Goal: Task Accomplishment & Management: Use online tool/utility

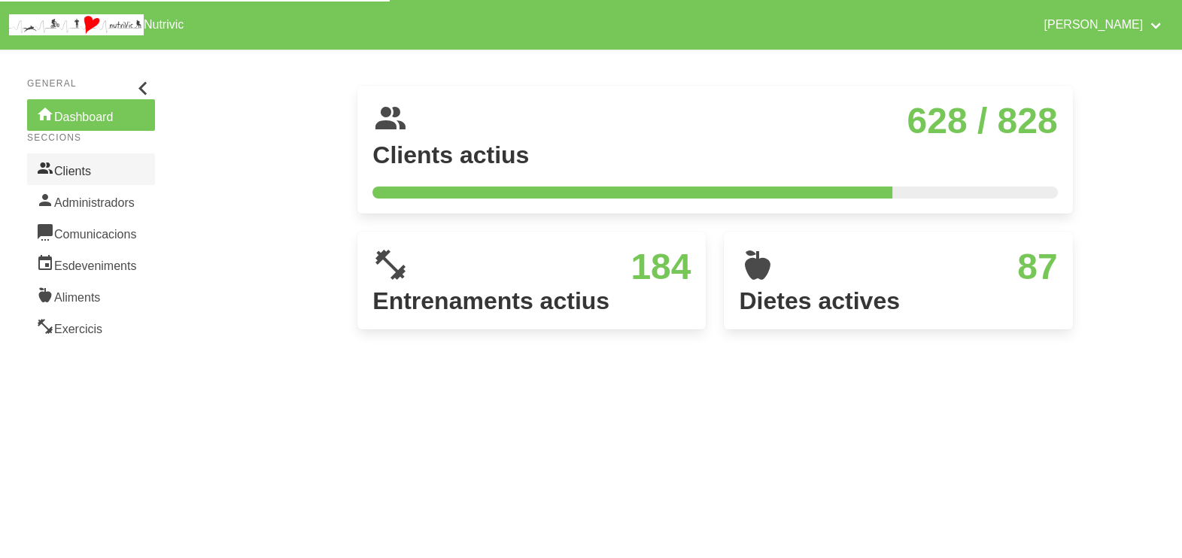
click at [86, 167] on link "Clients" at bounding box center [91, 169] width 128 height 32
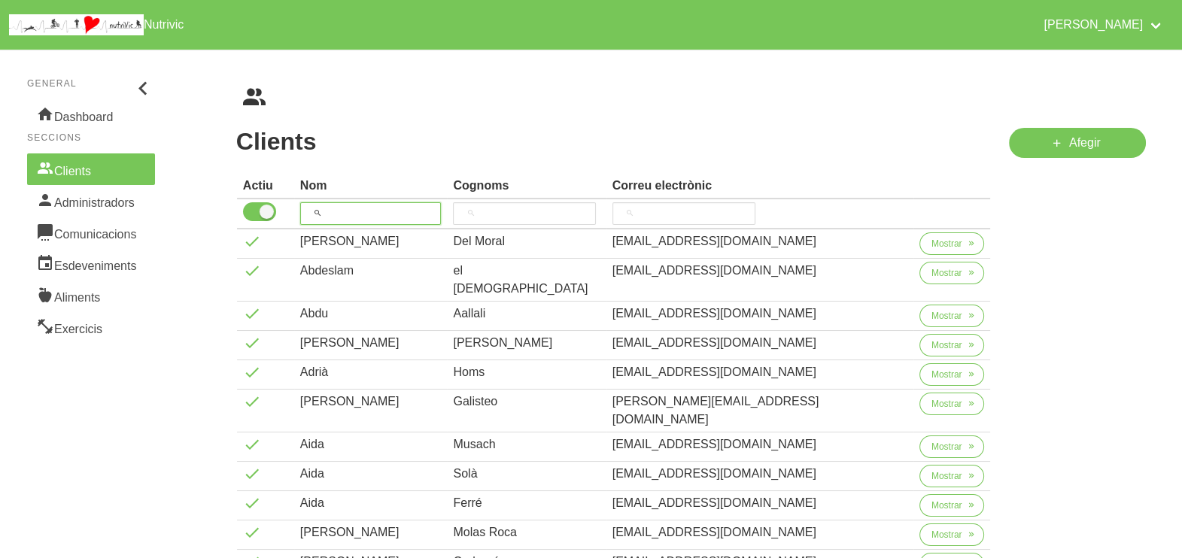
click at [341, 210] on input "search" at bounding box center [370, 213] width 141 height 23
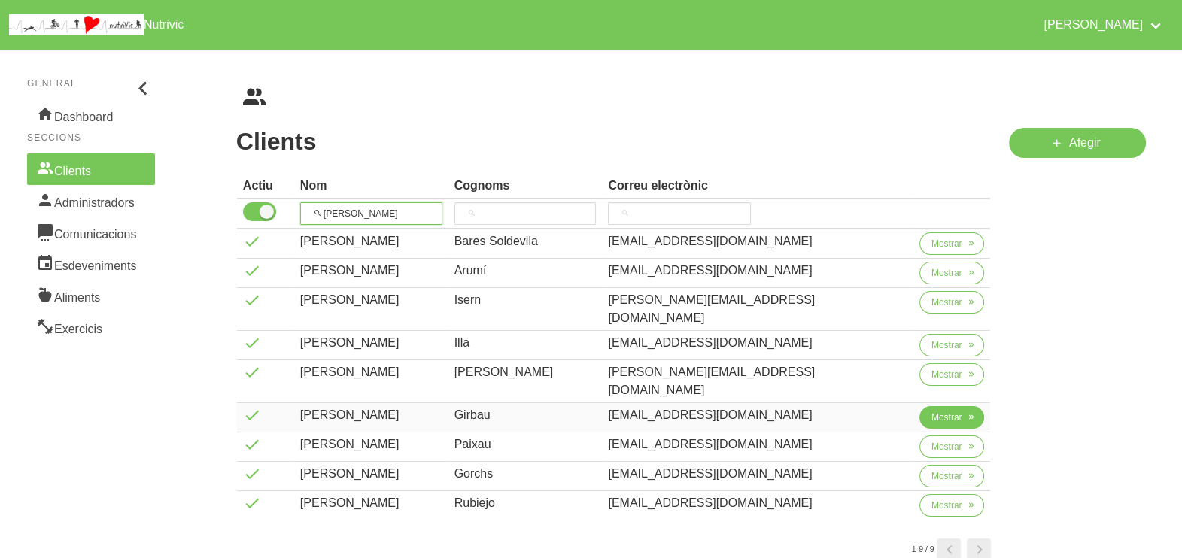
type input "roger"
click at [931, 411] on span "Mostrar" at bounding box center [946, 418] width 31 height 14
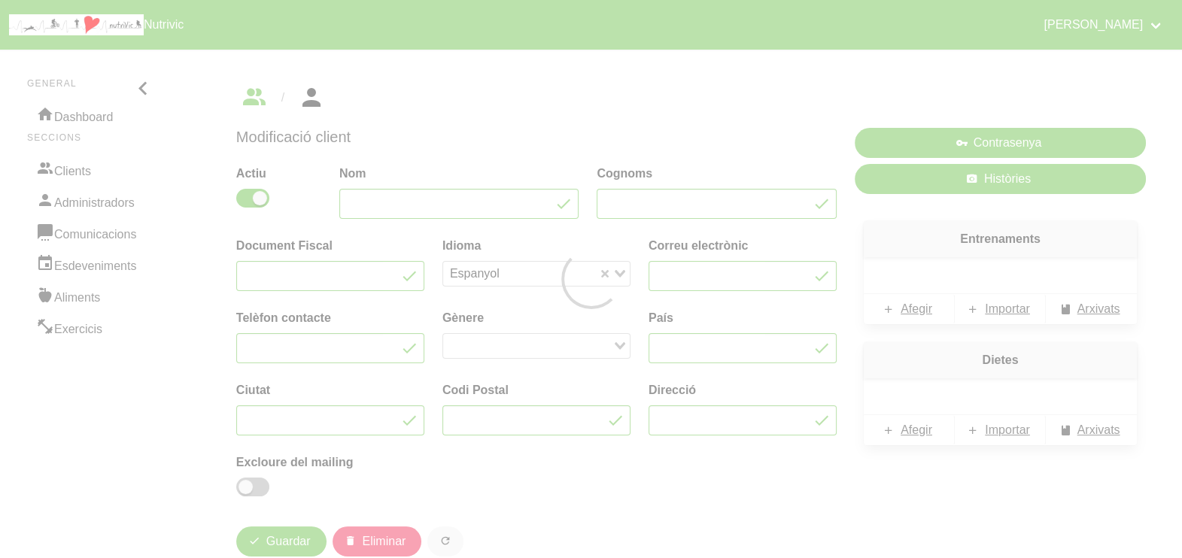
type input "Roger"
type input "Girbau"
type input "loren.sefija@gmail.com"
type input "600729272"
type input "España"
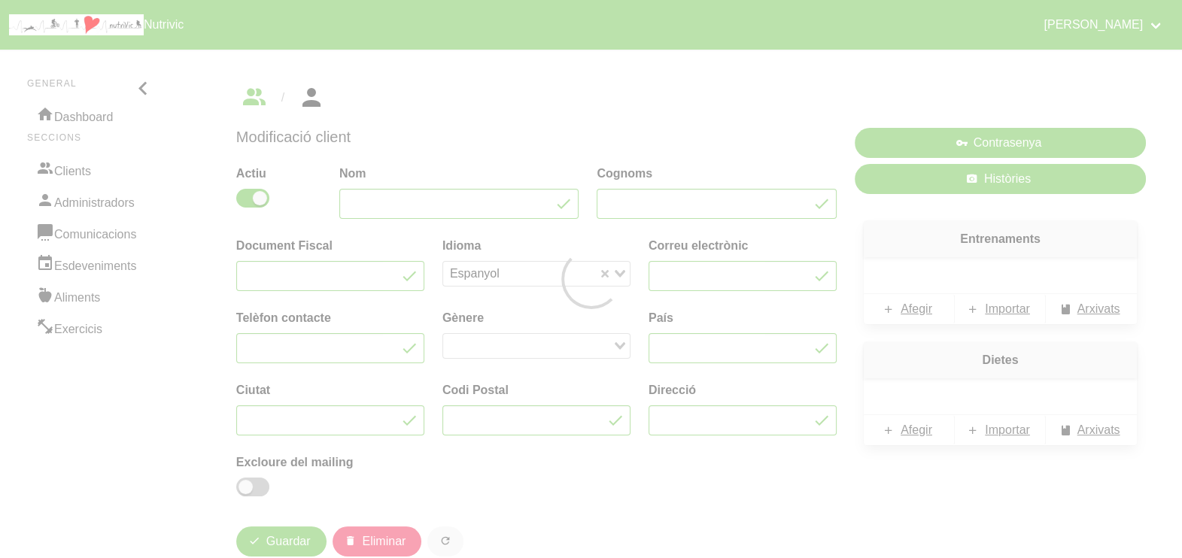
type input "Torelló"
type input "08570"
type input "Mas maioles sn"
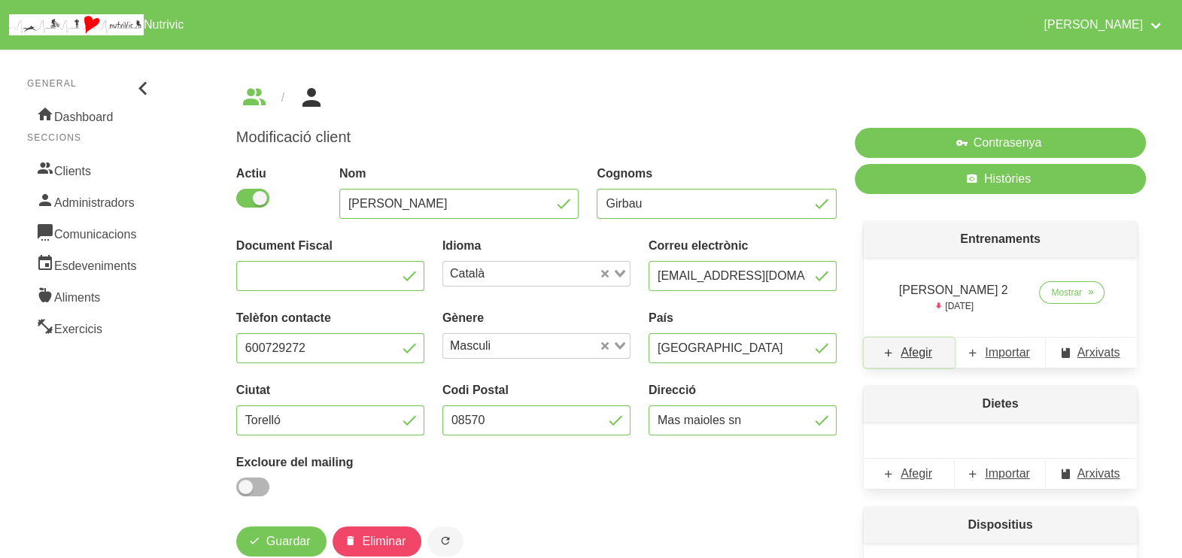
click at [915, 352] on span "Afegir" at bounding box center [916, 353] width 32 height 18
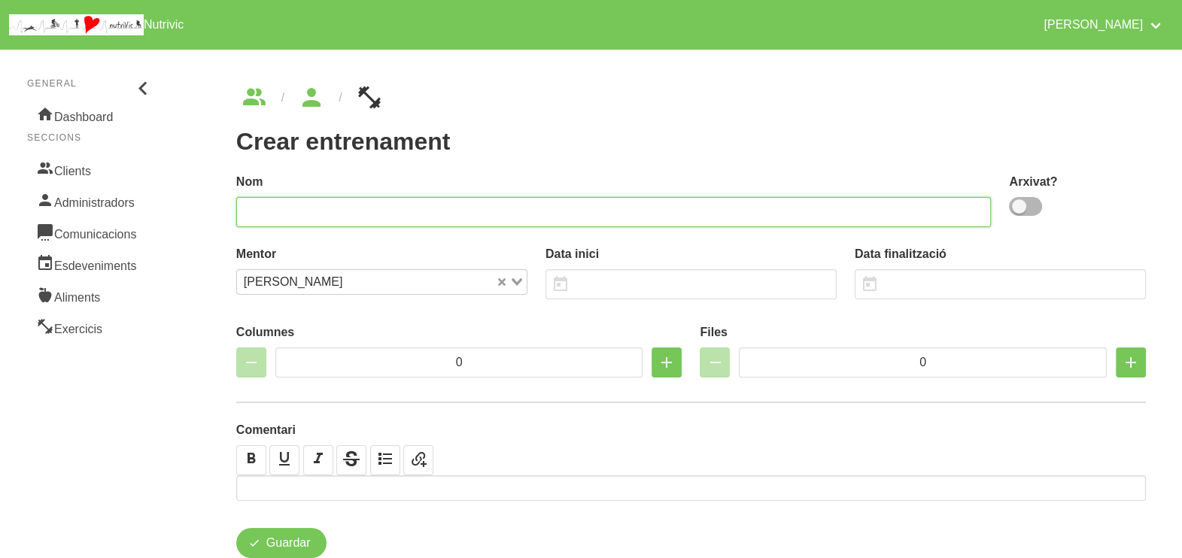
click at [384, 209] on input "text" at bounding box center [613, 212] width 755 height 30
click at [286, 208] on input "Roger Birbau 3" at bounding box center [613, 212] width 755 height 30
type input "Roger Girbau 3"
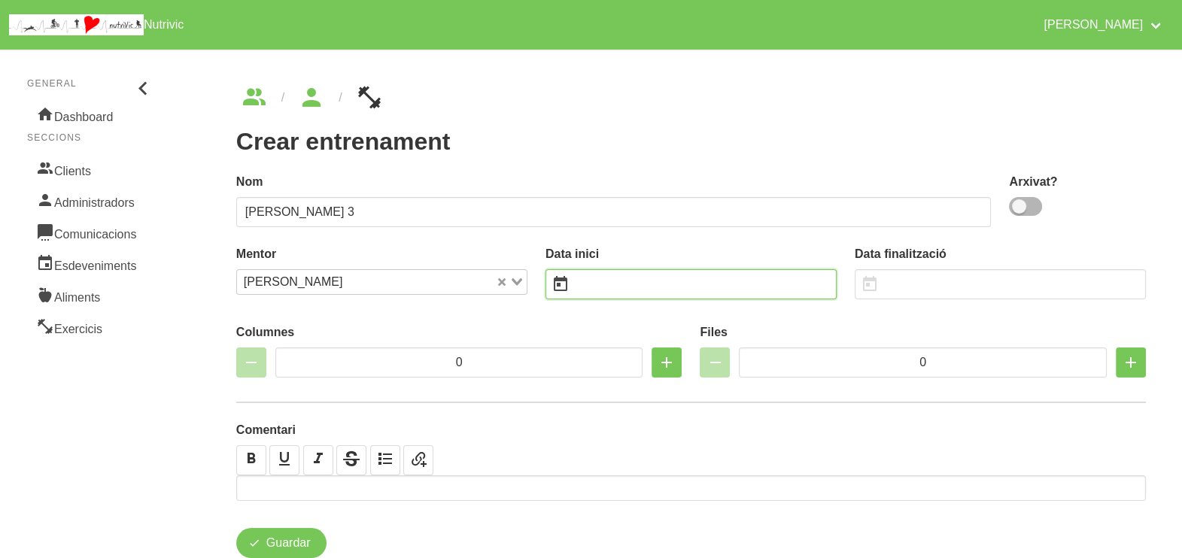
click at [652, 284] on input "text" at bounding box center [690, 284] width 291 height 30
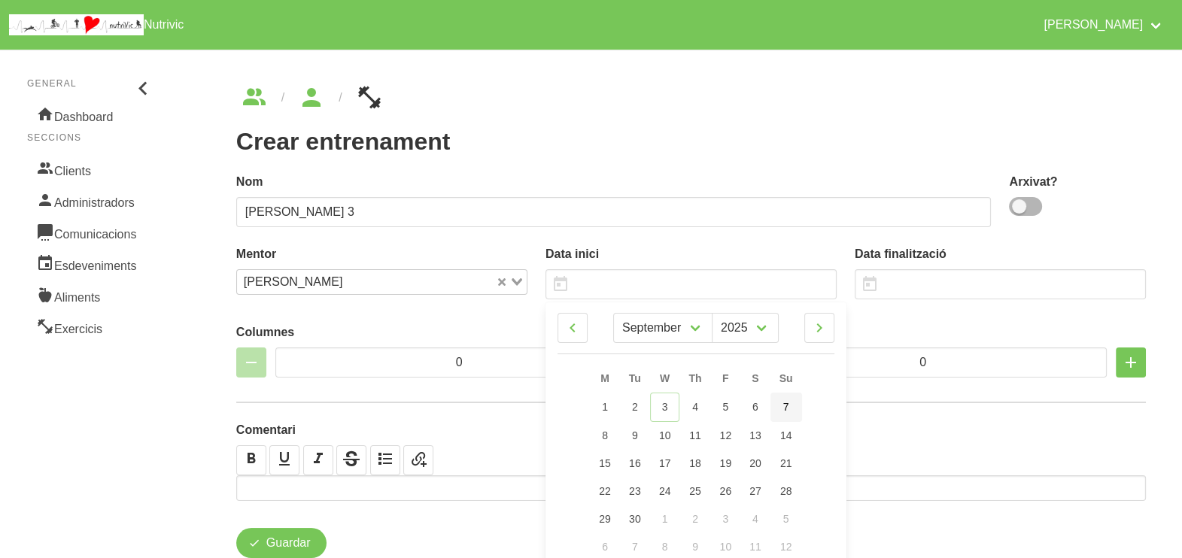
click at [790, 410] on link "7" at bounding box center [786, 407] width 32 height 29
type input "7/9/2025"
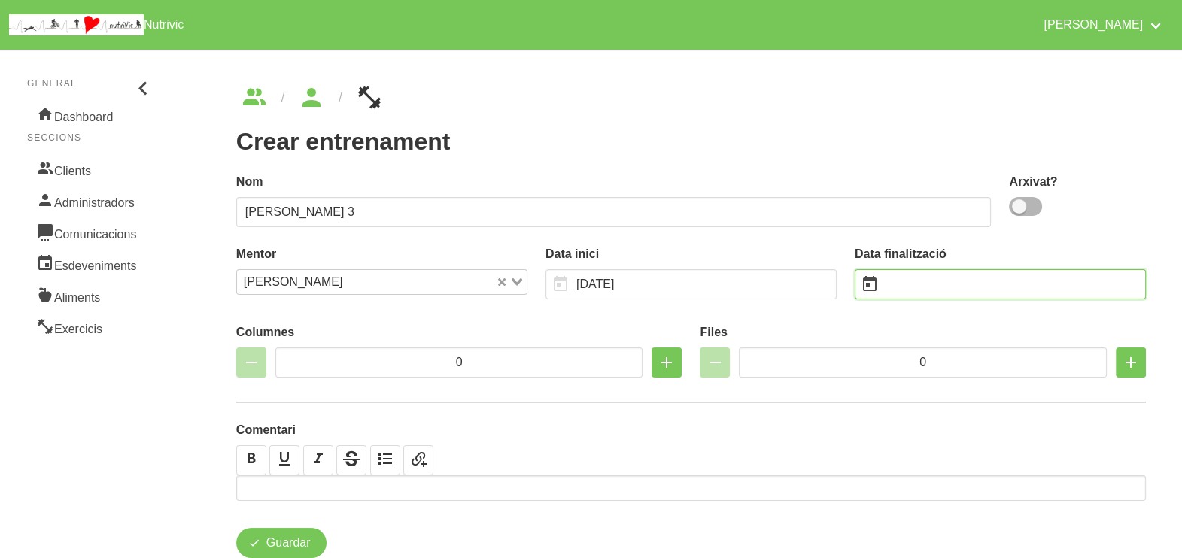
click at [911, 282] on input "text" at bounding box center [999, 284] width 291 height 30
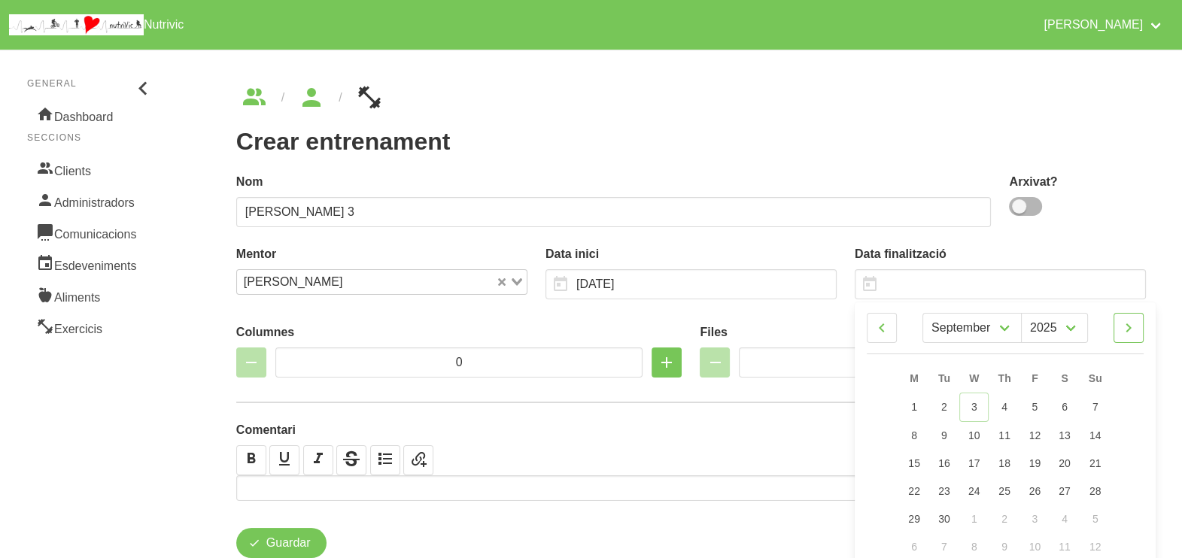
click at [1128, 329] on icon at bounding box center [1128, 327] width 18 height 27
select select "9"
click at [1107, 460] on link "19" at bounding box center [1095, 462] width 32 height 28
type input "19/10/2025"
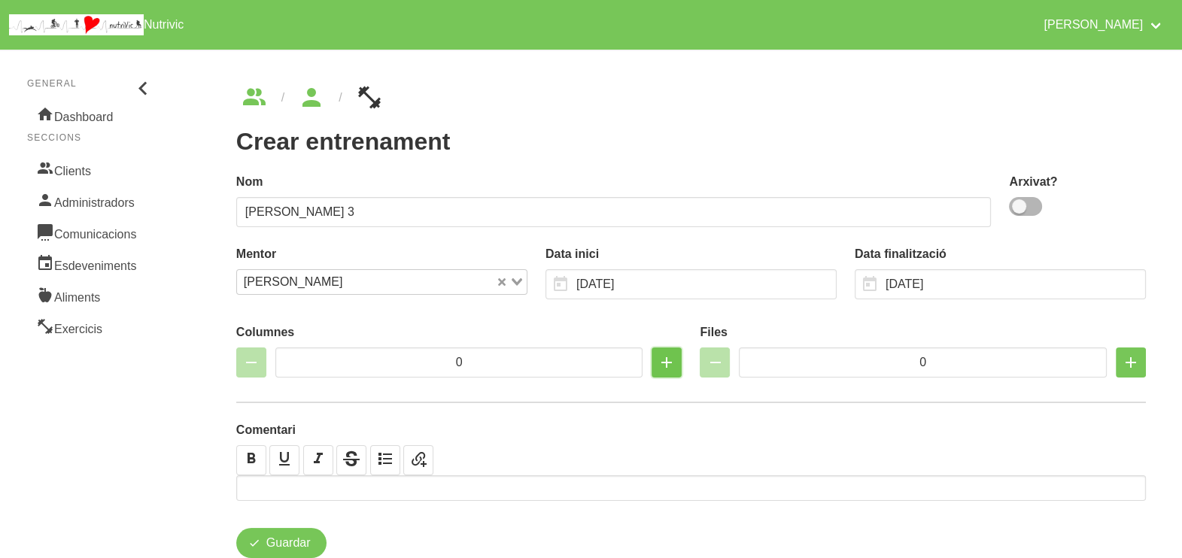
click at [669, 360] on icon "button" at bounding box center [666, 362] width 18 height 27
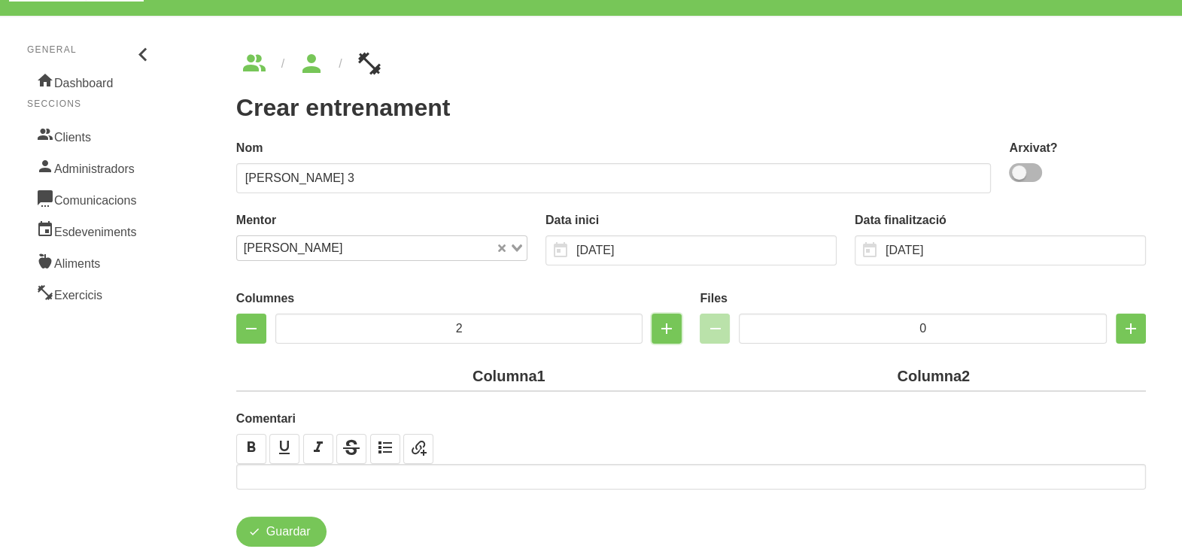
scroll to position [66, 0]
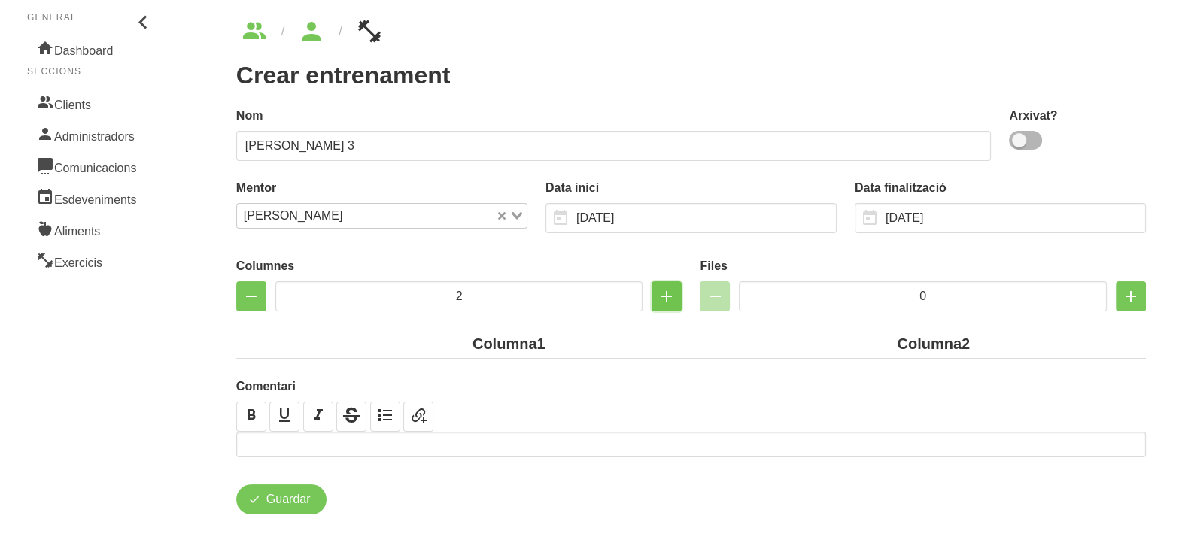
click at [657, 290] on icon "button" at bounding box center [666, 296] width 18 height 27
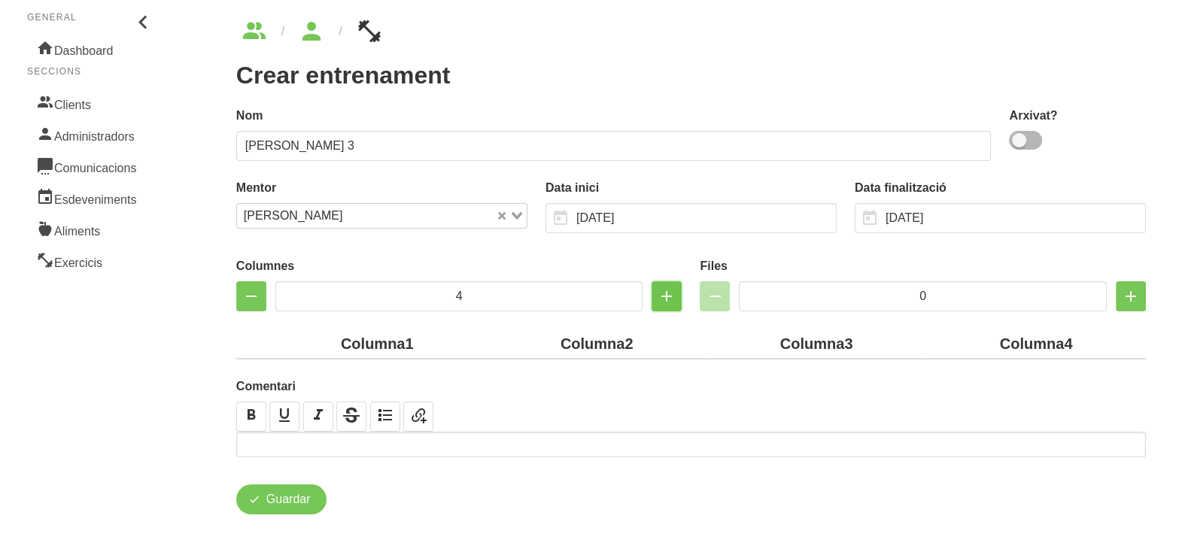
click at [657, 290] on icon "button" at bounding box center [666, 296] width 18 height 27
type input "5"
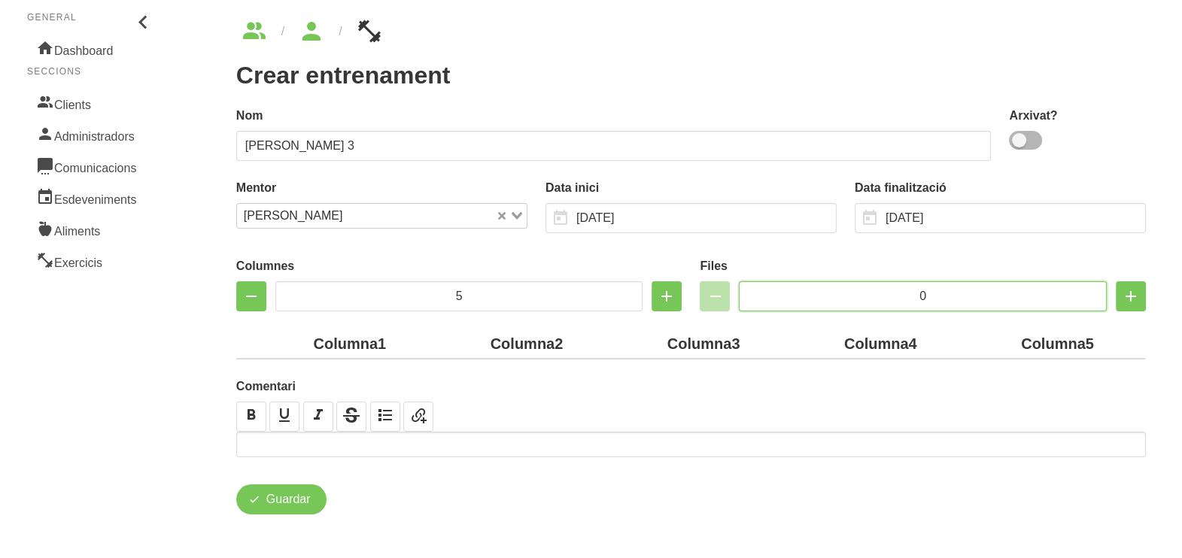
drag, startPoint x: 869, startPoint y: 290, endPoint x: 830, endPoint y: 289, distance: 39.9
click at [830, 289] on input "0" at bounding box center [923, 296] width 368 height 30
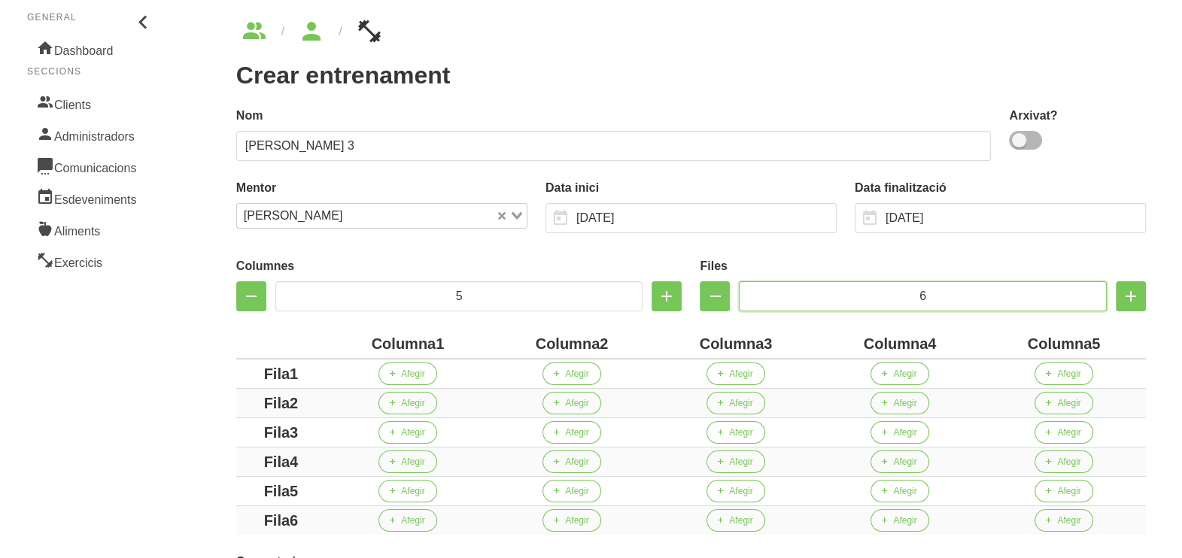
type input "6"
drag, startPoint x: 436, startPoint y: 342, endPoint x: 312, endPoint y: 346, distance: 124.2
click at [312, 346] on tr "Columna1 Columna2 Columna3 Columna4 Columna5" at bounding box center [690, 343] width 909 height 29
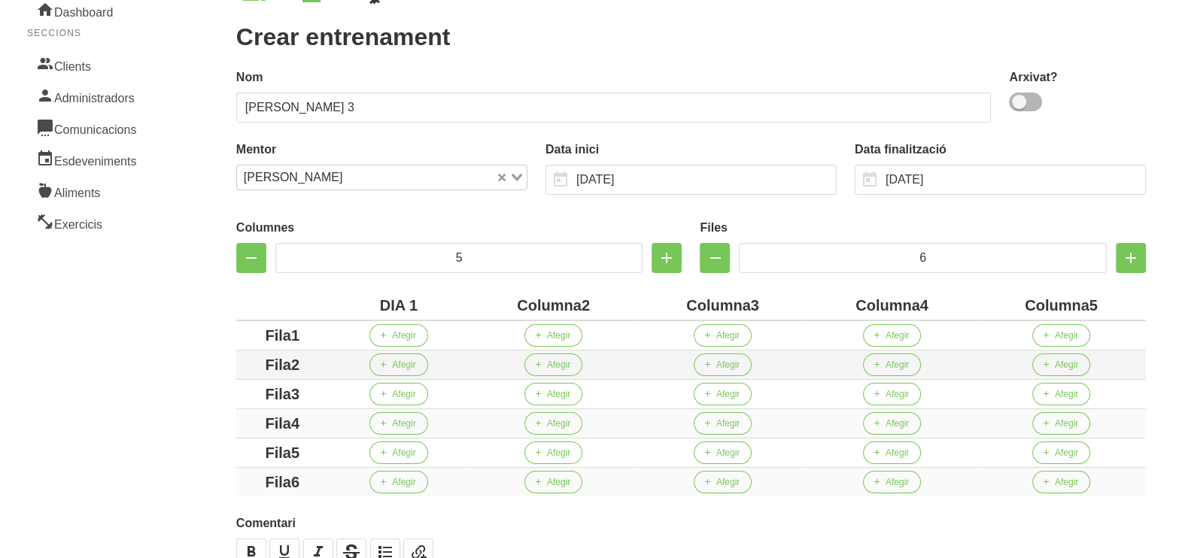
scroll to position [241, 0]
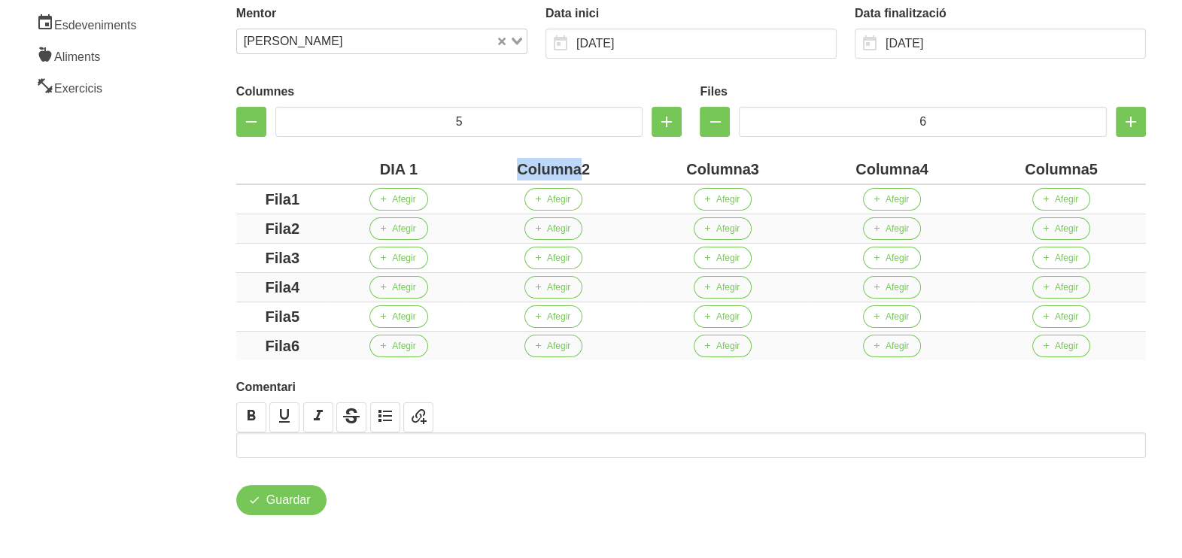
drag, startPoint x: 579, startPoint y: 168, endPoint x: 466, endPoint y: 163, distance: 112.9
click at [466, 163] on tr "DIA 1 Columna2 Columna3 Columna4 Columna5" at bounding box center [690, 169] width 909 height 29
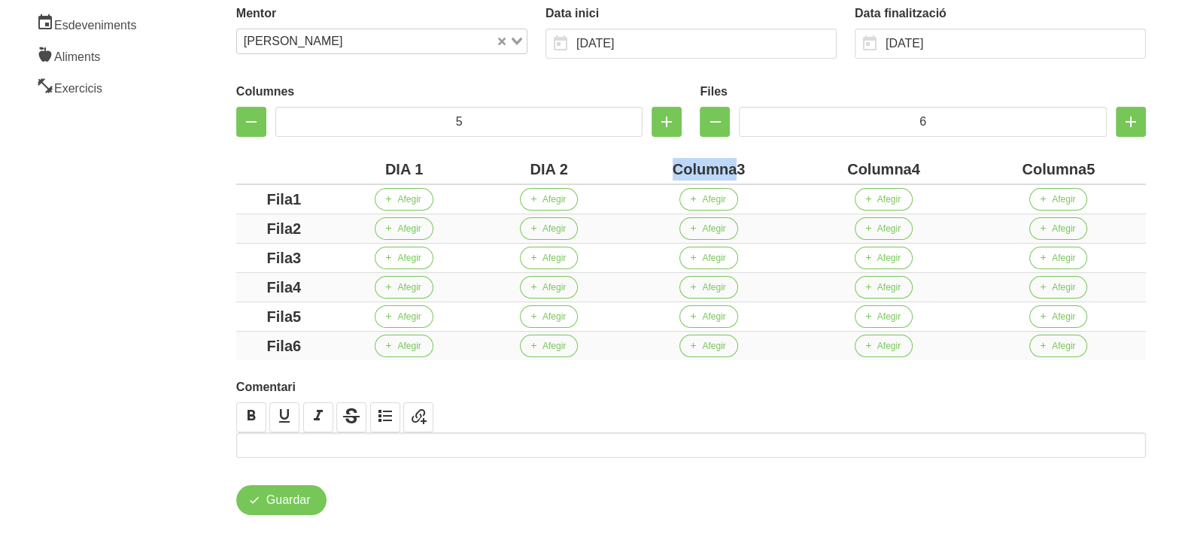
drag, startPoint x: 737, startPoint y: 168, endPoint x: 628, endPoint y: 170, distance: 109.1
click at [628, 170] on div "Columna3" at bounding box center [708, 169] width 162 height 23
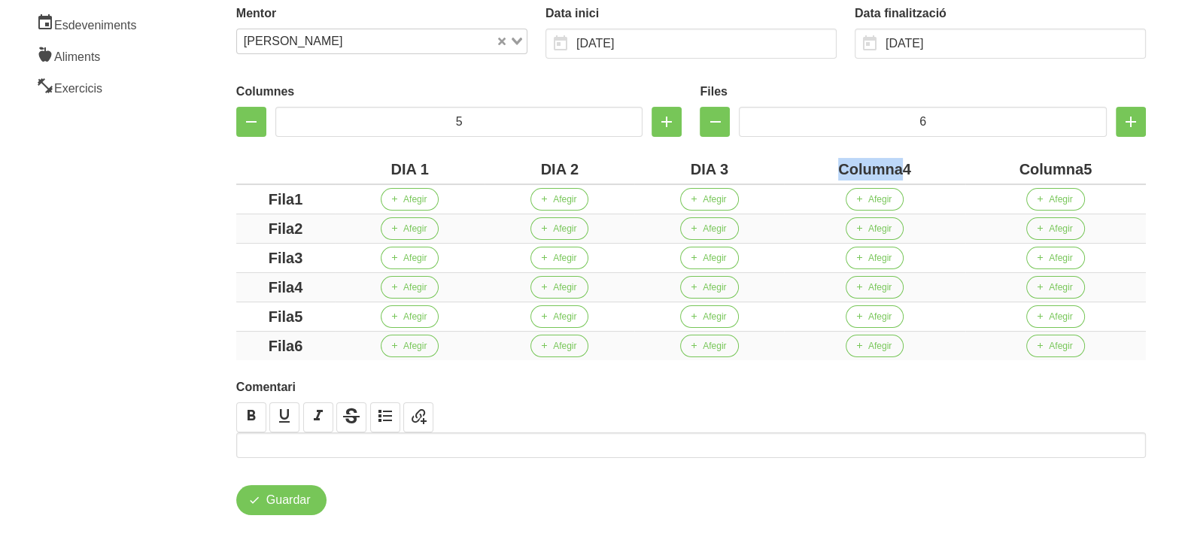
drag, startPoint x: 900, startPoint y: 163, endPoint x: 793, endPoint y: 162, distance: 107.6
click at [801, 163] on div "Columna4" at bounding box center [874, 169] width 168 height 23
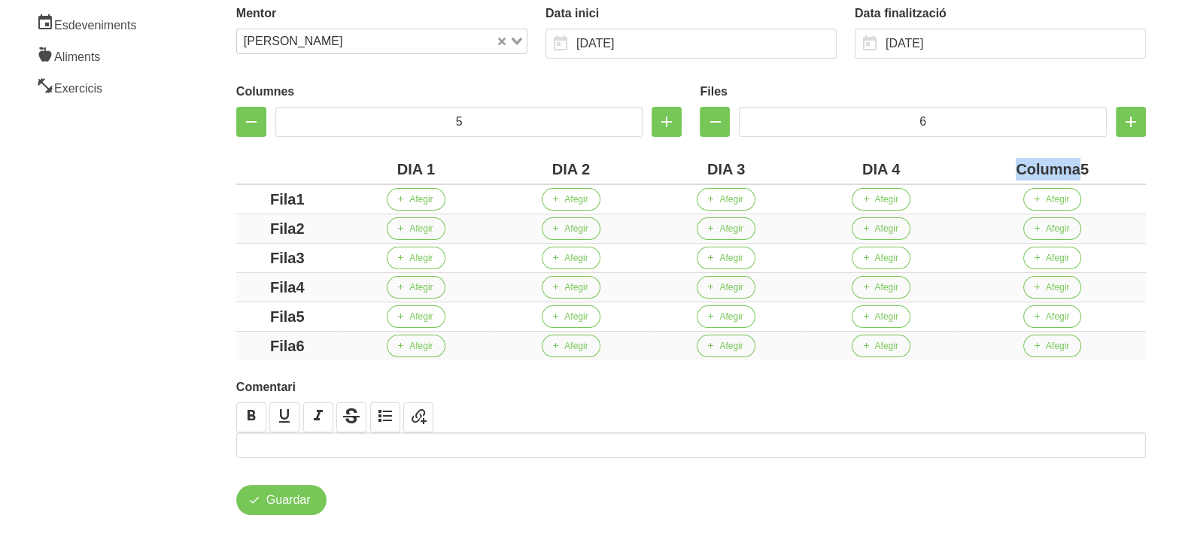
drag, startPoint x: 1080, startPoint y: 165, endPoint x: 988, endPoint y: 166, distance: 92.5
click at [988, 166] on div "Columna5" at bounding box center [1051, 169] width 175 height 23
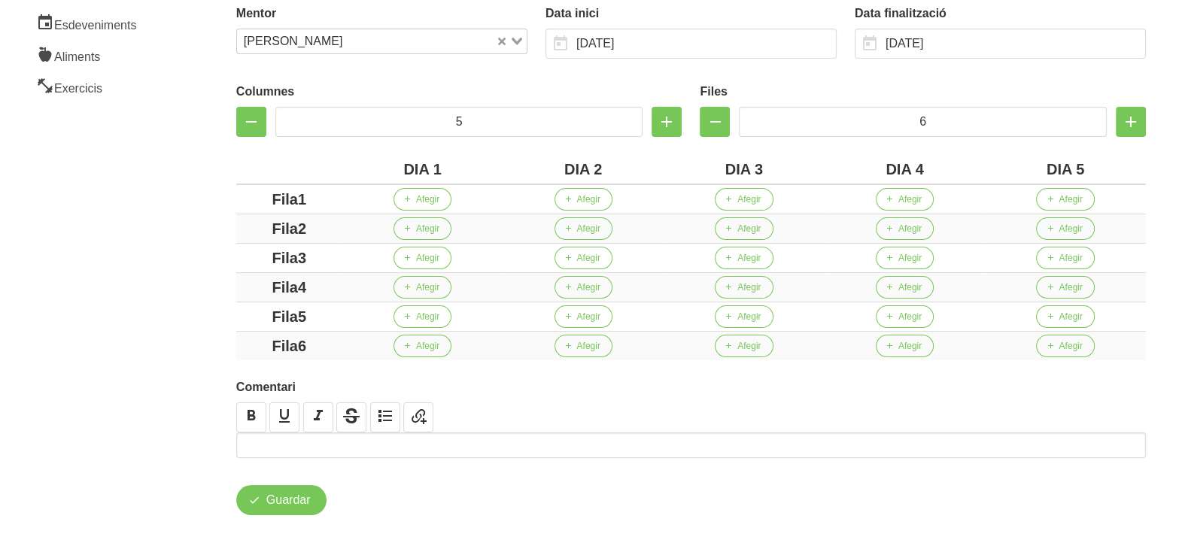
drag, startPoint x: 317, startPoint y: 197, endPoint x: 233, endPoint y: 223, distance: 88.0
click at [169, 203] on section "General Dashboard Seccions Clients Administradors Comunicacions Esdeveniments A…" at bounding box center [591, 180] width 1200 height 760
drag, startPoint x: 319, startPoint y: 231, endPoint x: 263, endPoint y: 240, distance: 56.4
click at [237, 235] on td "Fila2" at bounding box center [289, 228] width 106 height 29
drag, startPoint x: 305, startPoint y: 253, endPoint x: 256, endPoint y: 263, distance: 50.0
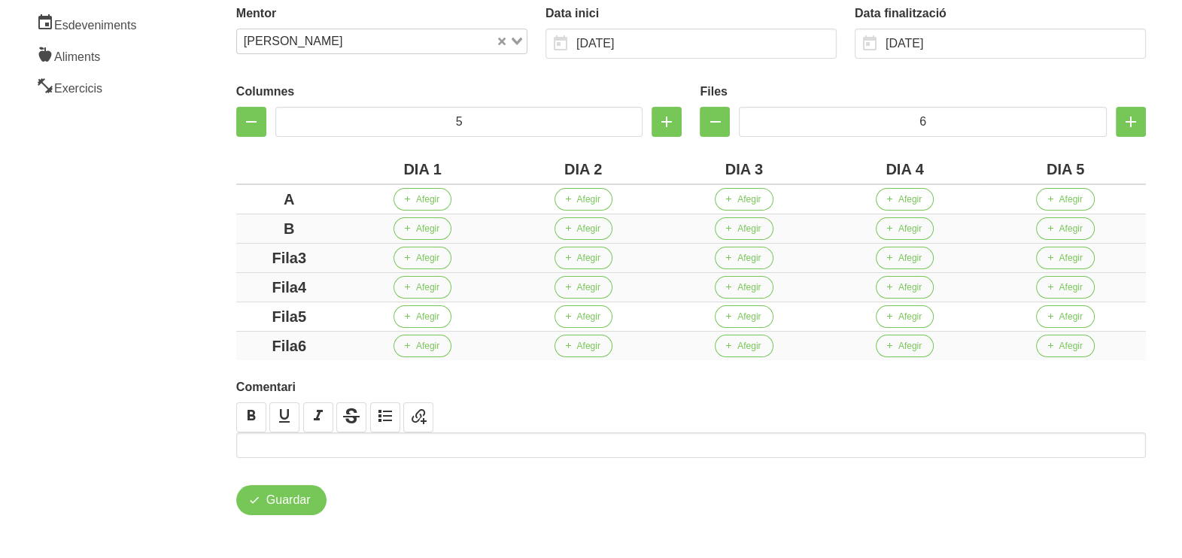
click at [232, 253] on div "Columnes 5 Files 6 DIA 1 DIA 2 DIA 3 DIA 4 DIA 5 A Afegir Afegir Afegir Afegir …" at bounding box center [690, 219] width 927 height 302
drag, startPoint x: 323, startPoint y: 290, endPoint x: 284, endPoint y: 290, distance: 39.9
click at [284, 290] on div "Fila4" at bounding box center [289, 287] width 94 height 23
click at [326, 290] on div "Fila4" at bounding box center [289, 287] width 94 height 23
click at [320, 314] on div "Fila5" at bounding box center [289, 316] width 94 height 23
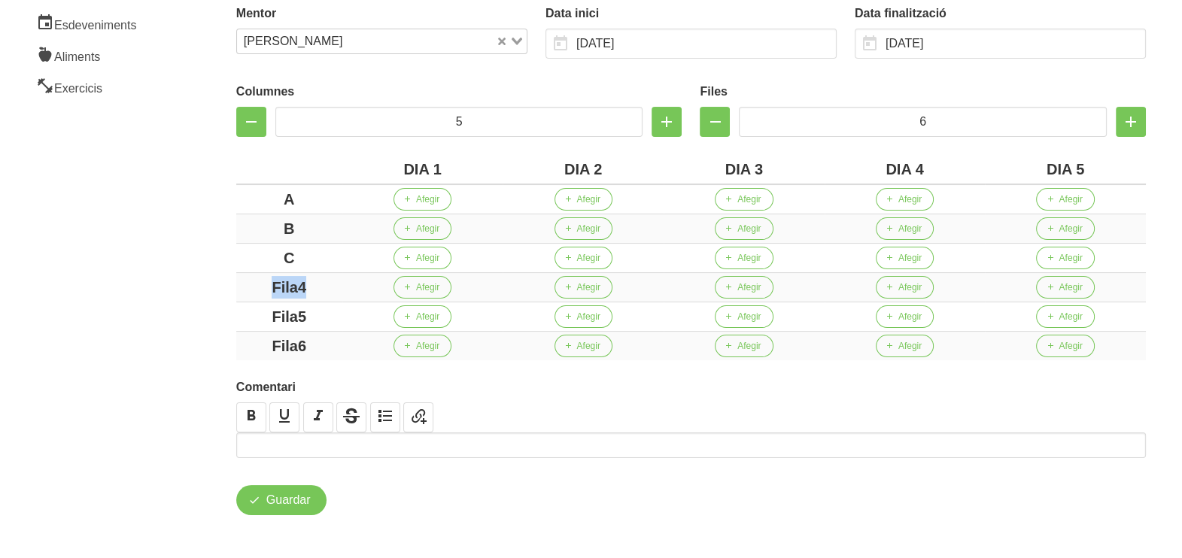
drag, startPoint x: 302, startPoint y: 286, endPoint x: 232, endPoint y: 286, distance: 69.2
click at [232, 286] on div "Columnes 5 Files 6 DIA 1 DIA 2 DIA 3 DIA 4 DIA 5 A Afegir Afegir Afegir Afegir …" at bounding box center [690, 219] width 927 height 302
drag, startPoint x: 314, startPoint y: 318, endPoint x: 332, endPoint y: 360, distance: 45.8
click at [211, 312] on div "Crear entrenament 79a77d0e-262b-46d0-8c12-f2327dfd748a Nom Roger Girbau 3 Arxiv…" at bounding box center [691, 180] width 982 height 742
drag, startPoint x: 325, startPoint y: 345, endPoint x: 190, endPoint y: 344, distance: 135.4
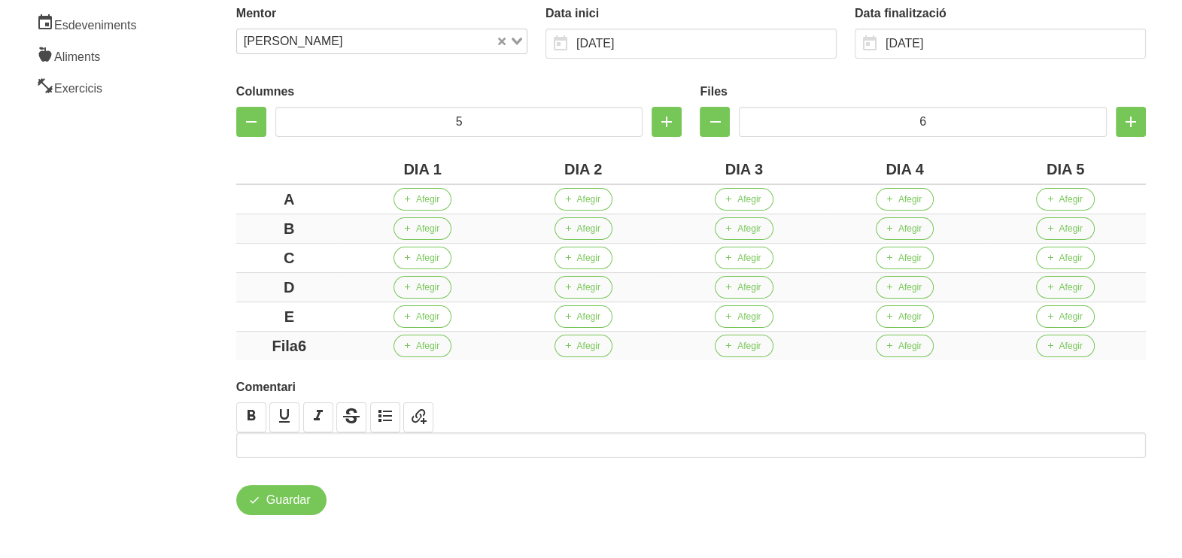
click at [223, 344] on div "Crear entrenament 79a77d0e-262b-46d0-8c12-f2327dfd748a Nom Roger Girbau 3 Arxiv…" at bounding box center [691, 180] width 982 height 742
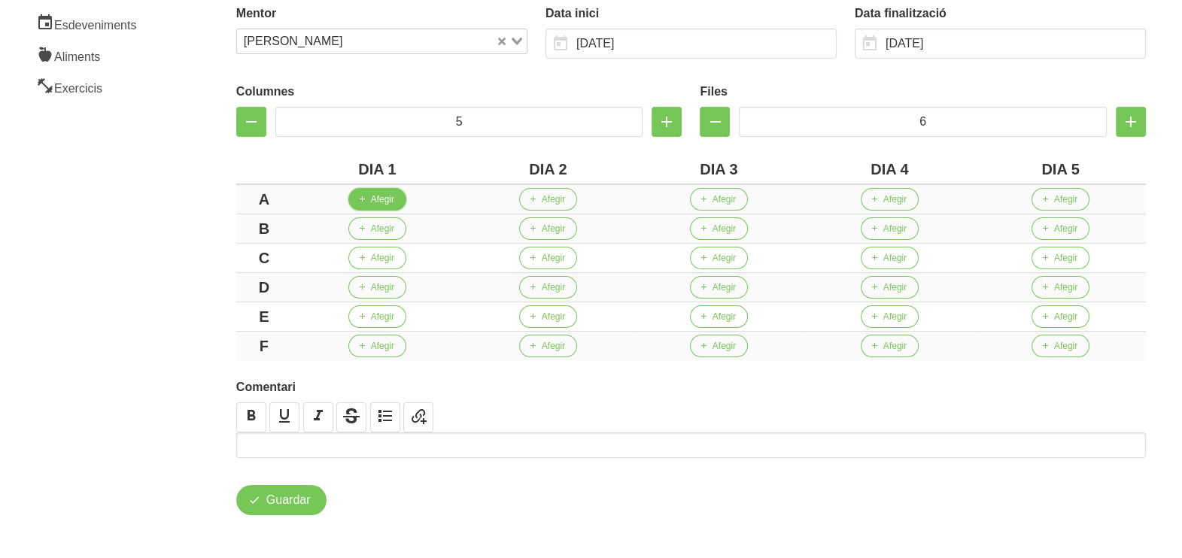
click at [382, 199] on span "Afegir" at bounding box center [382, 200] width 23 height 14
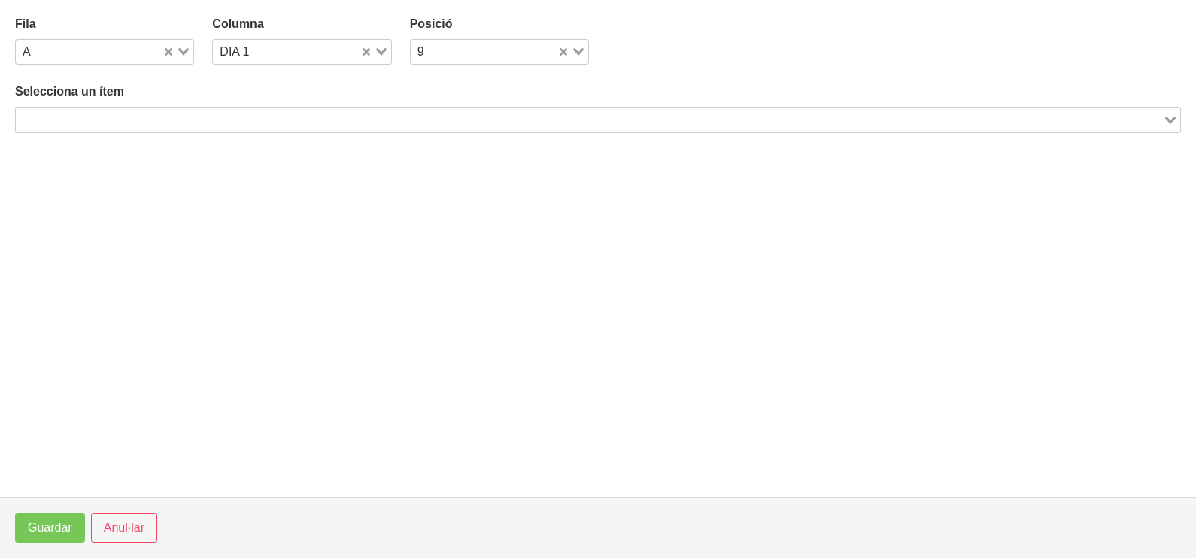
click at [174, 116] on input "Search for option" at bounding box center [589, 120] width 1144 height 18
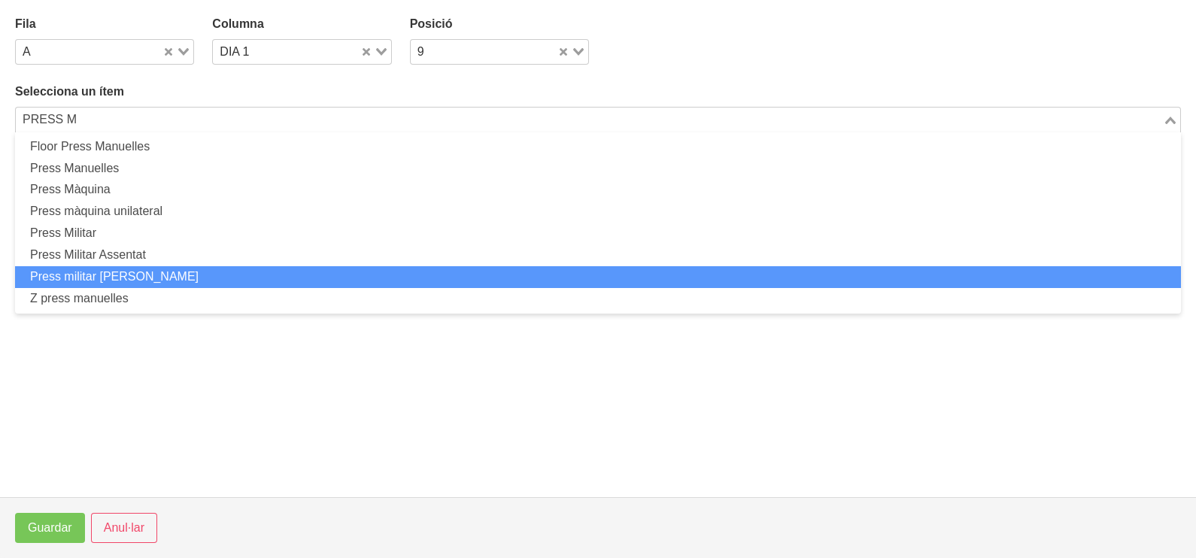
click at [150, 275] on li "Press militar smith" at bounding box center [598, 277] width 1166 height 22
type input "PRESS M"
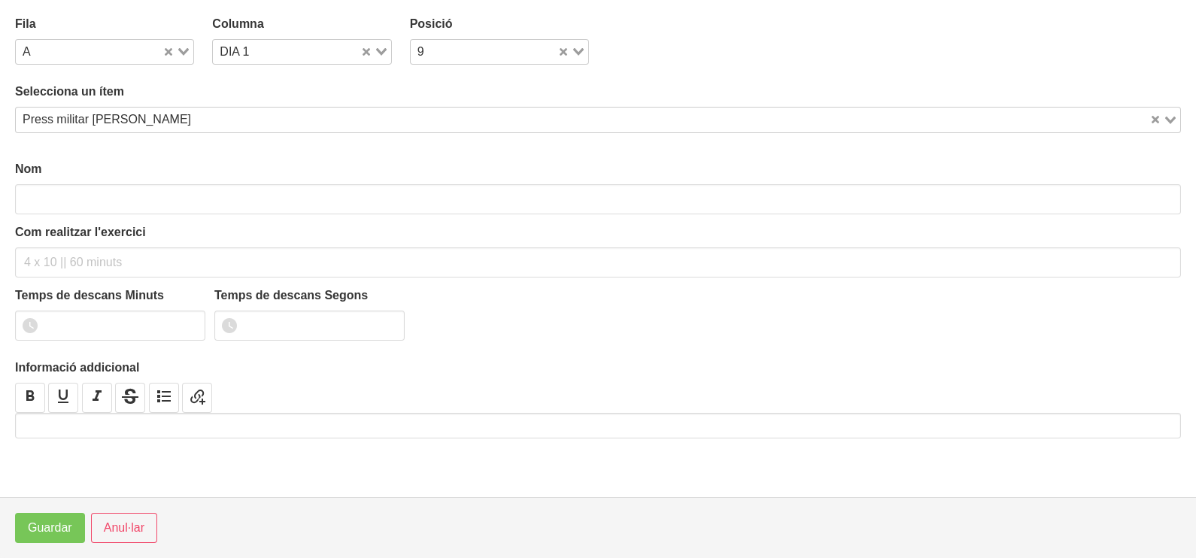
type input "Press militar smith"
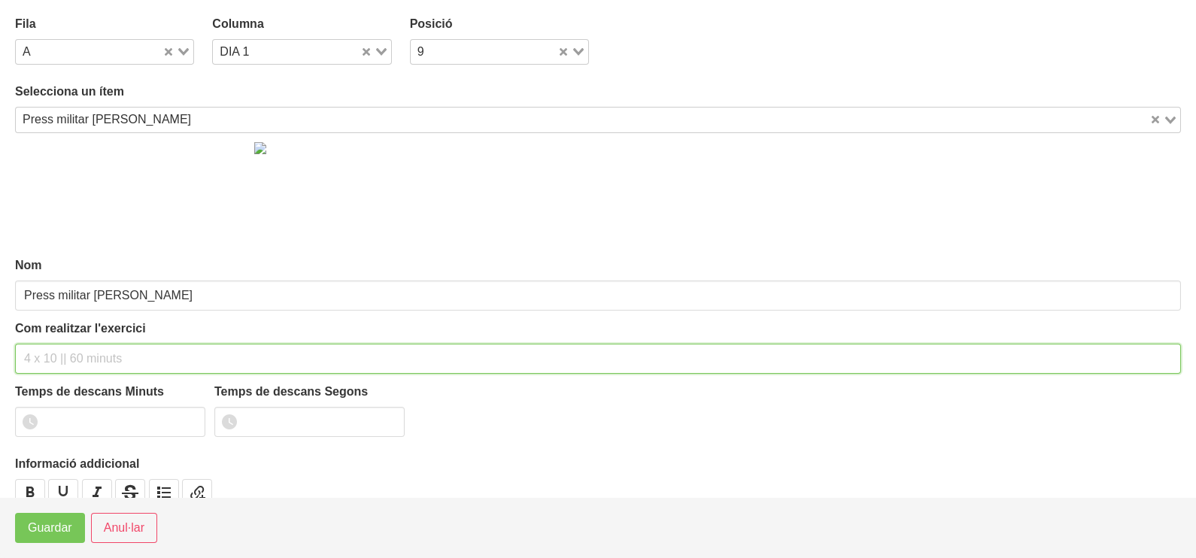
click at [79, 357] on input "text" at bounding box center [598, 359] width 1166 height 30
type input "3"
type input "3 x 4-6 a 3010 150""
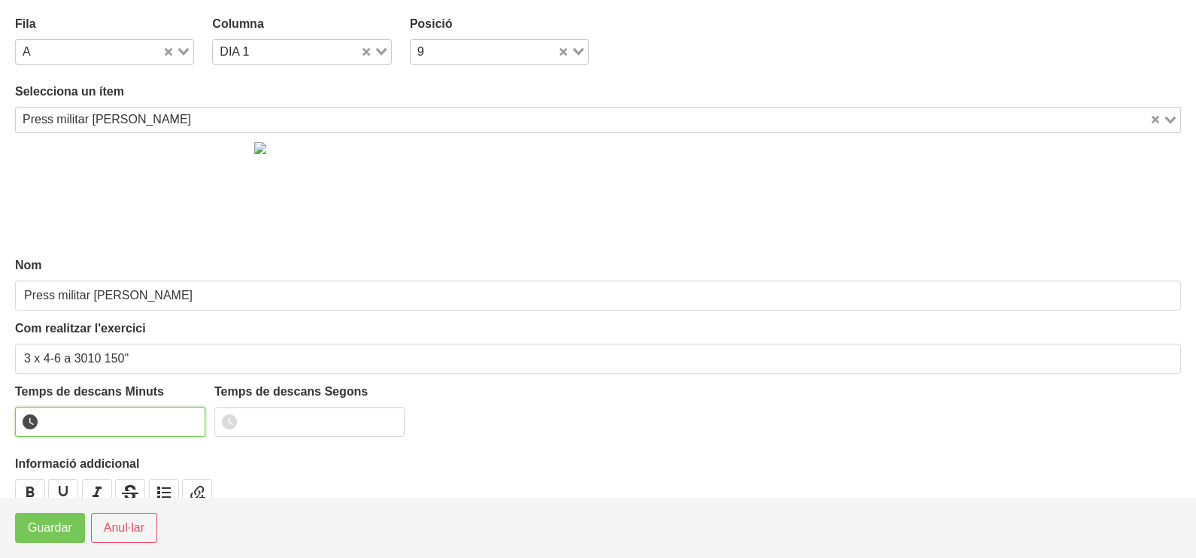
click at [96, 413] on input "number" at bounding box center [110, 422] width 190 height 30
type input "2"
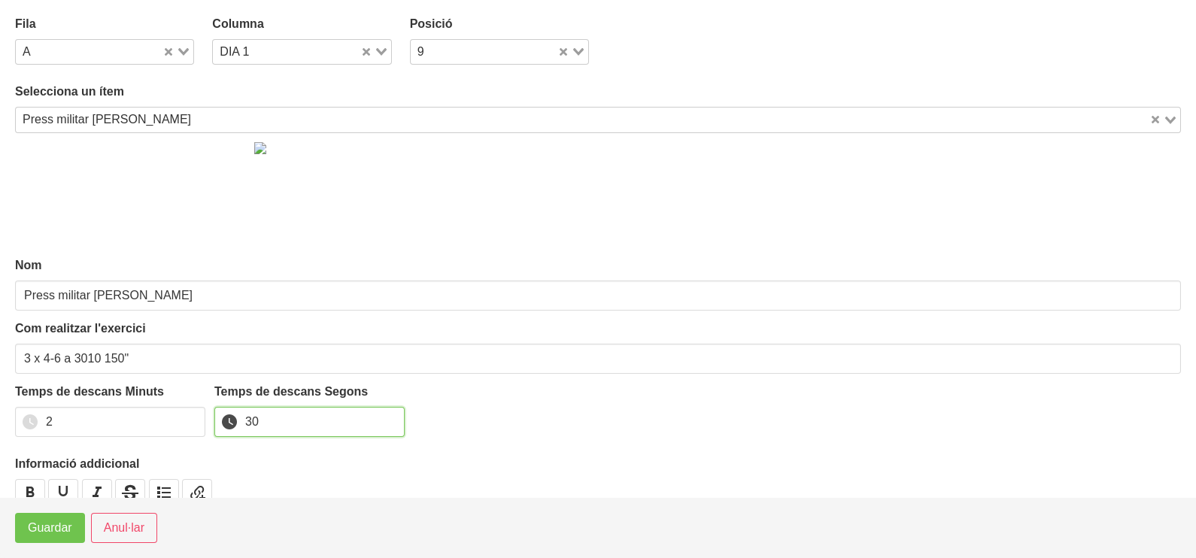
type input "30"
drag, startPoint x: 62, startPoint y: 530, endPoint x: 75, endPoint y: 518, distance: 17.6
click at [61, 530] on span "Guardar" at bounding box center [50, 528] width 44 height 18
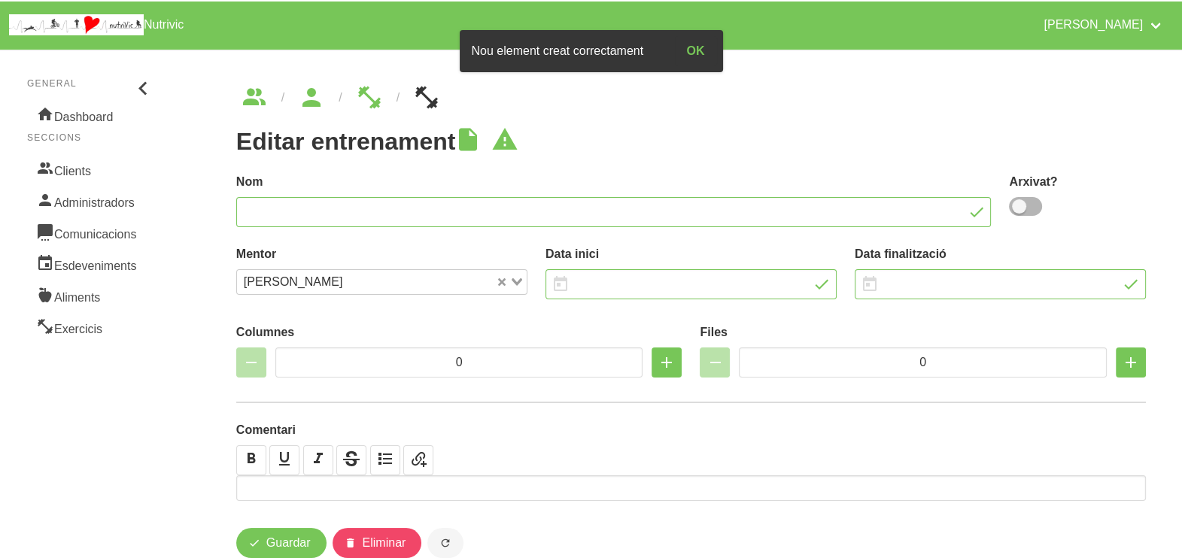
type input "Roger Girbau 3"
type input "7/9/2025"
type input "19/10/2025"
type input "5"
type input "6"
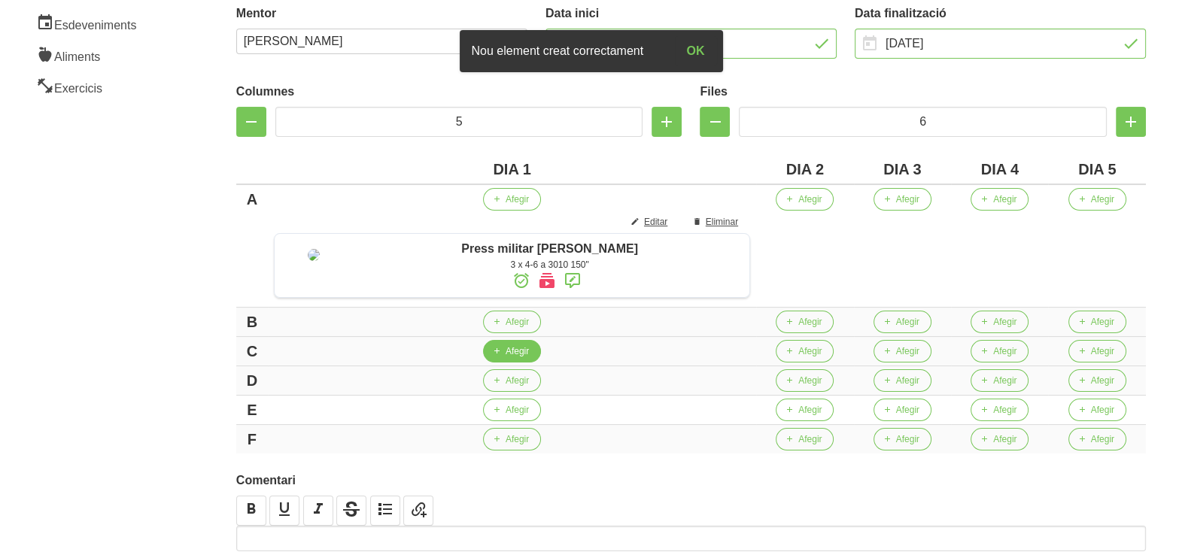
scroll to position [282, 0]
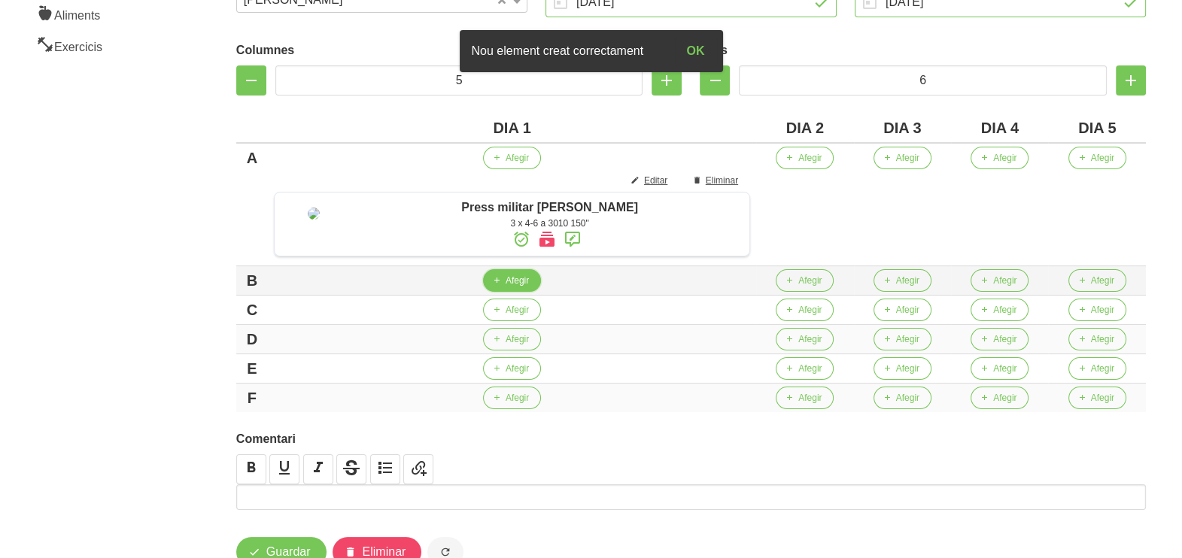
click at [505, 287] on span "Afegir" at bounding box center [516, 281] width 23 height 14
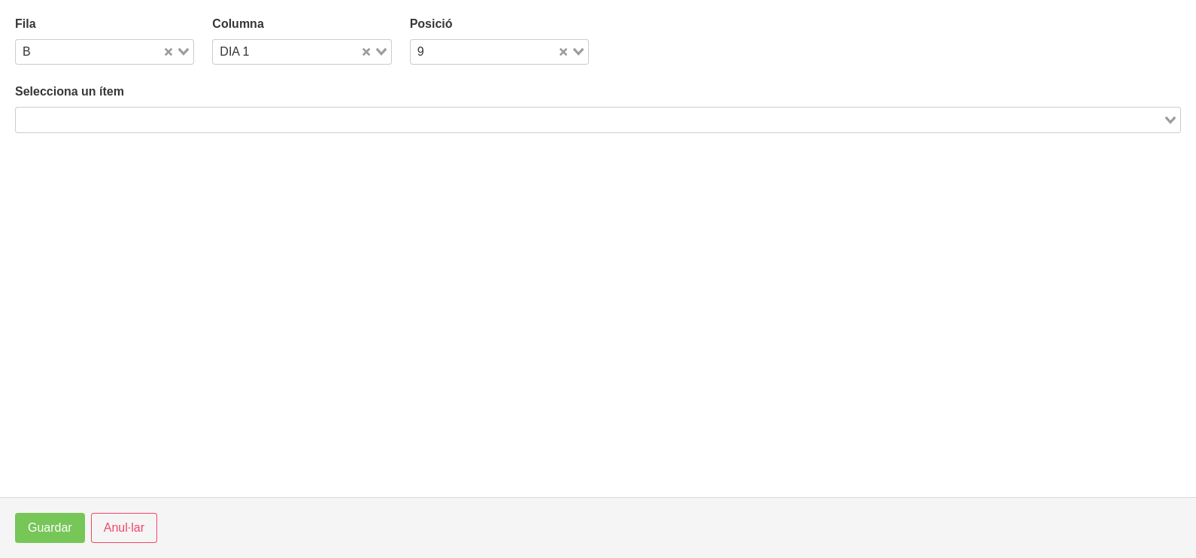
click at [155, 124] on input "Search for option" at bounding box center [589, 120] width 1144 height 18
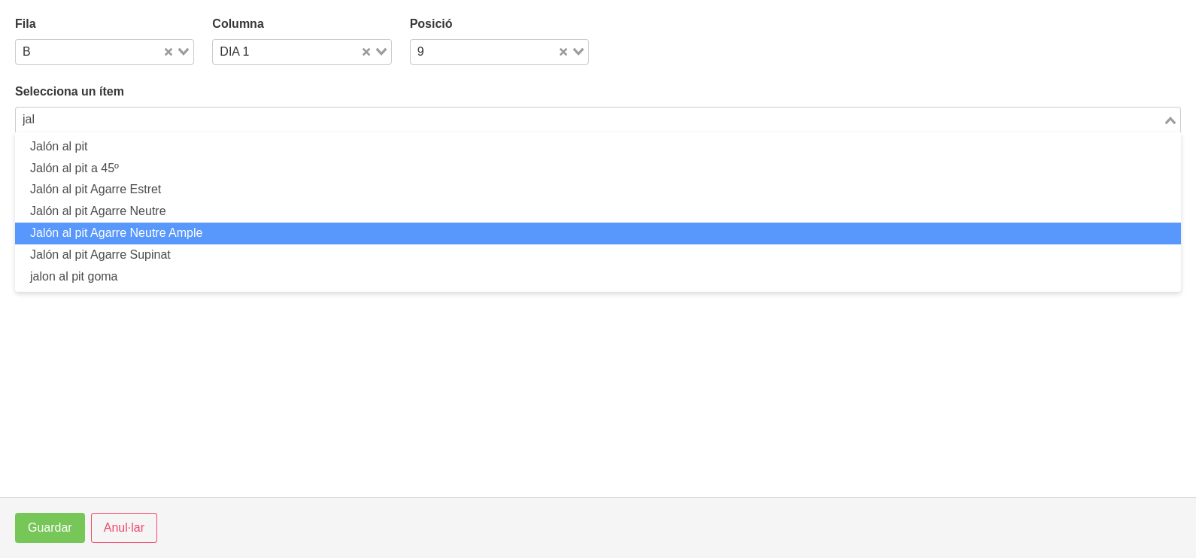
click at [152, 238] on li "Jalón al pit Agarre Neutre Ample" at bounding box center [598, 234] width 1166 height 22
type input "jal"
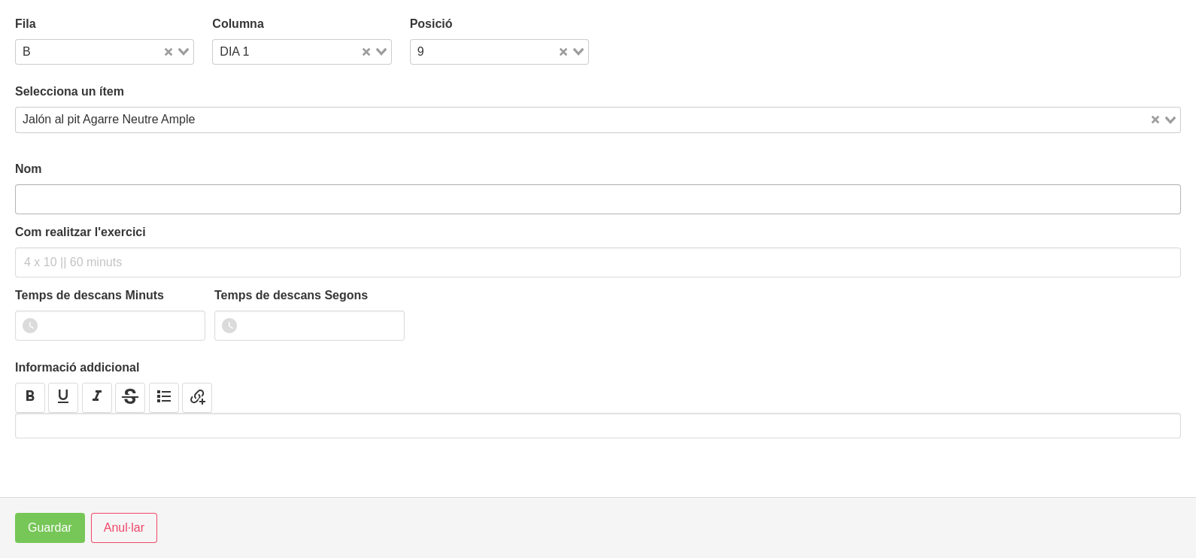
type input "Jalón al pit Agarre Neutre Ample"
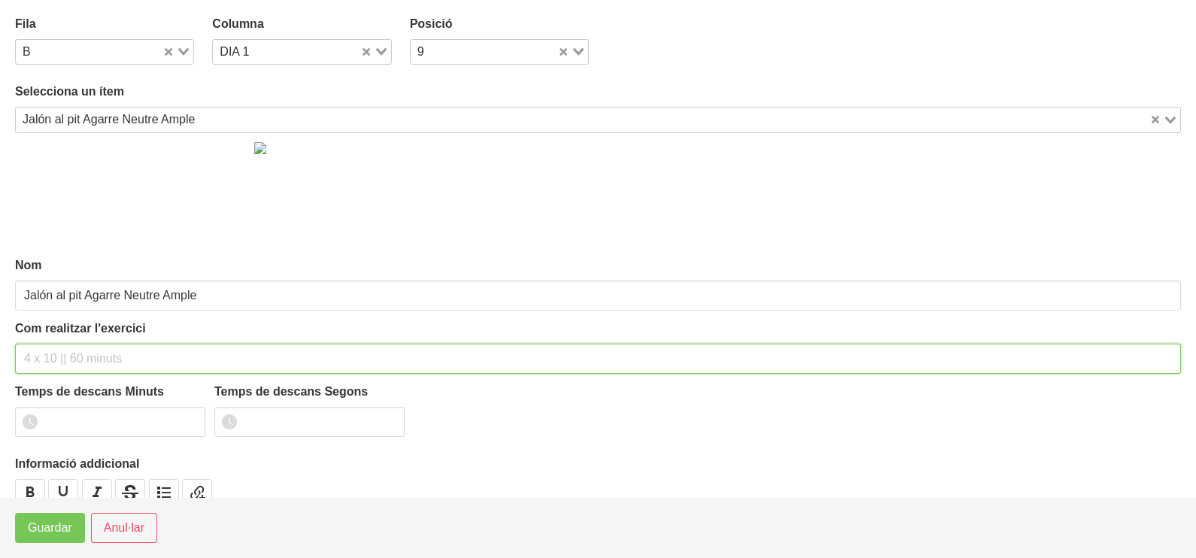
click at [111, 349] on input "text" at bounding box center [598, 359] width 1166 height 30
type input "3 x 6-8 a 3010 120""
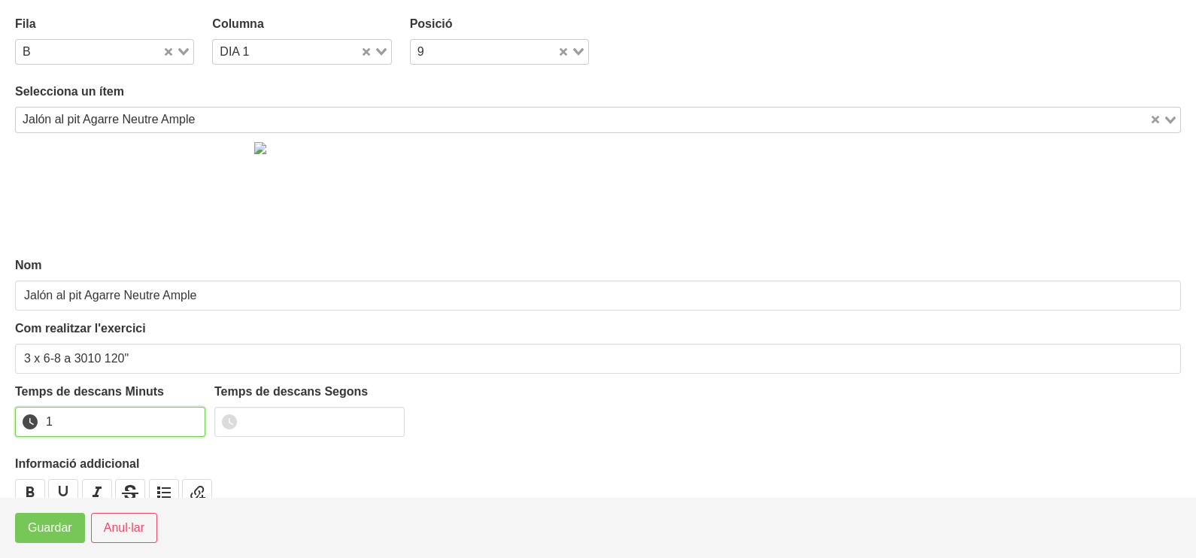
click at [192, 417] on input "1" at bounding box center [110, 422] width 190 height 30
drag, startPoint x: 192, startPoint y: 417, endPoint x: 100, endPoint y: 478, distance: 110.1
type input "2"
click at [177, 423] on input "2" at bounding box center [110, 422] width 190 height 30
click at [60, 526] on span "Guardar" at bounding box center [50, 528] width 44 height 18
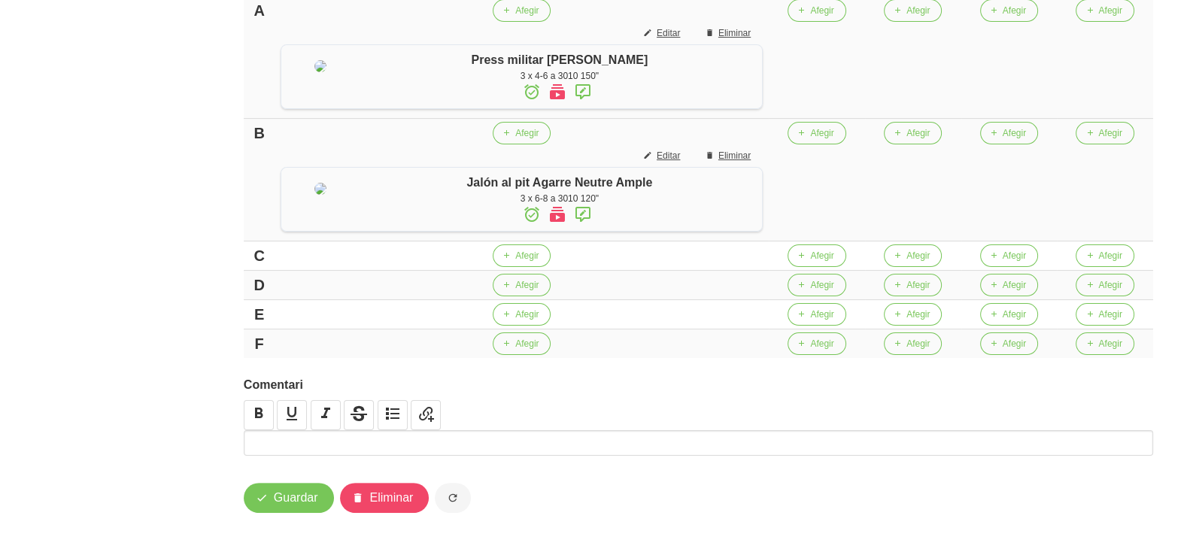
scroll to position [470, 0]
click at [531, 259] on span "Afegir" at bounding box center [519, 256] width 23 height 14
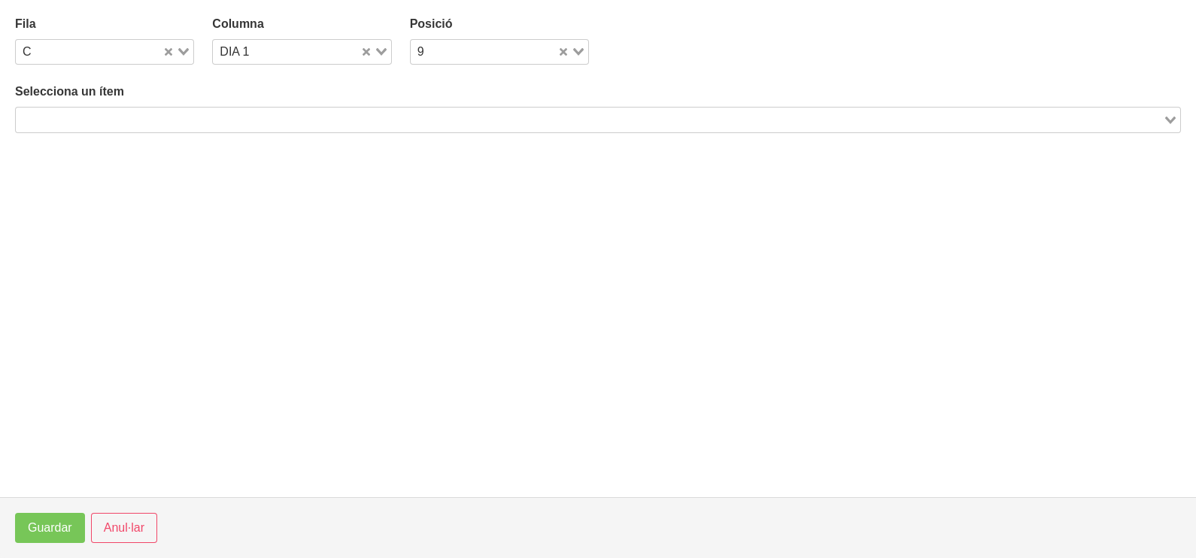
click at [195, 122] on input "Search for option" at bounding box center [589, 120] width 1144 height 18
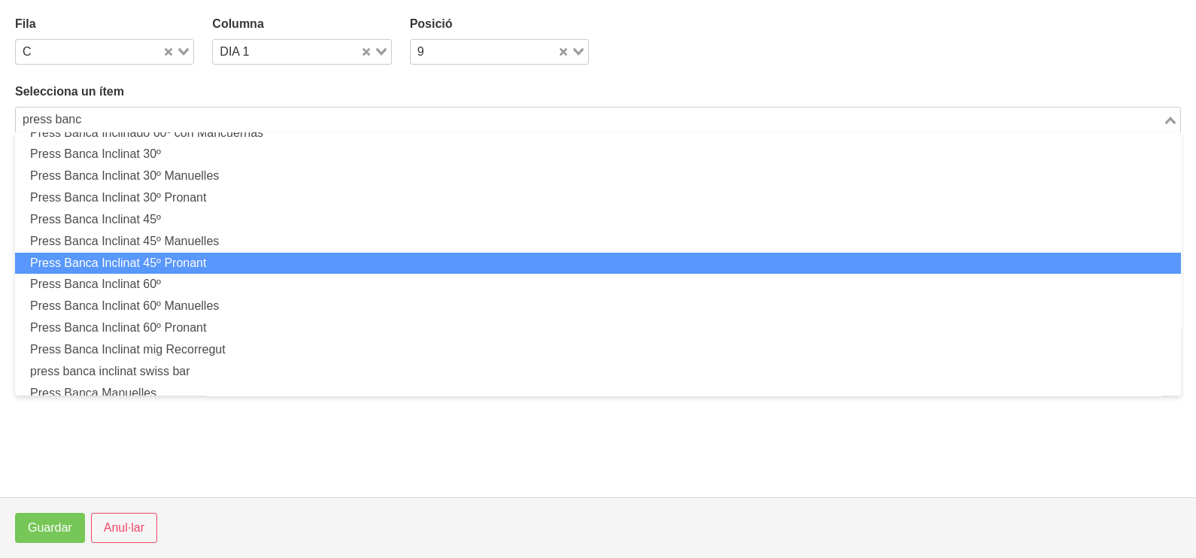
scroll to position [374, 0]
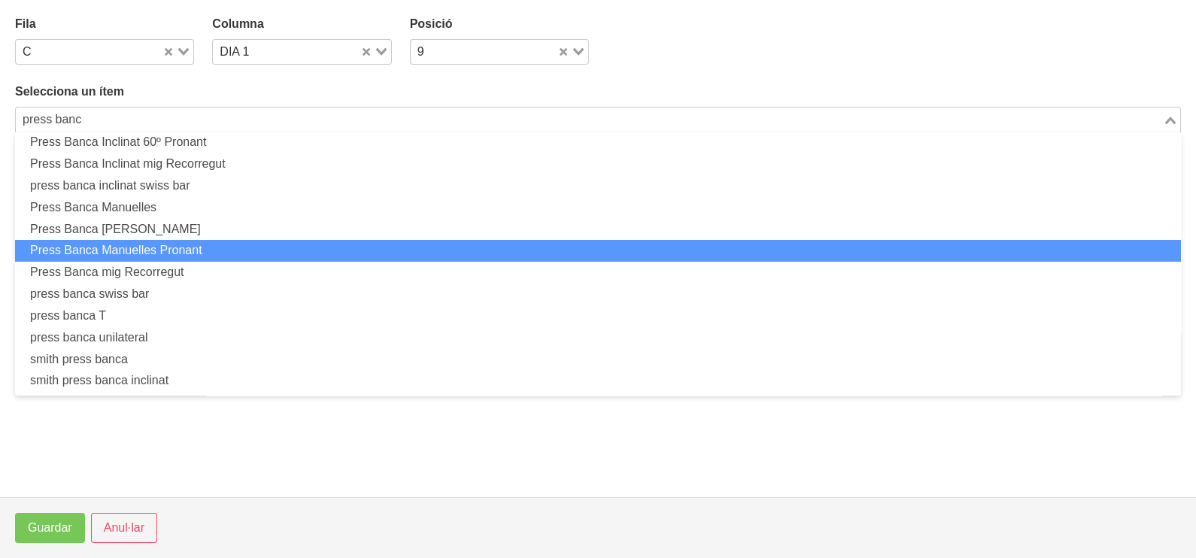
click at [226, 250] on li "Press Banca Manuelles Pronant" at bounding box center [598, 251] width 1166 height 22
type input "press banc"
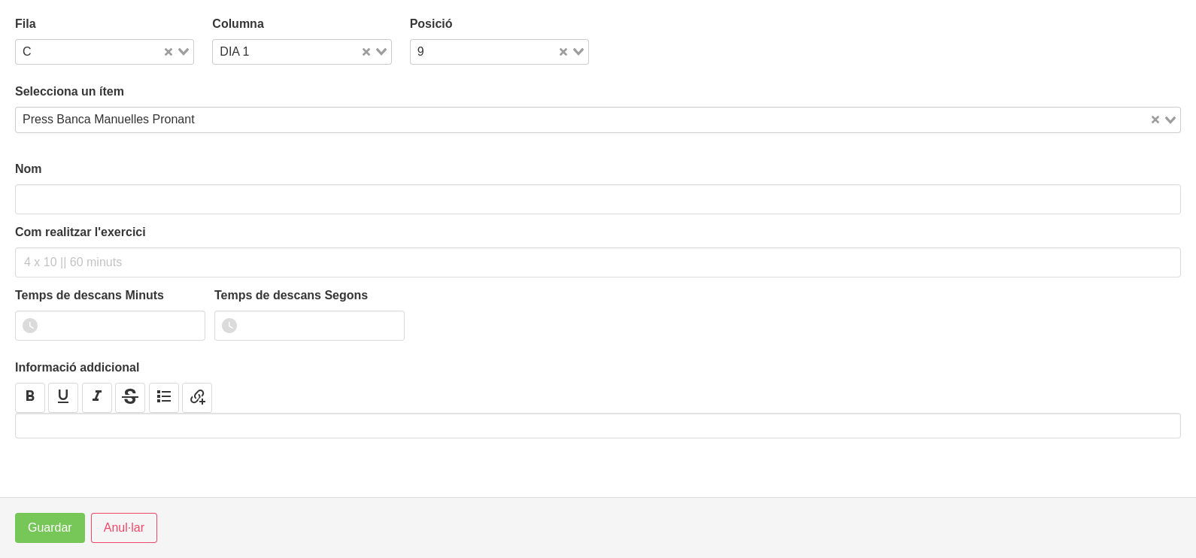
type input "Press Banca Manuelles Pronant"
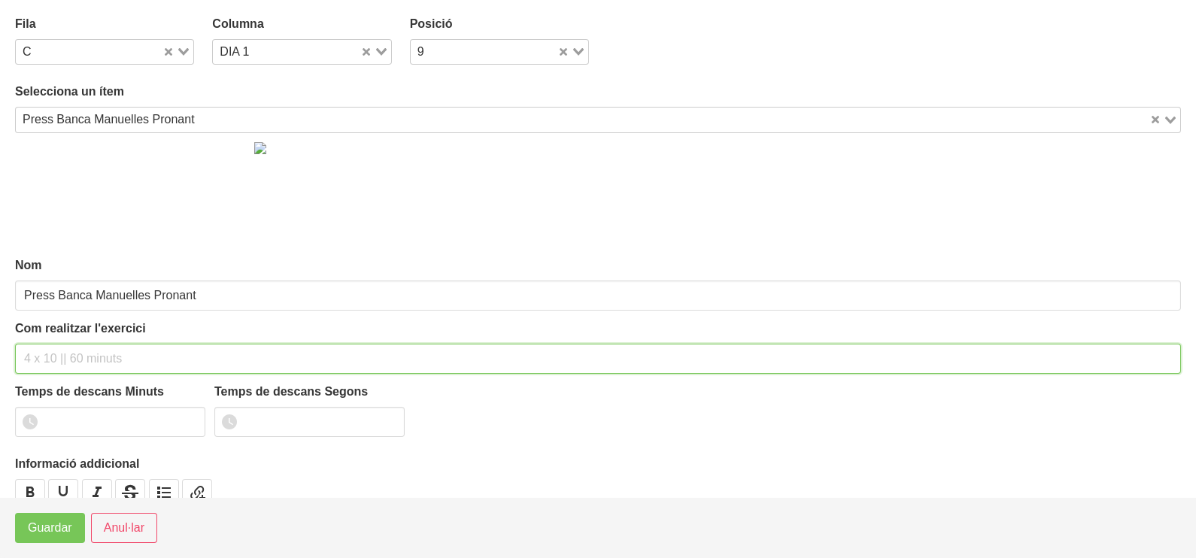
click at [68, 359] on input "text" at bounding box center [598, 359] width 1166 height 30
type input "3 x 6-8 a 3010 120""
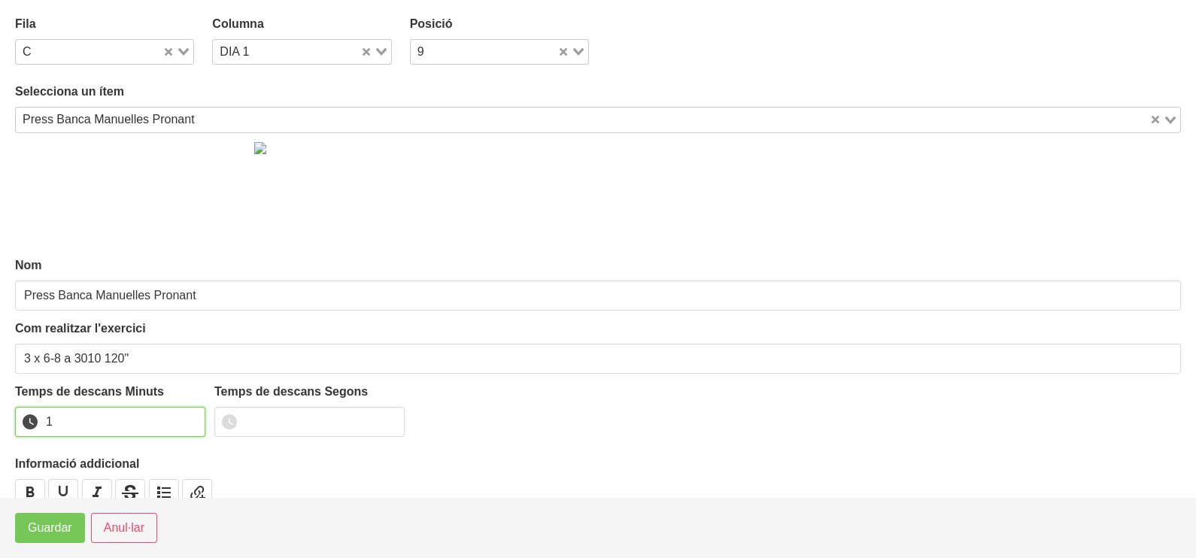
click at [191, 414] on input "1" at bounding box center [110, 422] width 190 height 30
drag, startPoint x: 191, startPoint y: 414, endPoint x: 87, endPoint y: 493, distance: 130.0
type input "2"
click at [188, 418] on input "2" at bounding box center [110, 422] width 190 height 30
click at [68, 533] on span "Guardar" at bounding box center [50, 528] width 44 height 18
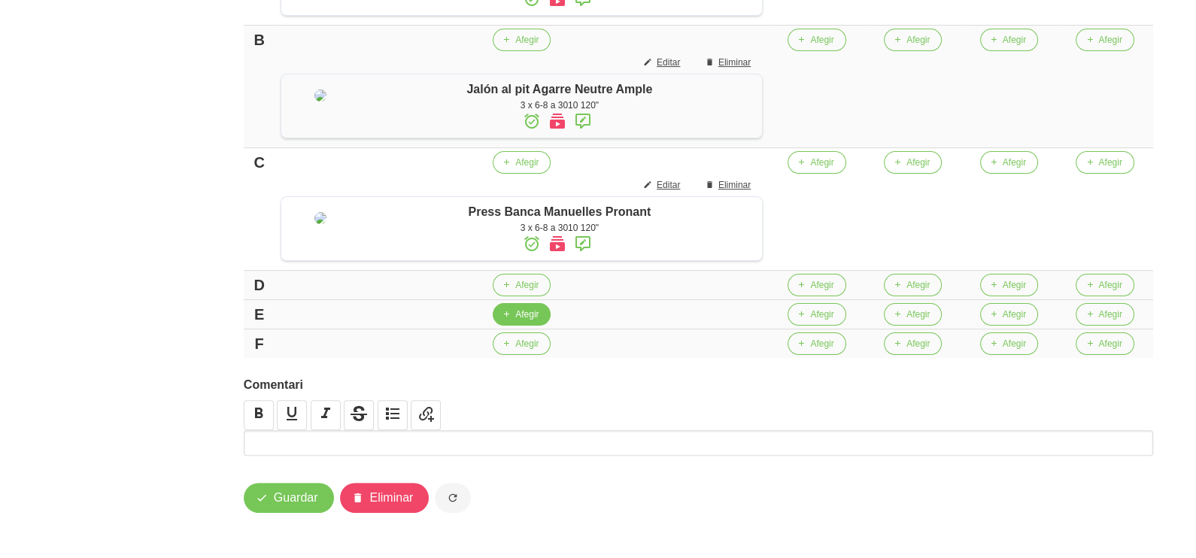
scroll to position [582, 0]
click at [531, 286] on span "Afegir" at bounding box center [519, 285] width 23 height 14
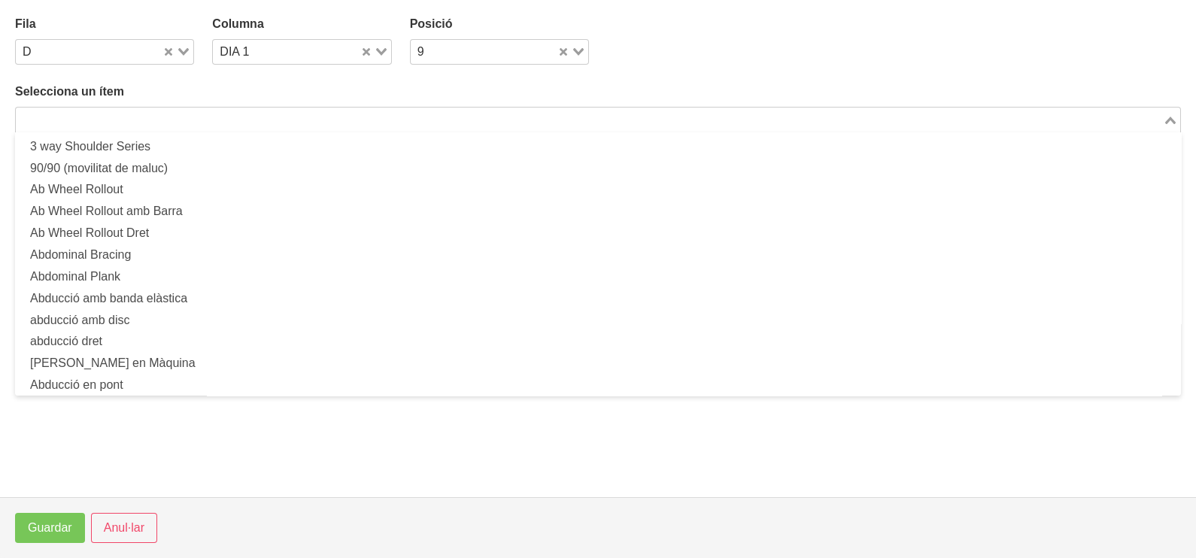
click at [132, 119] on input "Search for option" at bounding box center [589, 120] width 1144 height 18
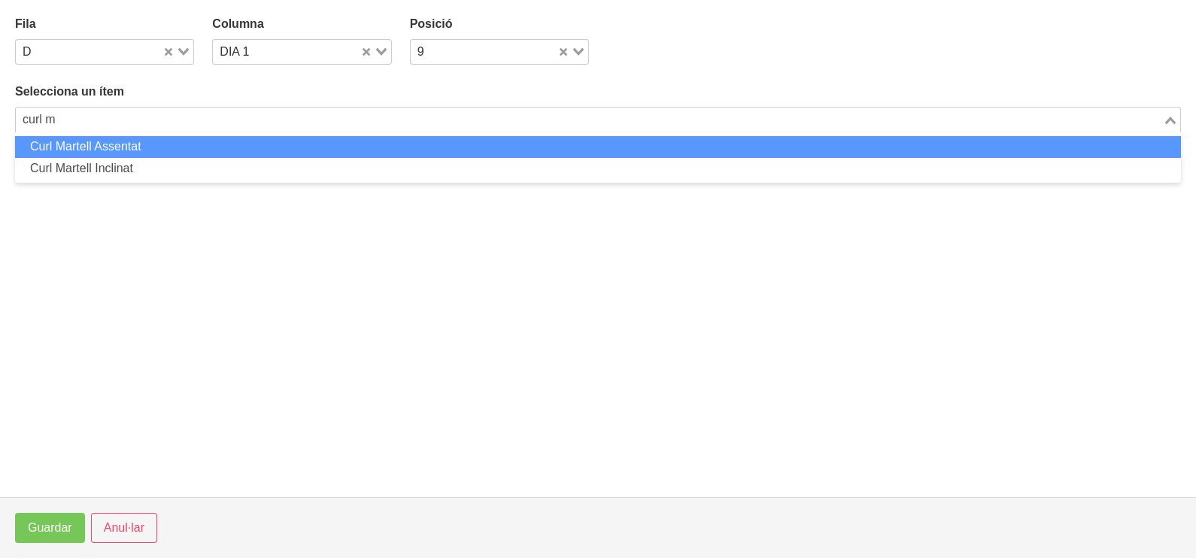
click at [103, 145] on li "Curl Martell Assentat" at bounding box center [598, 147] width 1166 height 22
type input "curl m"
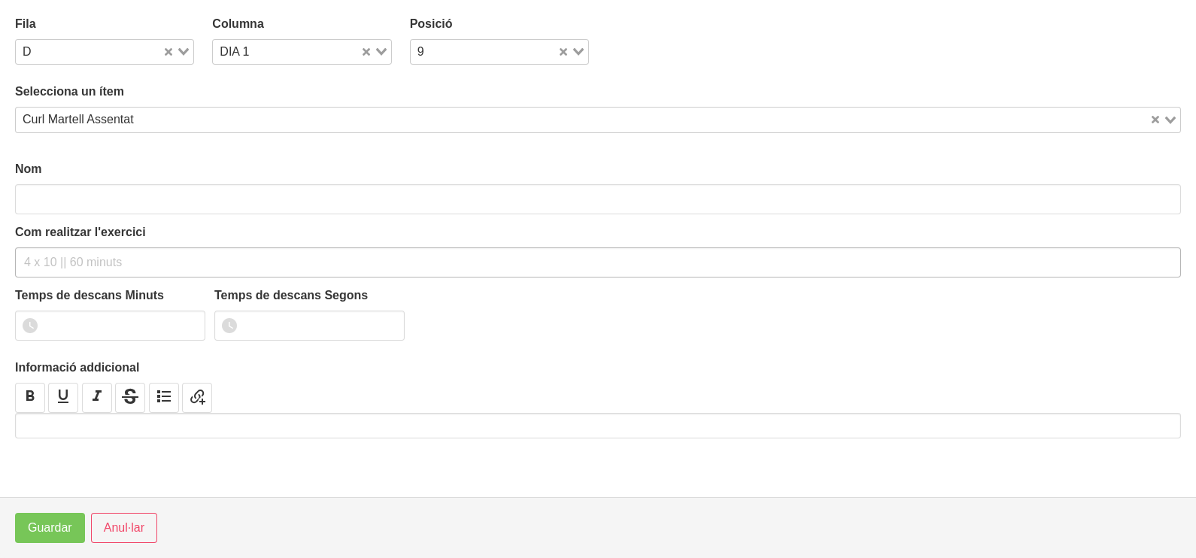
type input "Curl Martell Assentat"
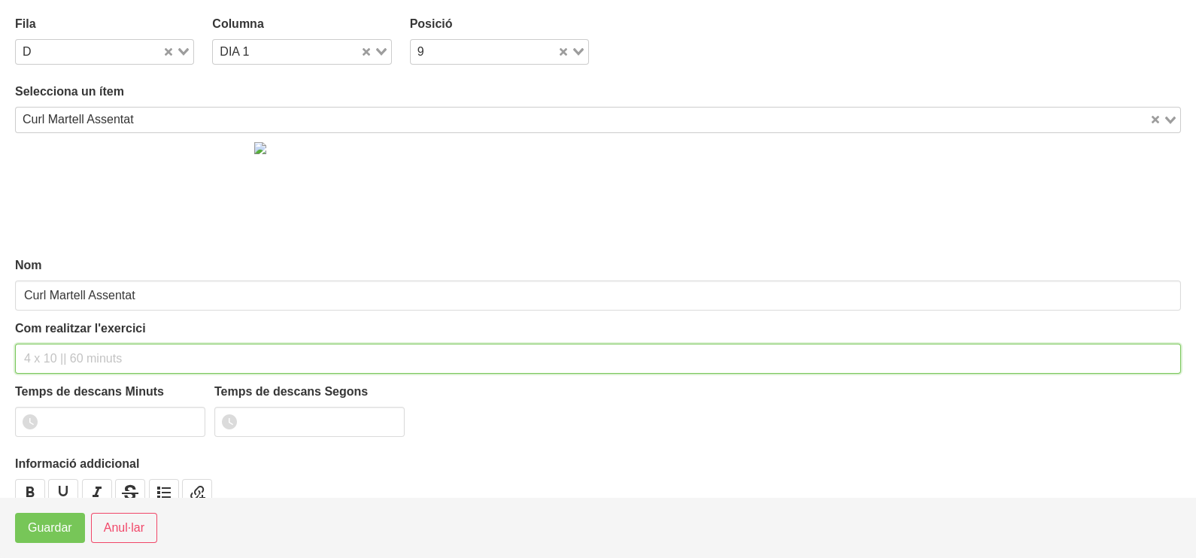
drag, startPoint x: 41, startPoint y: 361, endPoint x: 86, endPoint y: 265, distance: 106.0
click at [47, 350] on input "text" at bounding box center [598, 359] width 1166 height 30
type input "2"
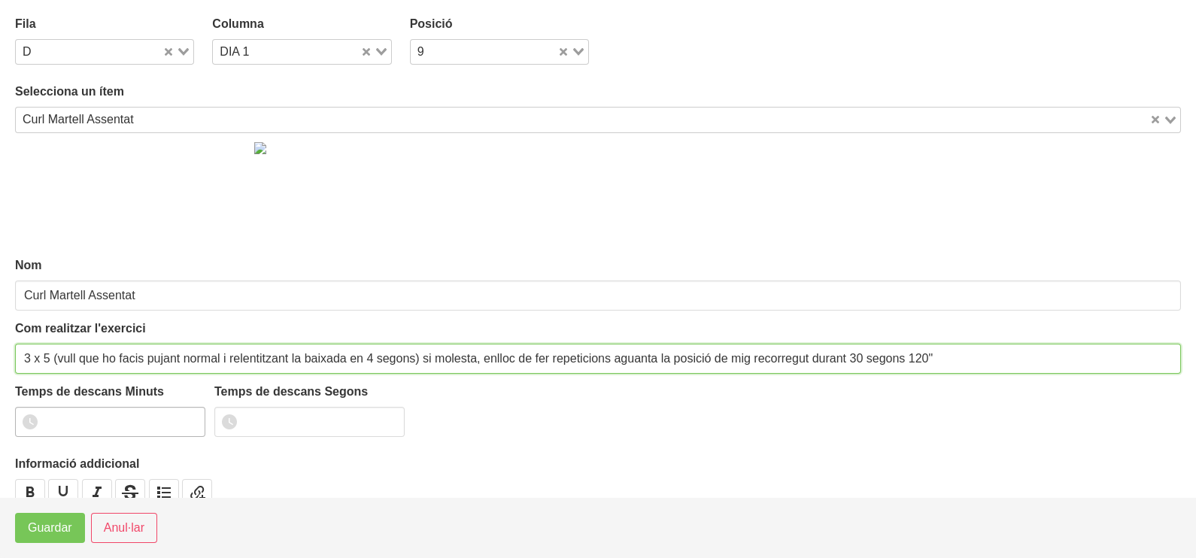
type input "3 x 5 (vull que ho facis pujant normal i relentitzant la baixada en 4 segons) s…"
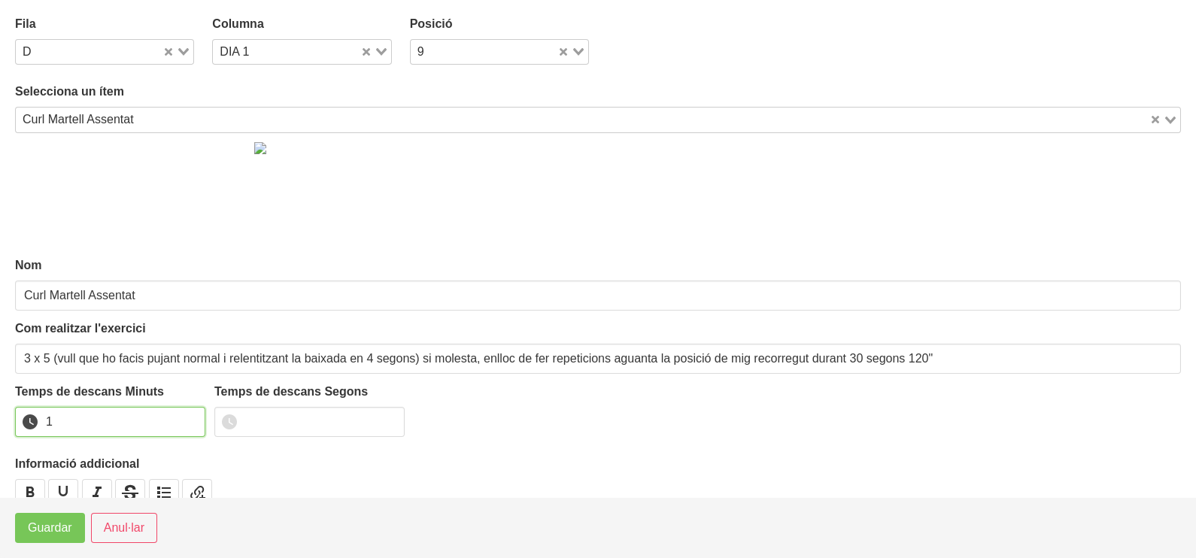
click at [192, 417] on input "1" at bounding box center [110, 422] width 190 height 30
drag, startPoint x: 192, startPoint y: 417, endPoint x: 107, endPoint y: 493, distance: 114.0
type input "2"
click at [188, 417] on input "2" at bounding box center [110, 422] width 190 height 30
click at [51, 536] on span "Guardar" at bounding box center [50, 528] width 44 height 18
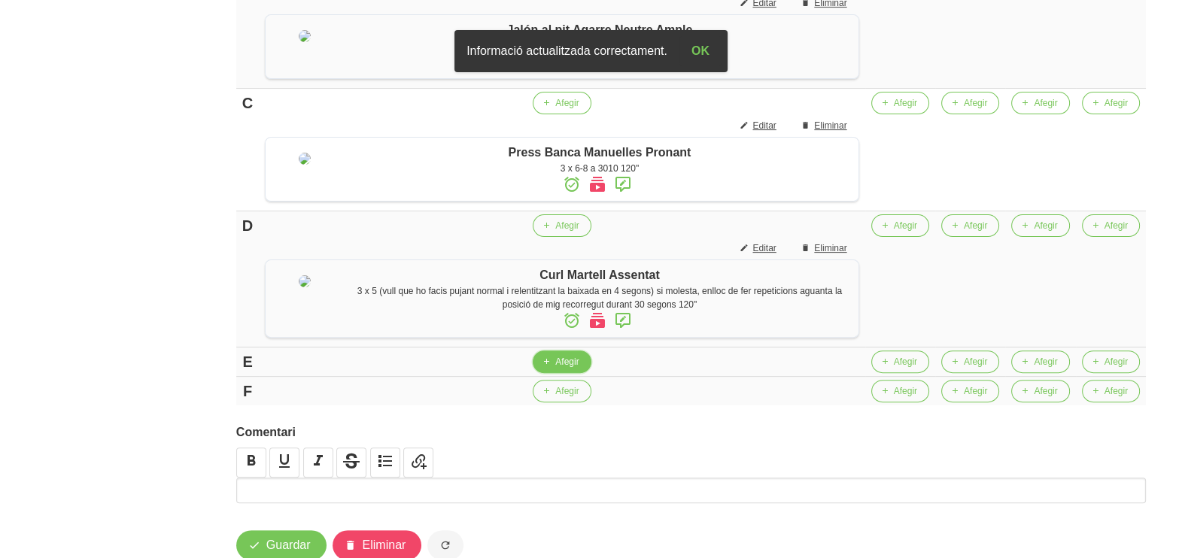
click at [560, 369] on span "Afegir" at bounding box center [566, 362] width 23 height 14
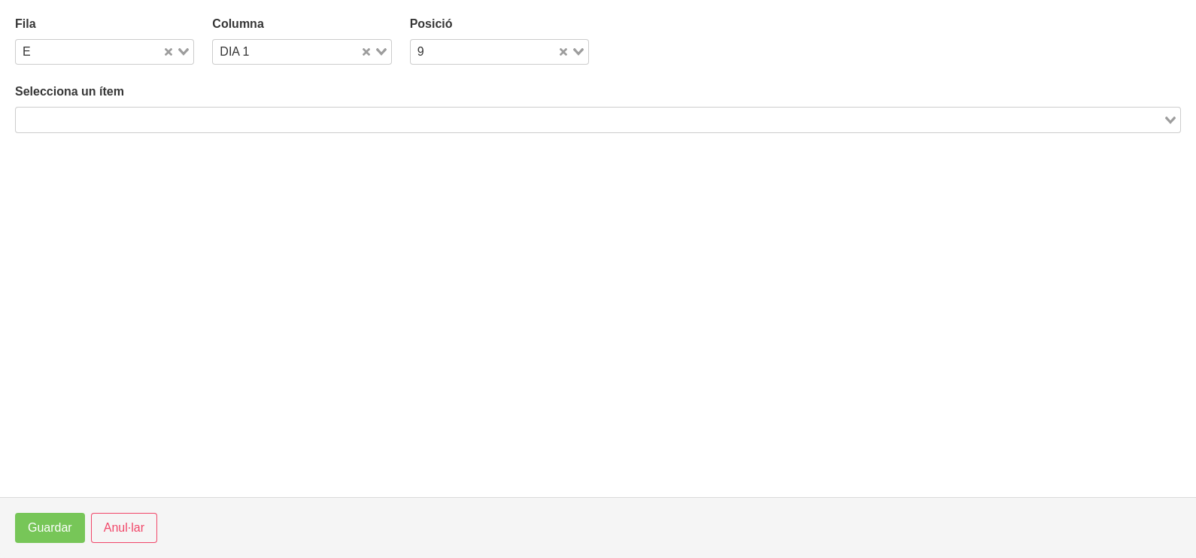
drag, startPoint x: 109, startPoint y: 120, endPoint x: 129, endPoint y: 106, distance: 24.2
click at [117, 117] on input "Search for option" at bounding box center [589, 120] width 1144 height 18
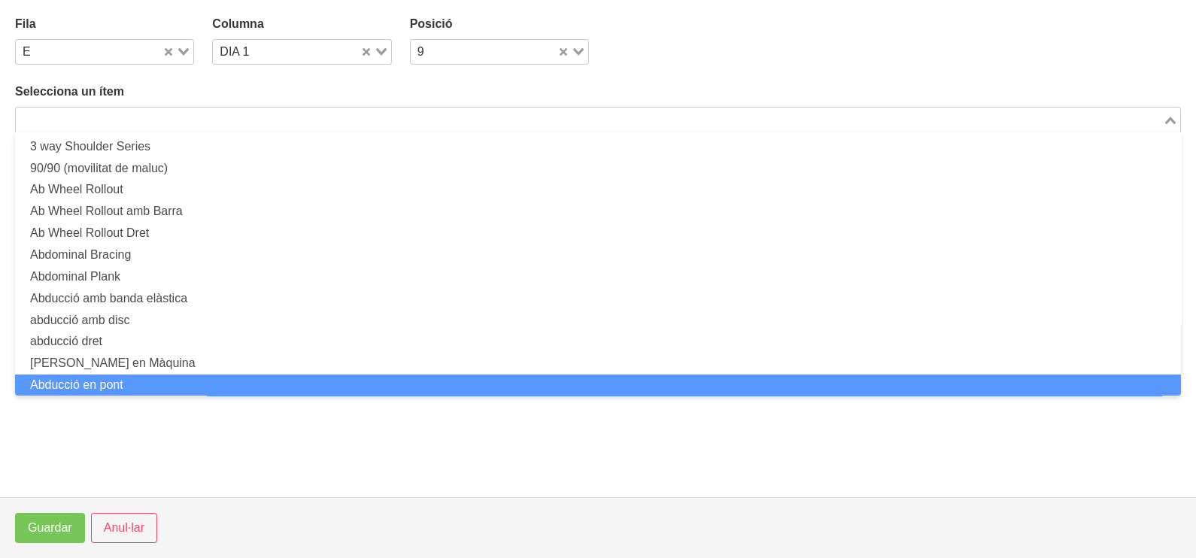
scroll to position [0, 0]
click at [140, 526] on span "Anul·lar" at bounding box center [124, 528] width 41 height 18
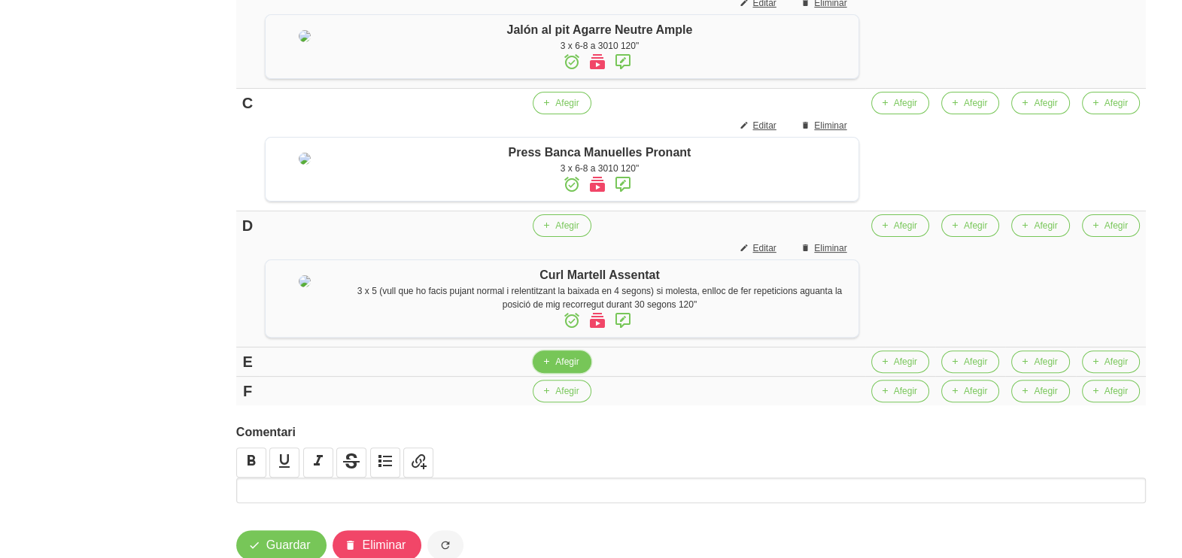
click at [558, 369] on span "Afegir" at bounding box center [566, 362] width 23 height 14
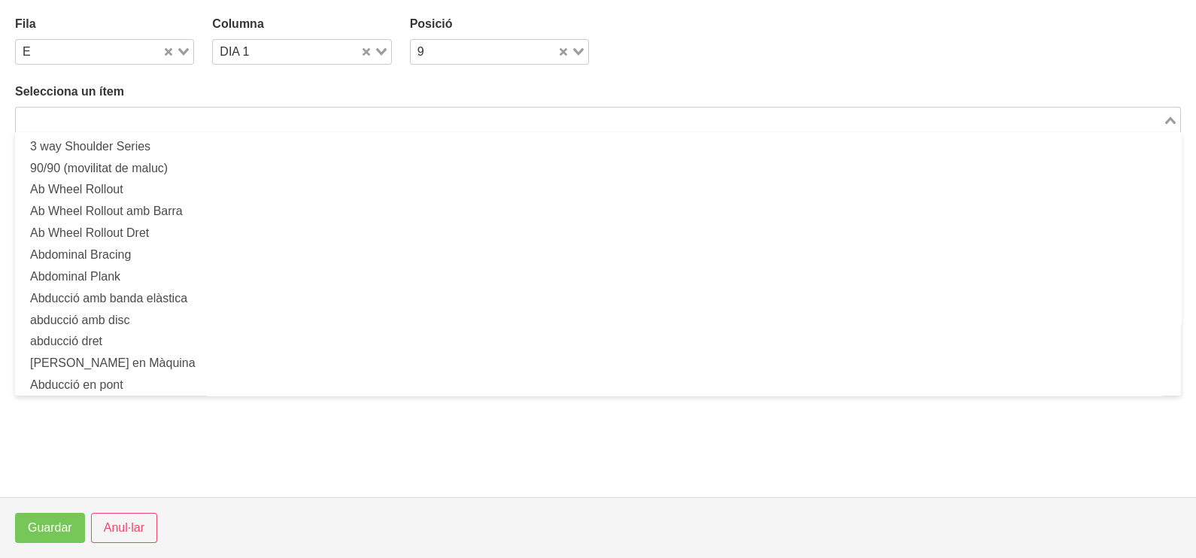
click at [295, 112] on input "Search for option" at bounding box center [589, 120] width 1144 height 18
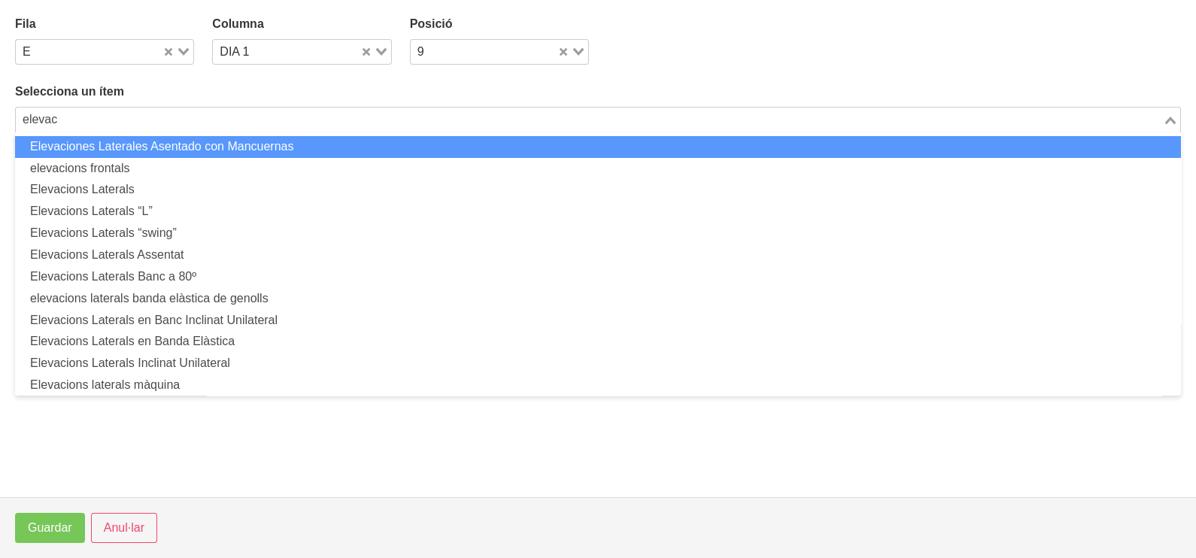
type input "elevac"
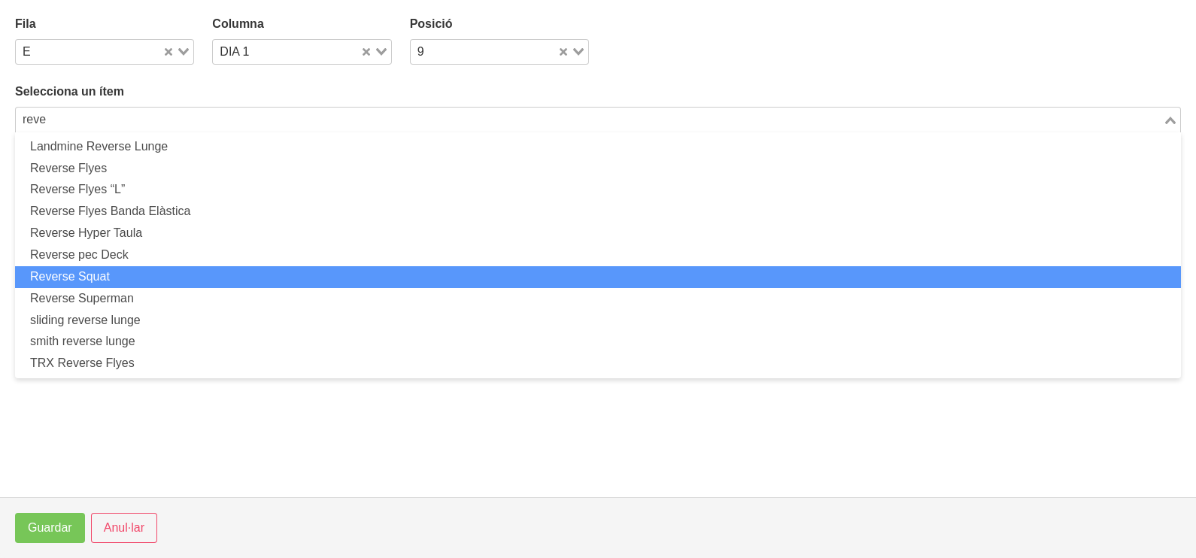
click at [119, 266] on li "Reverse Squat" at bounding box center [598, 277] width 1166 height 22
type input "reve"
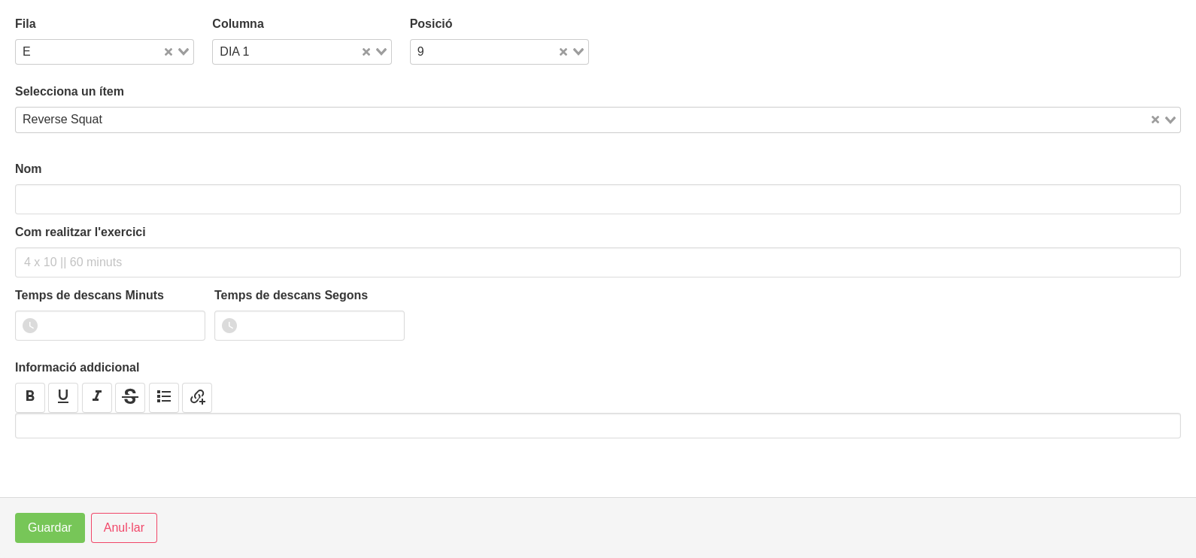
type input "Reverse Squat"
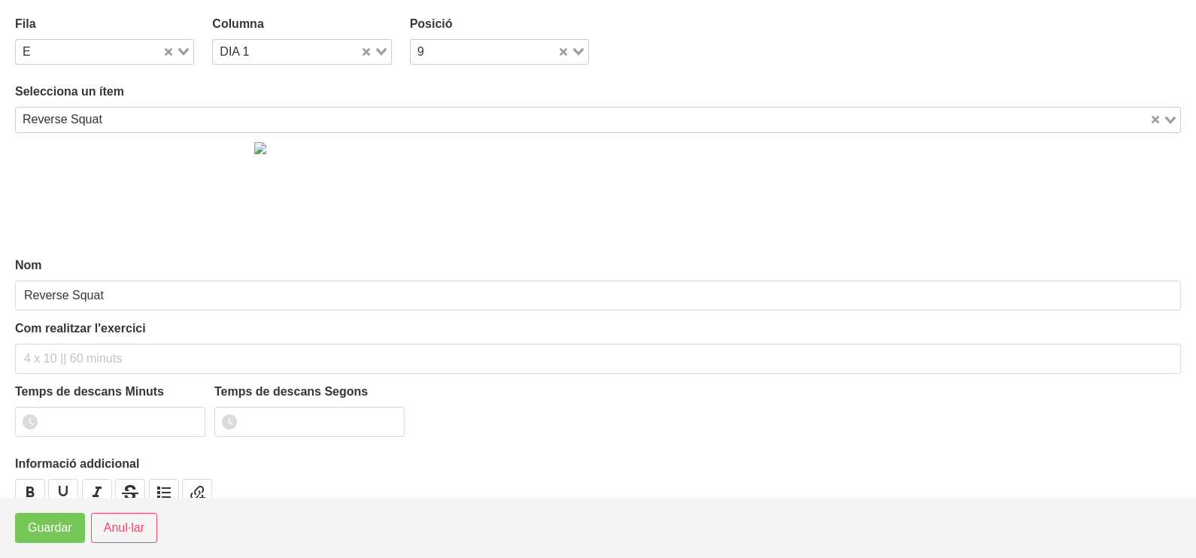
click at [108, 114] on input "Search for option" at bounding box center [628, 120] width 1040 height 18
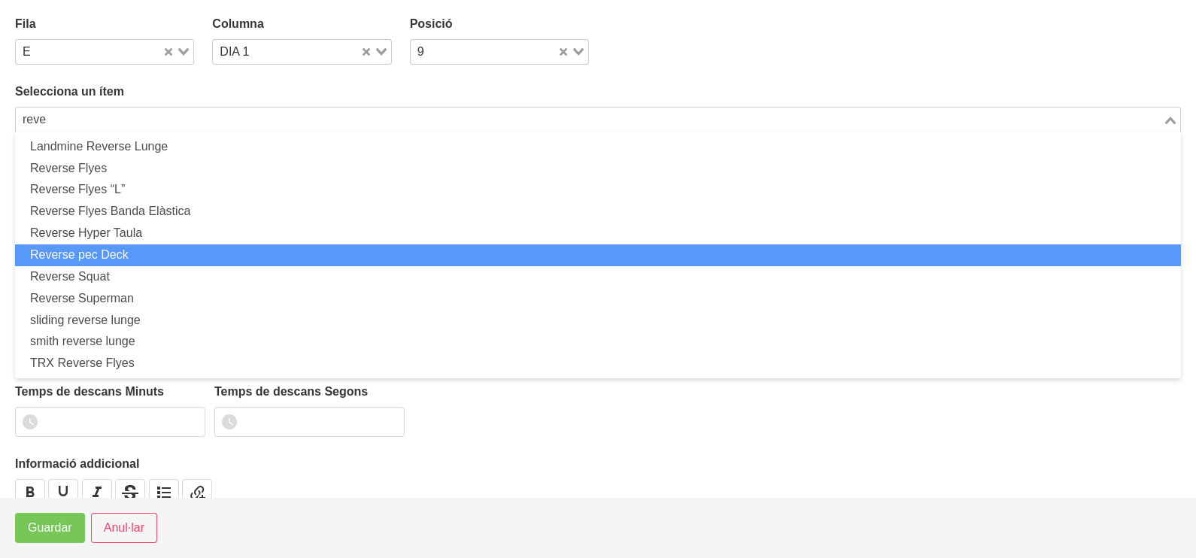
click at [168, 250] on li "Reverse pec Deck" at bounding box center [598, 255] width 1166 height 22
type input "reve"
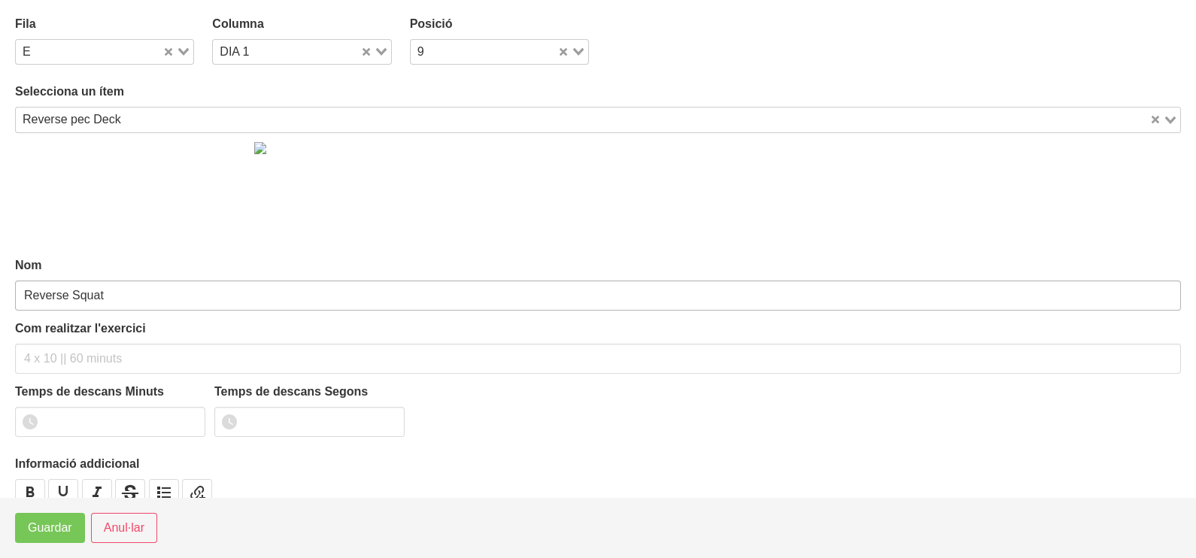
type input "Reverse pec Deck"
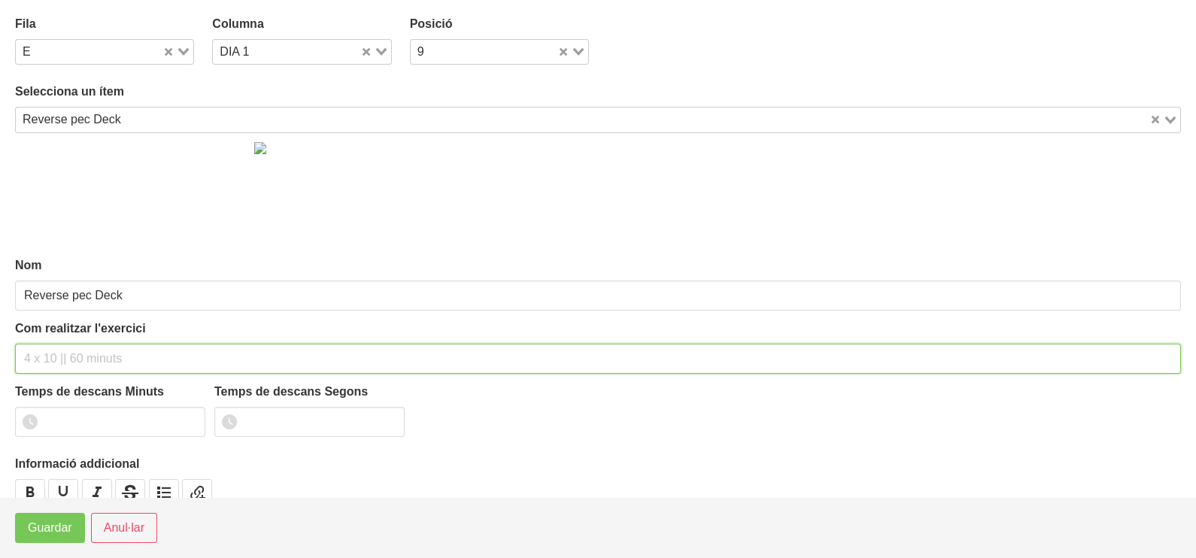
drag, startPoint x: 83, startPoint y: 355, endPoint x: 68, endPoint y: 242, distance: 113.8
click at [82, 344] on input "text" at bounding box center [598, 359] width 1166 height 30
type input "3 x 10-12 a 2010 120""
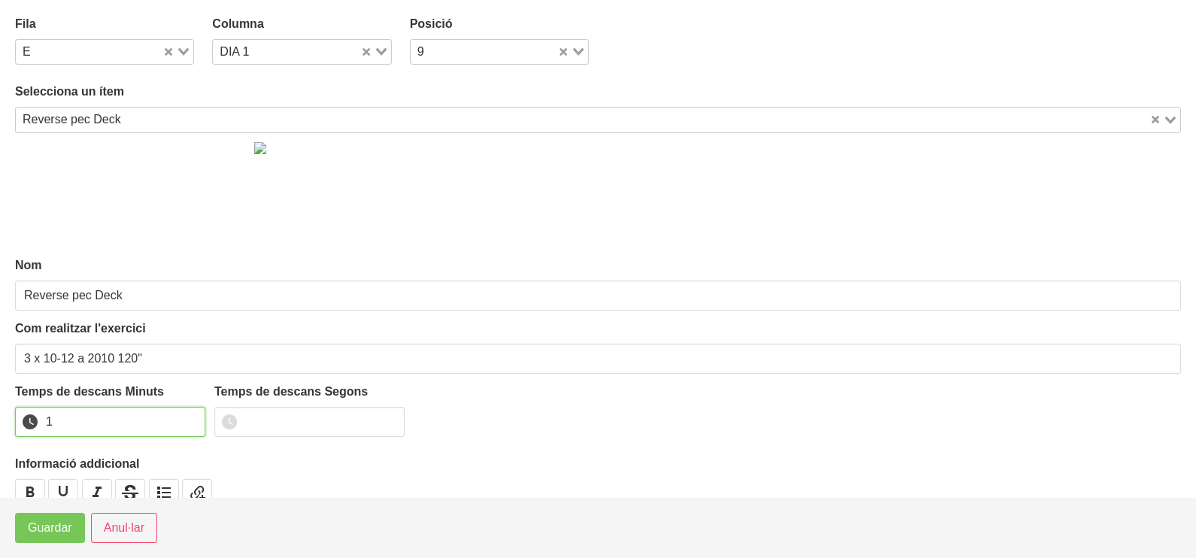
click at [192, 417] on input "1" at bounding box center [110, 422] width 190 height 30
drag, startPoint x: 192, startPoint y: 417, endPoint x: 108, endPoint y: 463, distance: 94.9
type input "2"
click at [191, 417] on input "2" at bounding box center [110, 422] width 190 height 30
click at [45, 529] on span "Guardar" at bounding box center [50, 528] width 44 height 18
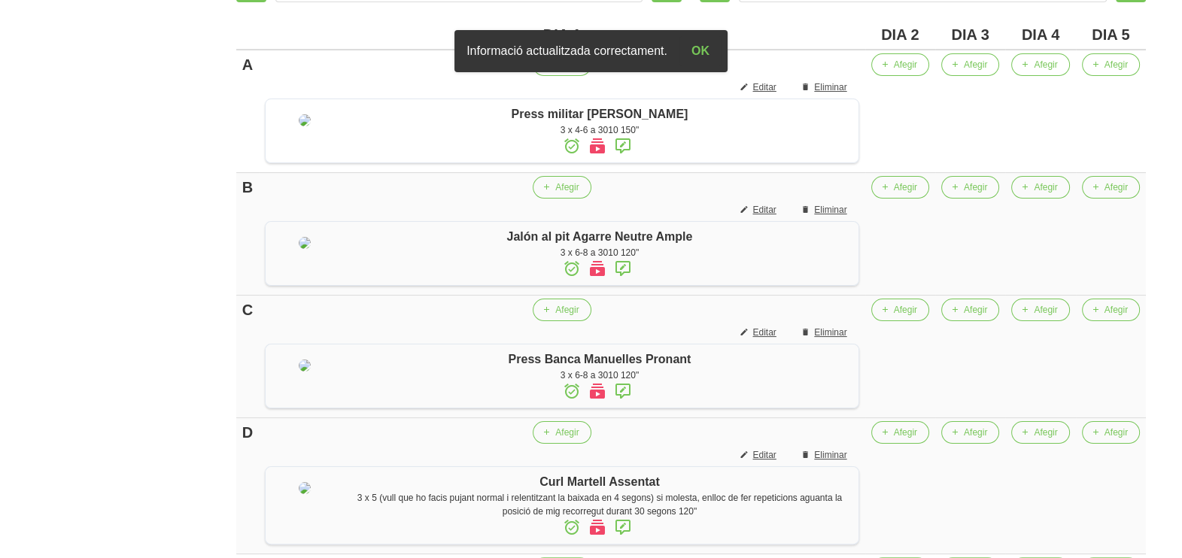
scroll to position [300, 0]
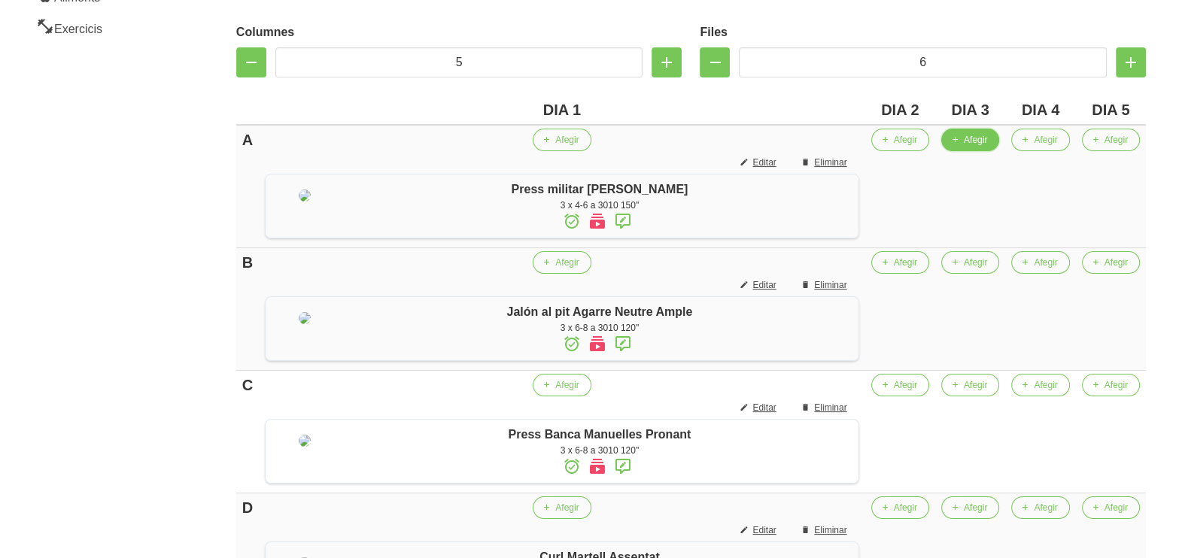
click at [974, 144] on span "Afegir" at bounding box center [974, 140] width 23 height 14
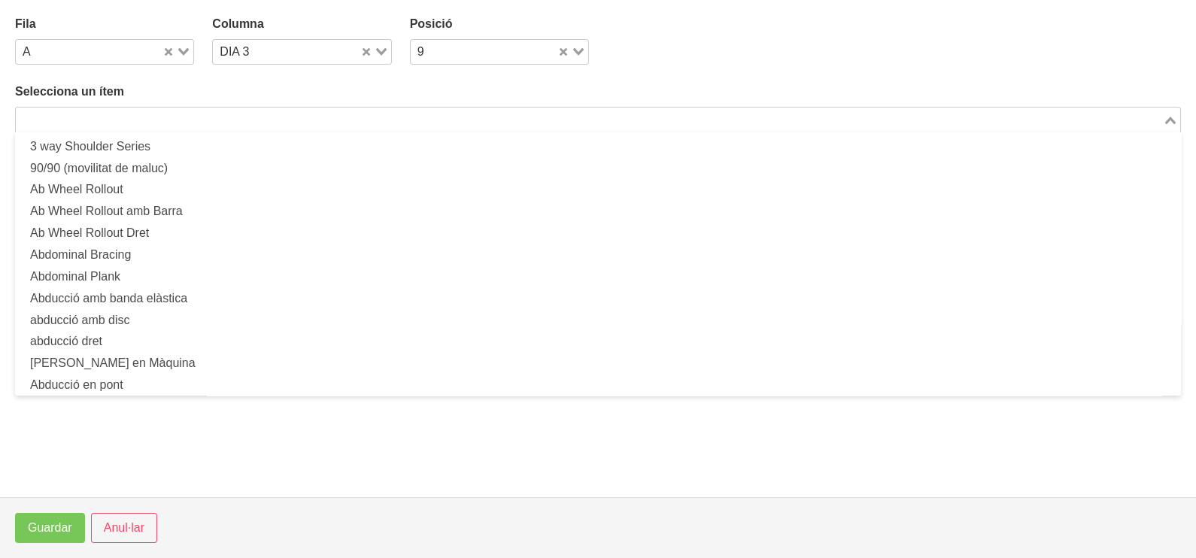
click at [387, 117] on input "Search for option" at bounding box center [589, 120] width 1144 height 18
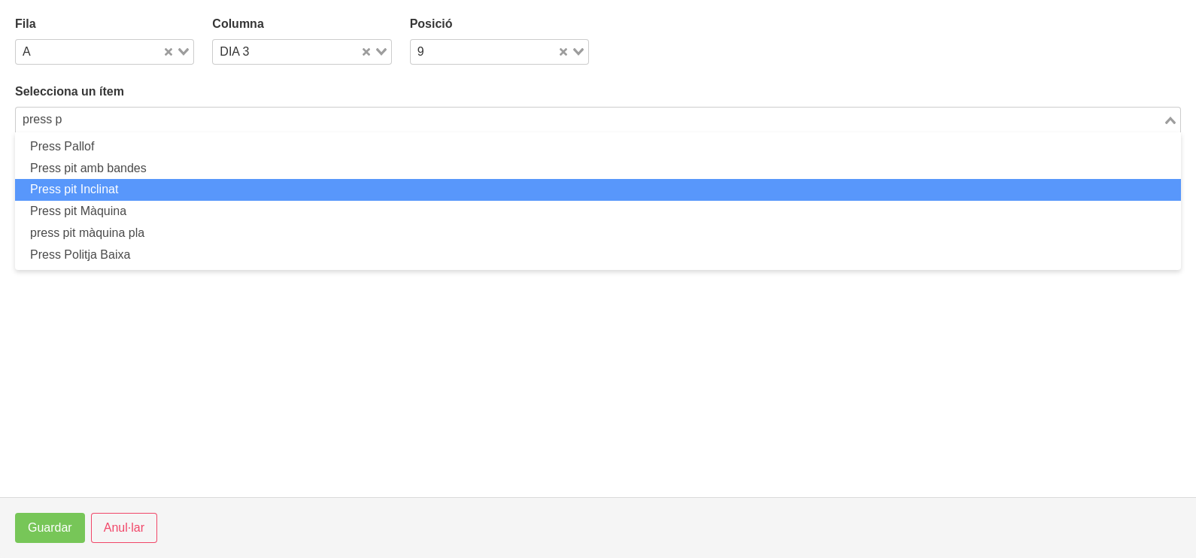
click at [141, 188] on li "Press pit Inclinat" at bounding box center [598, 190] width 1166 height 22
type input "press p"
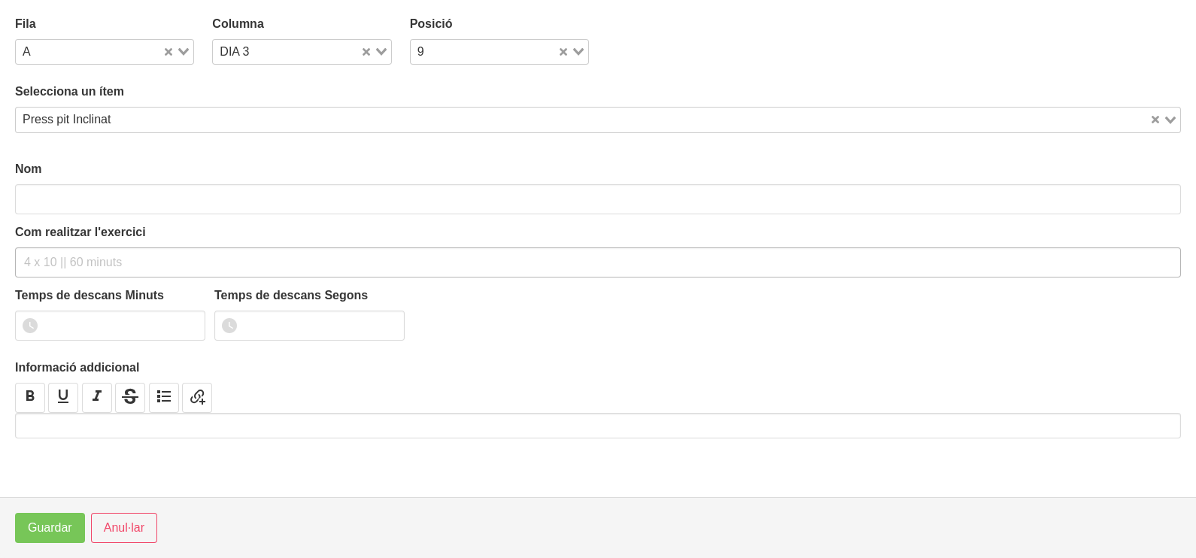
type input "Press pit Inclinat"
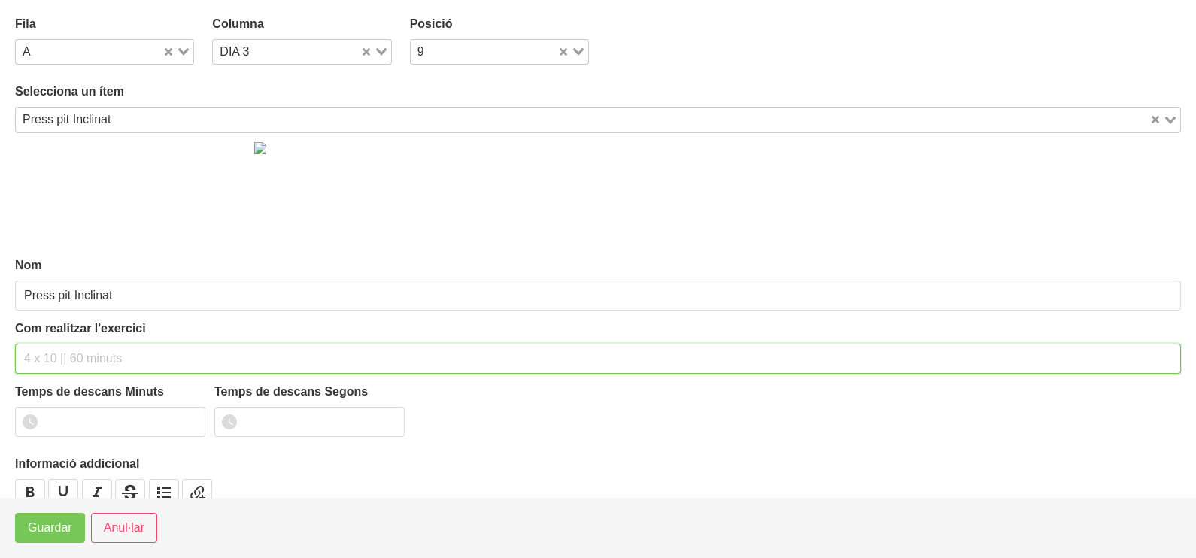
drag, startPoint x: 86, startPoint y: 346, endPoint x: 79, endPoint y: 344, distance: 7.7
click at [86, 346] on input "text" at bounding box center [598, 359] width 1166 height 30
type input "3 x 6-8 a 3010 120""
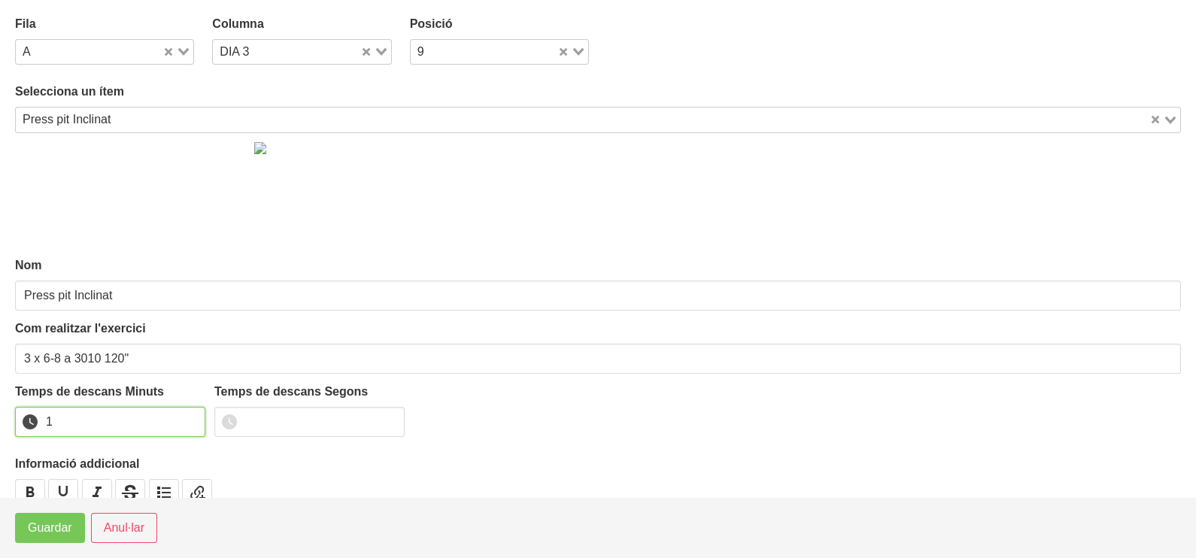
click at [194, 418] on input "1" at bounding box center [110, 422] width 190 height 30
type input "2"
click at [194, 418] on input "2" at bounding box center [110, 422] width 190 height 30
click at [44, 534] on span "Guardar" at bounding box center [50, 528] width 44 height 18
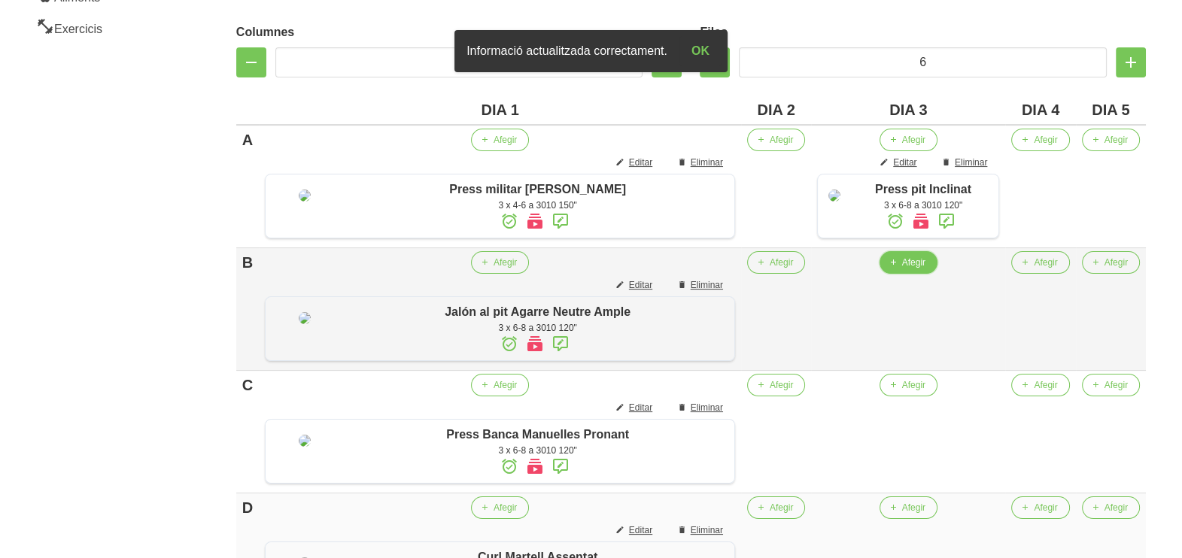
click at [902, 269] on span "Afegir" at bounding box center [913, 263] width 23 height 14
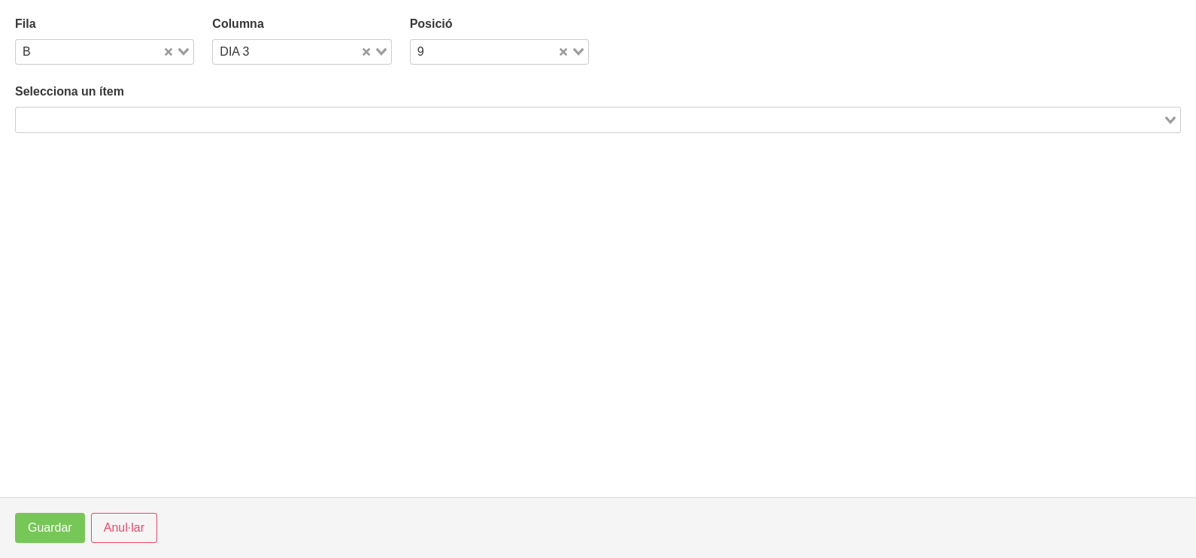
drag, startPoint x: 290, startPoint y: 119, endPoint x: 282, endPoint y: 117, distance: 8.4
click at [287, 119] on input "Search for option" at bounding box center [589, 120] width 1144 height 18
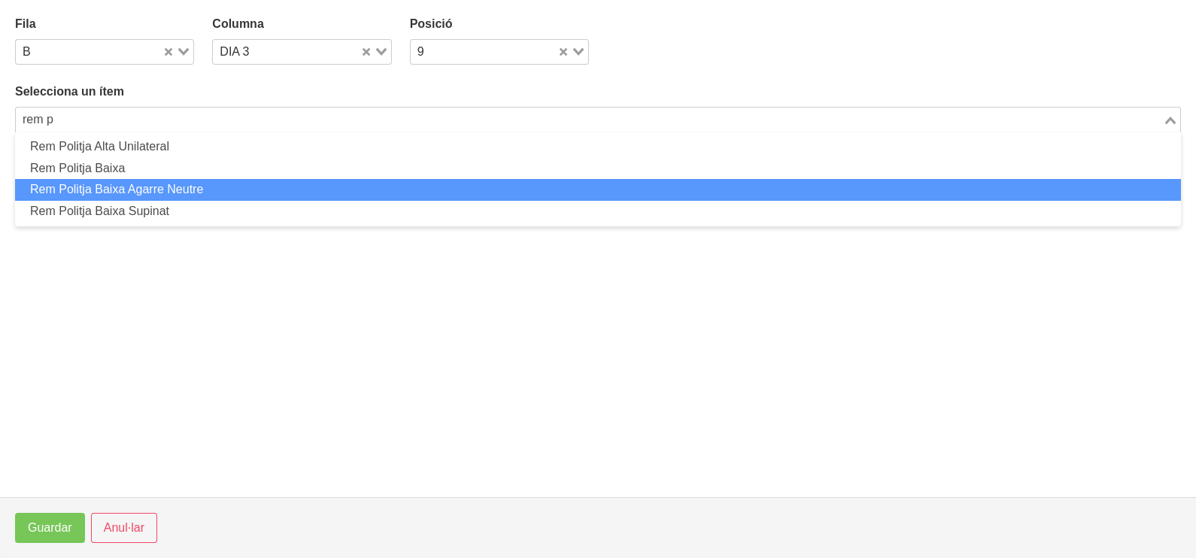
click at [226, 188] on li "Rem Politja Baixa Agarre Neutre" at bounding box center [598, 190] width 1166 height 22
type input "rem p"
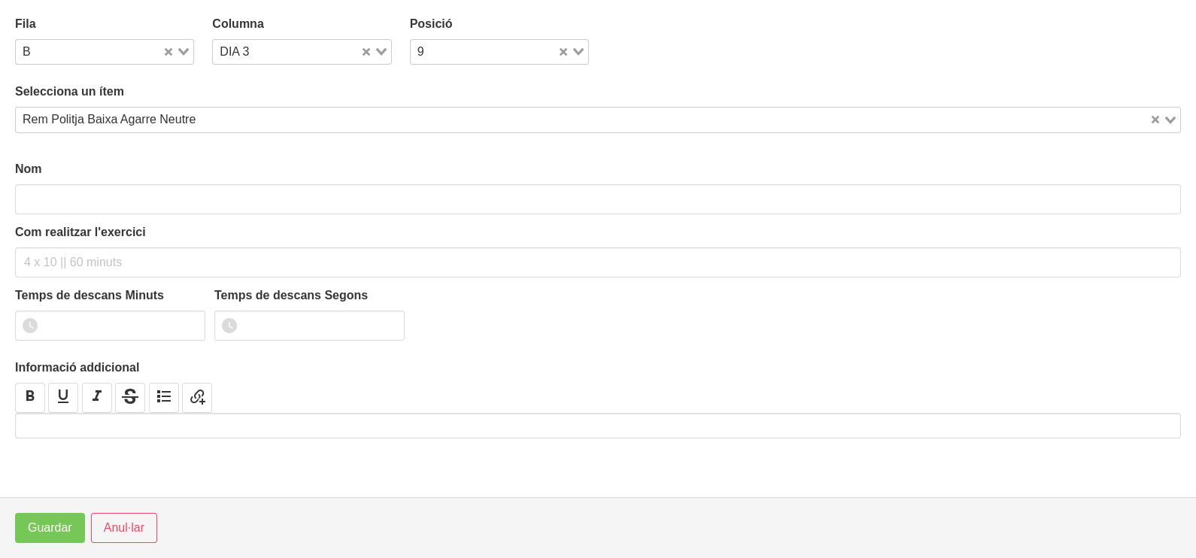
type input "Rem Politja Baixa Agarre Neutre"
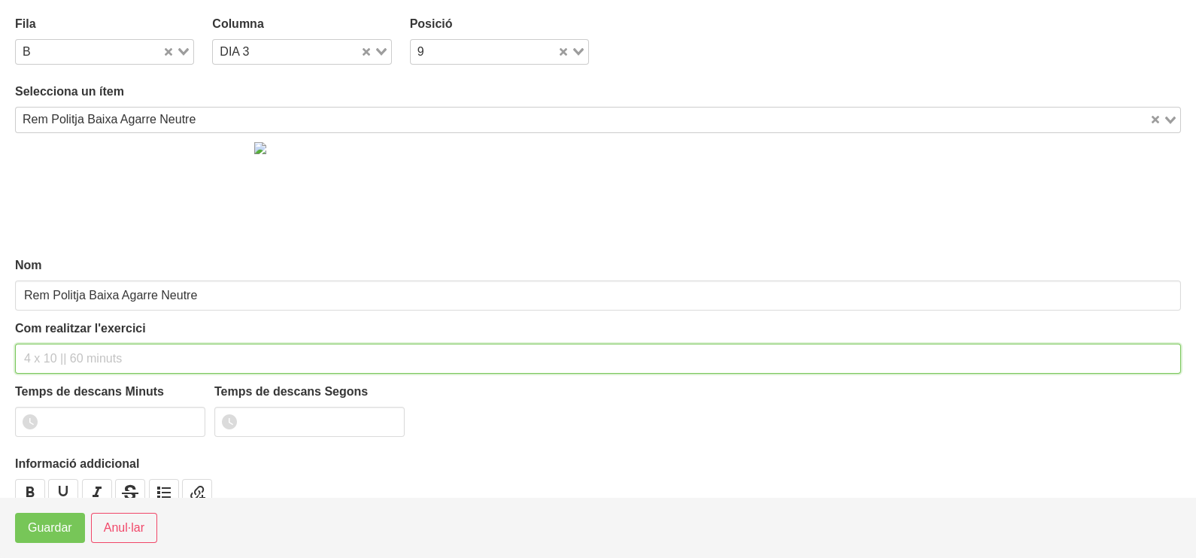
click at [81, 355] on input "text" at bounding box center [598, 359] width 1166 height 30
type input "3 x 6-8 a 3011 120""
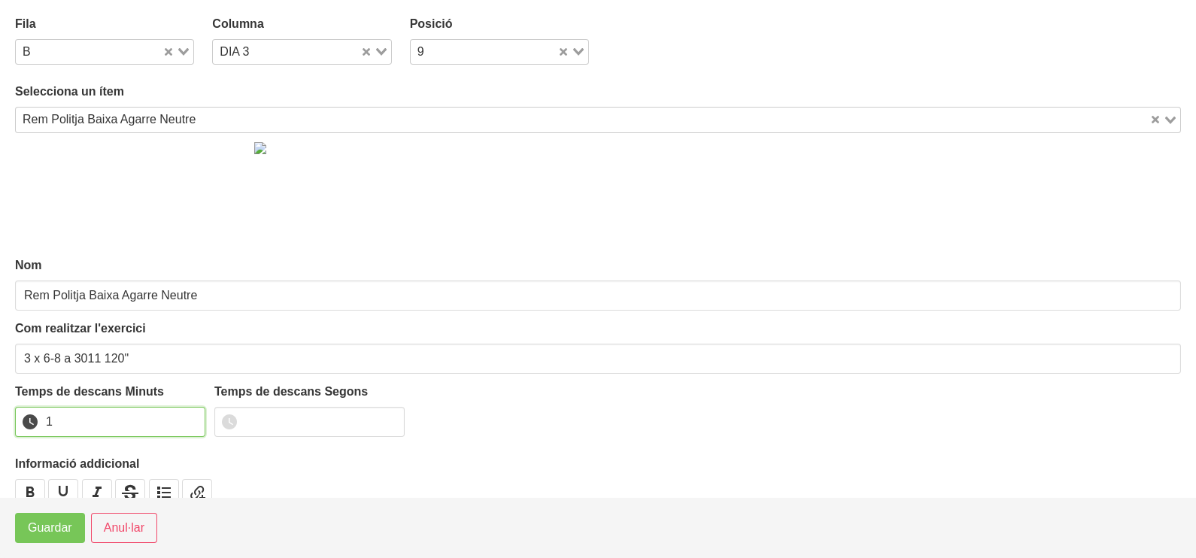
click at [192, 416] on input "1" at bounding box center [110, 422] width 190 height 30
drag, startPoint x: 192, startPoint y: 416, endPoint x: 96, endPoint y: 483, distance: 116.6
type input "2"
click at [182, 423] on input "2" at bounding box center [110, 422] width 190 height 30
click at [57, 529] on span "Guardar" at bounding box center [50, 528] width 44 height 18
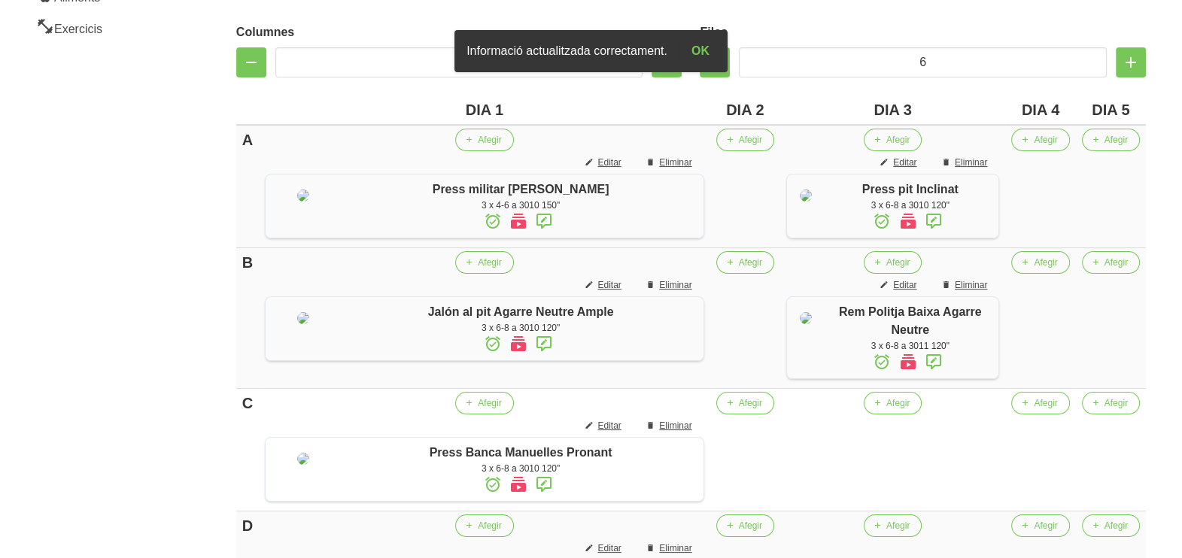
scroll to position [582, 0]
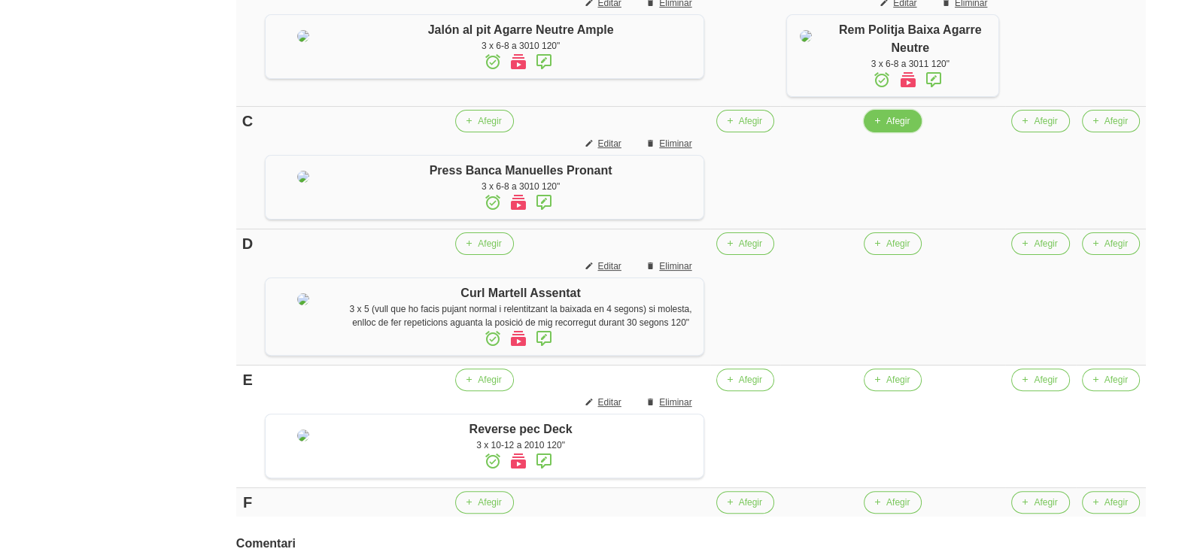
drag, startPoint x: 890, startPoint y: 157, endPoint x: 868, endPoint y: 160, distance: 22.0
click at [868, 132] on button "Afegir" at bounding box center [892, 121] width 58 height 23
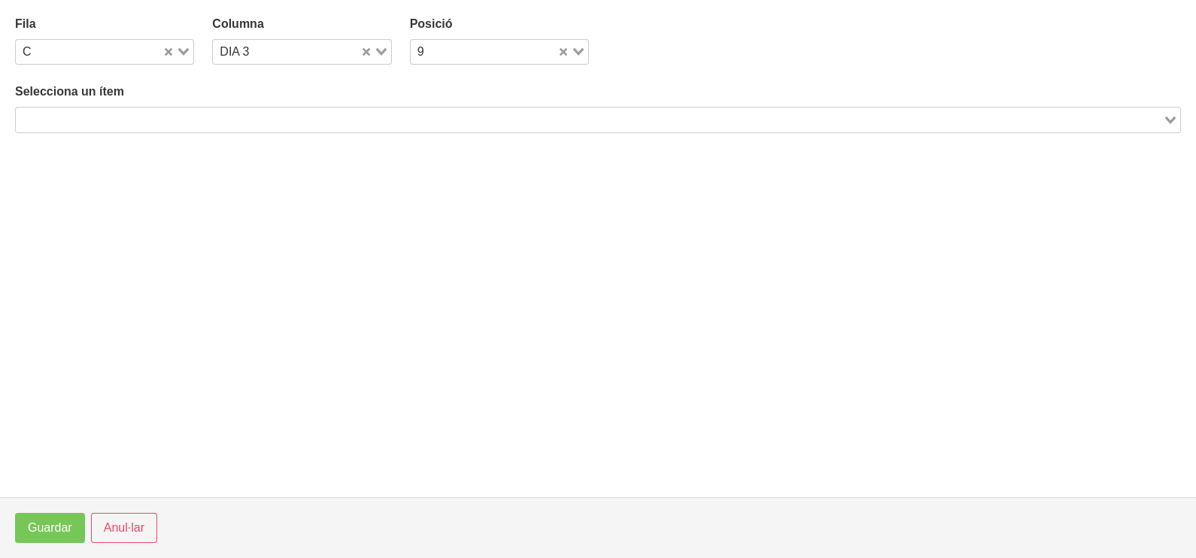
click at [523, 122] on input "Search for option" at bounding box center [589, 120] width 1144 height 18
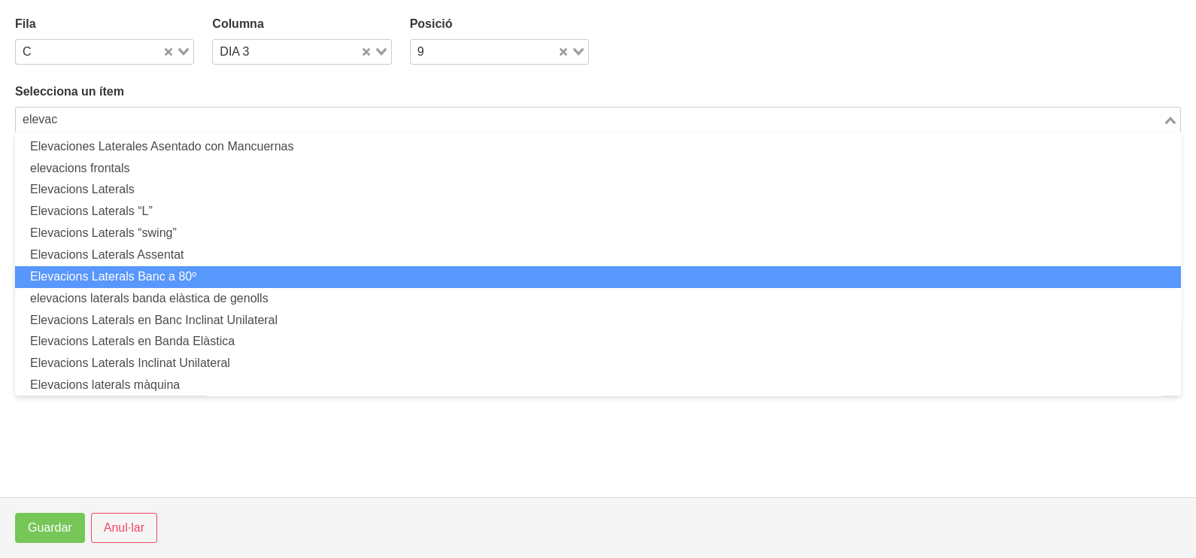
click at [240, 271] on li "Elevacions Laterals Banc a 80º" at bounding box center [598, 277] width 1166 height 22
type input "elevac"
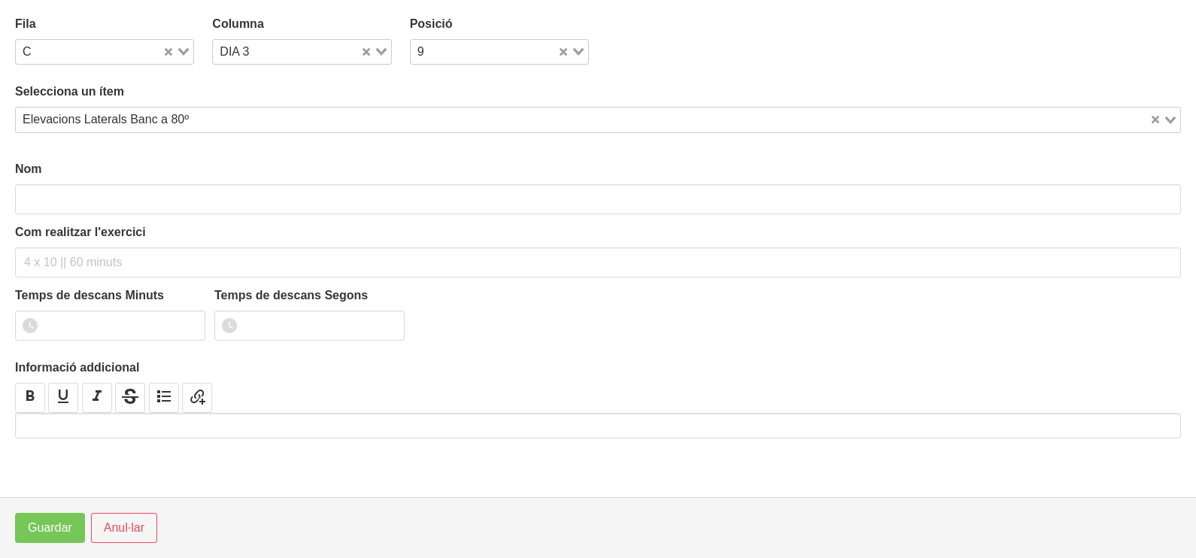
type input "Elevacions Laterals Banc a 80º"
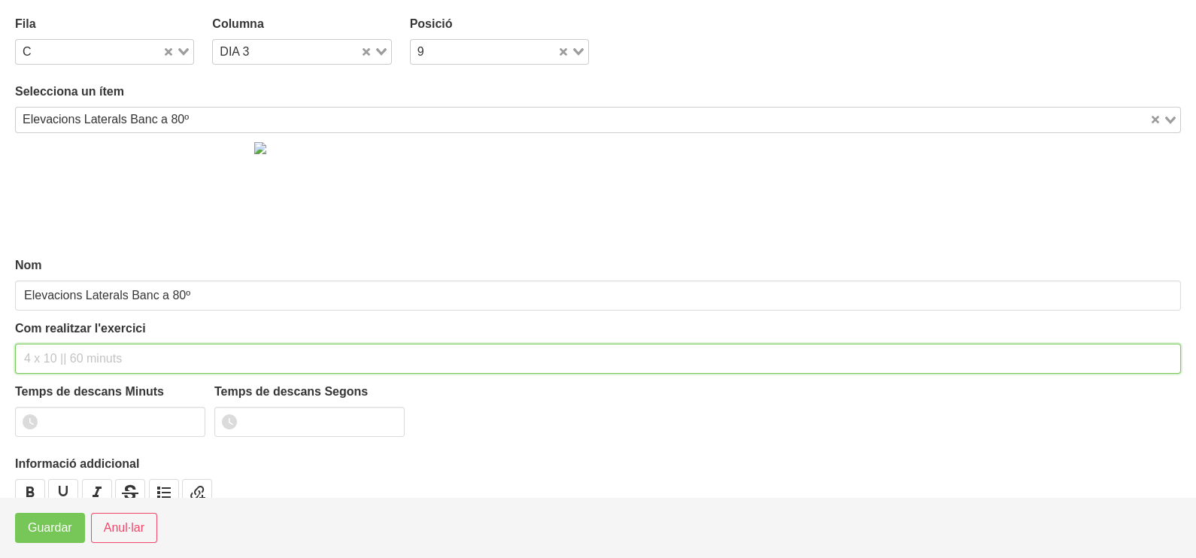
drag, startPoint x: 85, startPoint y: 359, endPoint x: 60, endPoint y: 354, distance: 25.2
click at [73, 357] on input "text" at bounding box center [598, 359] width 1166 height 30
type input "3 x 8-10 a 2010 120""
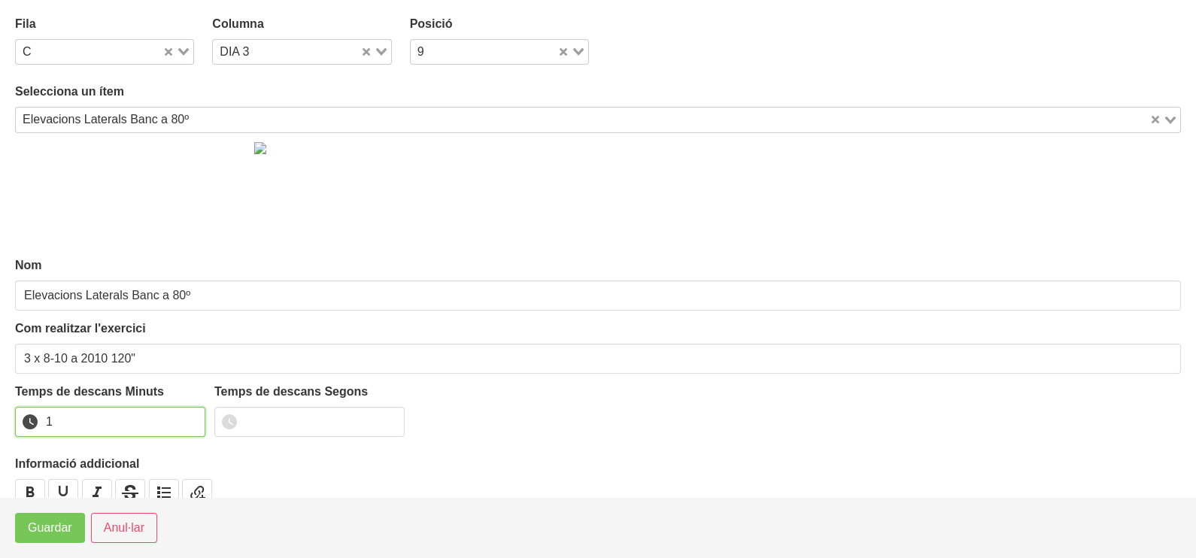
click at [192, 417] on input "1" at bounding box center [110, 422] width 190 height 30
drag, startPoint x: 192, startPoint y: 417, endPoint x: 99, endPoint y: 474, distance: 109.0
type input "2"
click at [175, 424] on input "2" at bounding box center [110, 422] width 190 height 30
click at [66, 527] on span "Guardar" at bounding box center [50, 528] width 44 height 18
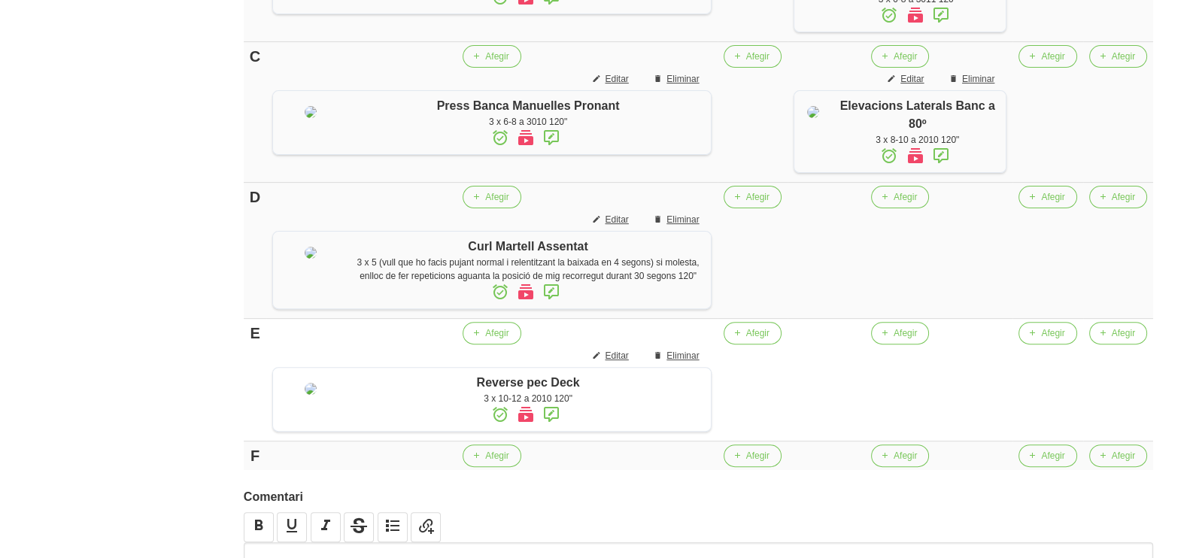
scroll to position [676, 0]
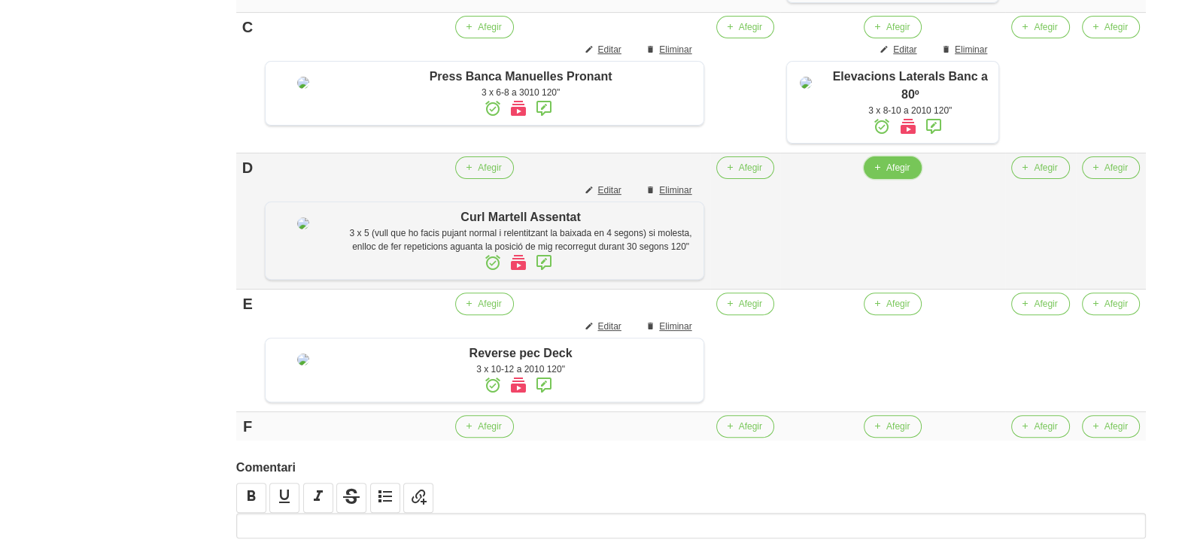
click at [870, 174] on span "button" at bounding box center [877, 168] width 14 height 14
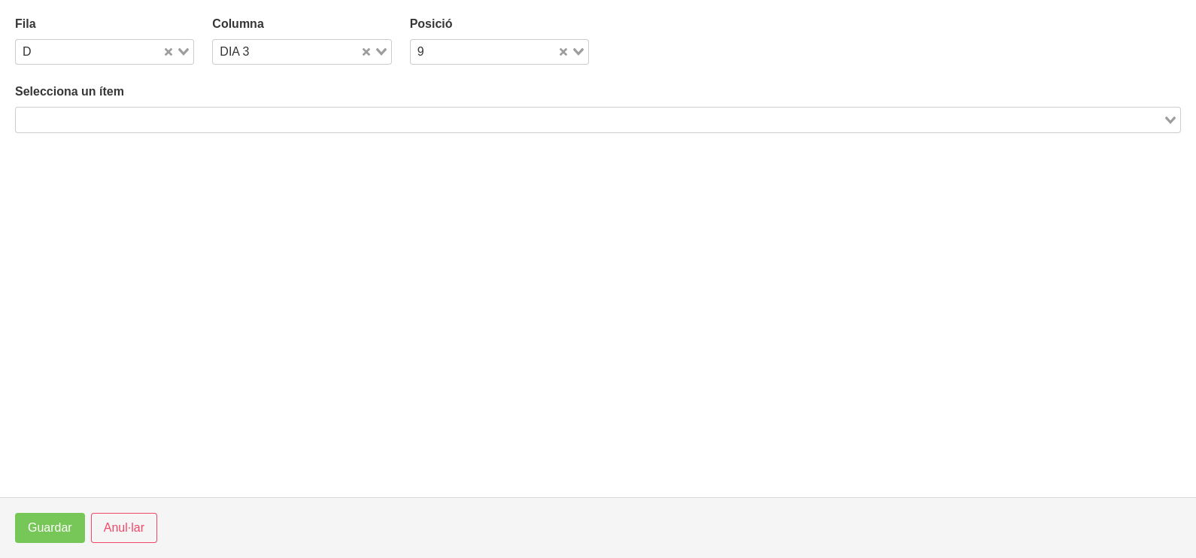
click at [232, 118] on input "Search for option" at bounding box center [589, 120] width 1144 height 18
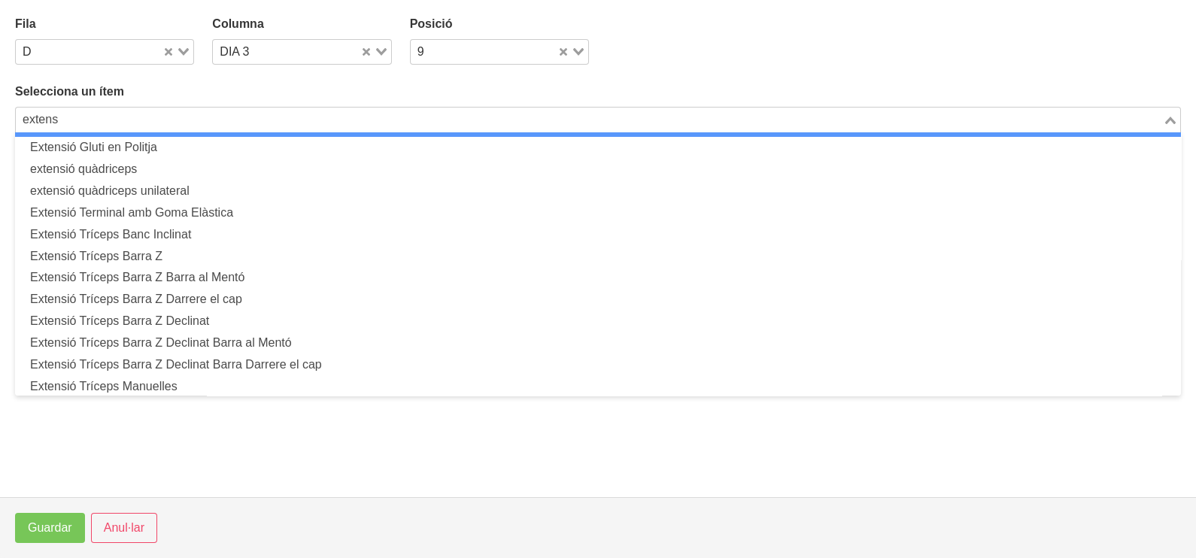
scroll to position [93, 0]
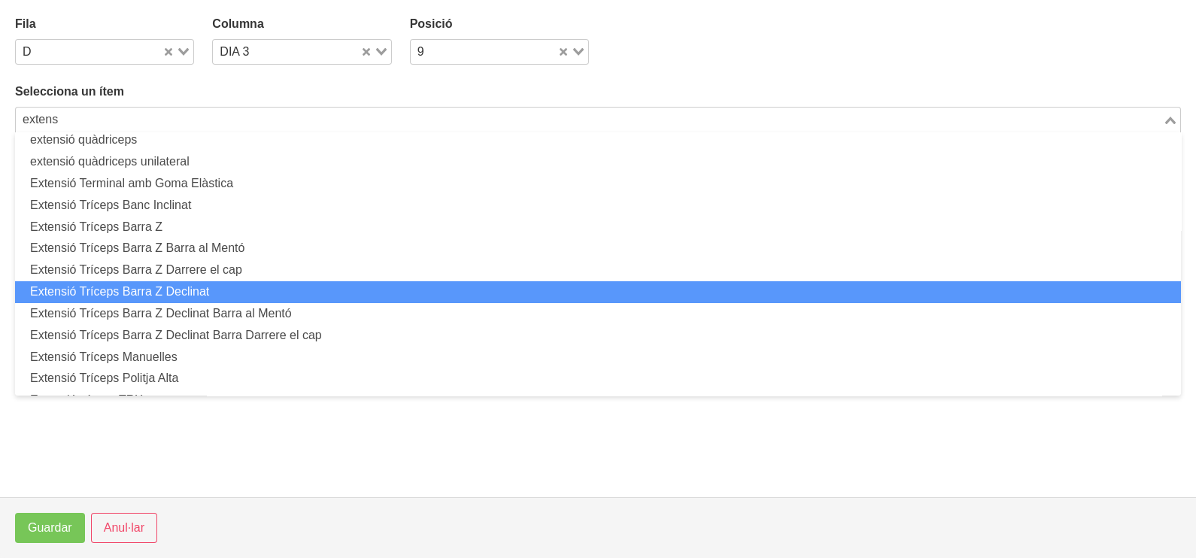
click at [288, 284] on li "Extensió Tríceps Barra Z Declinat" at bounding box center [598, 292] width 1166 height 22
type input "extens"
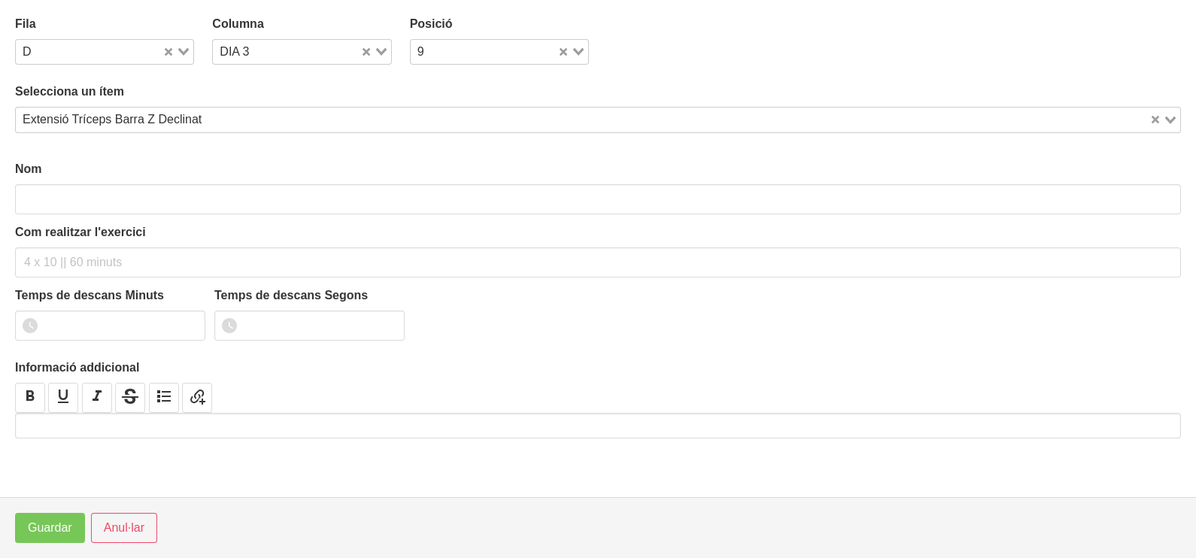
scroll to position [4, 0]
type input "Extensió Tríceps Barra Z Declinat"
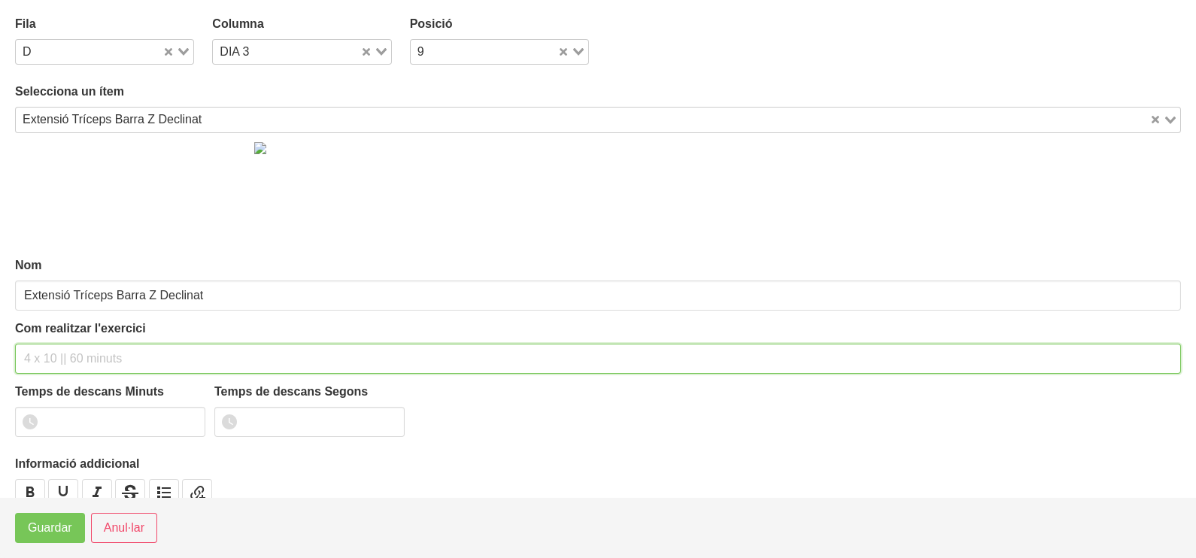
click at [168, 346] on input "text" at bounding box center [598, 359] width 1166 height 30
type input "3 x 8-10 a 2010 120""
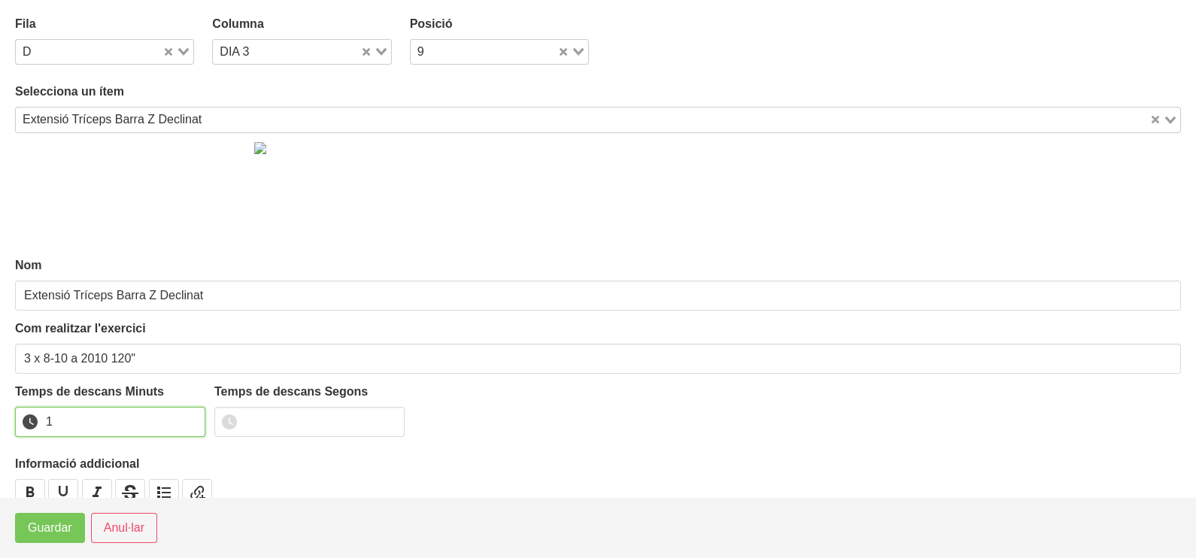
click at [192, 416] on input "1" at bounding box center [110, 422] width 190 height 30
drag, startPoint x: 192, startPoint y: 416, endPoint x: 224, endPoint y: 444, distance: 42.7
type input "2"
click at [200, 417] on input "2" at bounding box center [110, 422] width 190 height 30
click at [66, 530] on span "Guardar" at bounding box center [50, 528] width 44 height 18
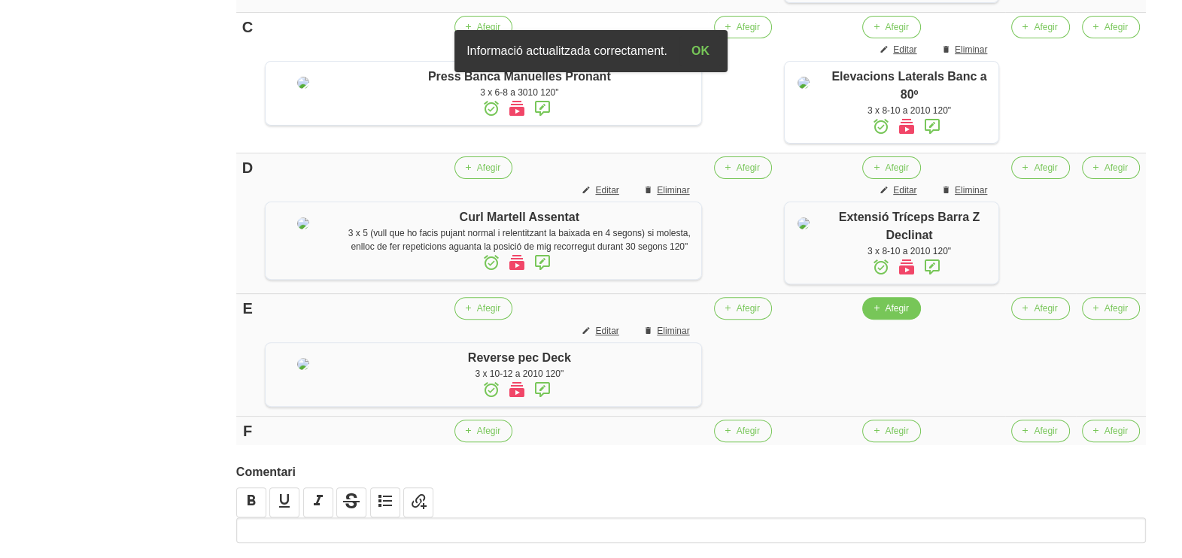
click at [885, 315] on span "Afegir" at bounding box center [896, 309] width 23 height 14
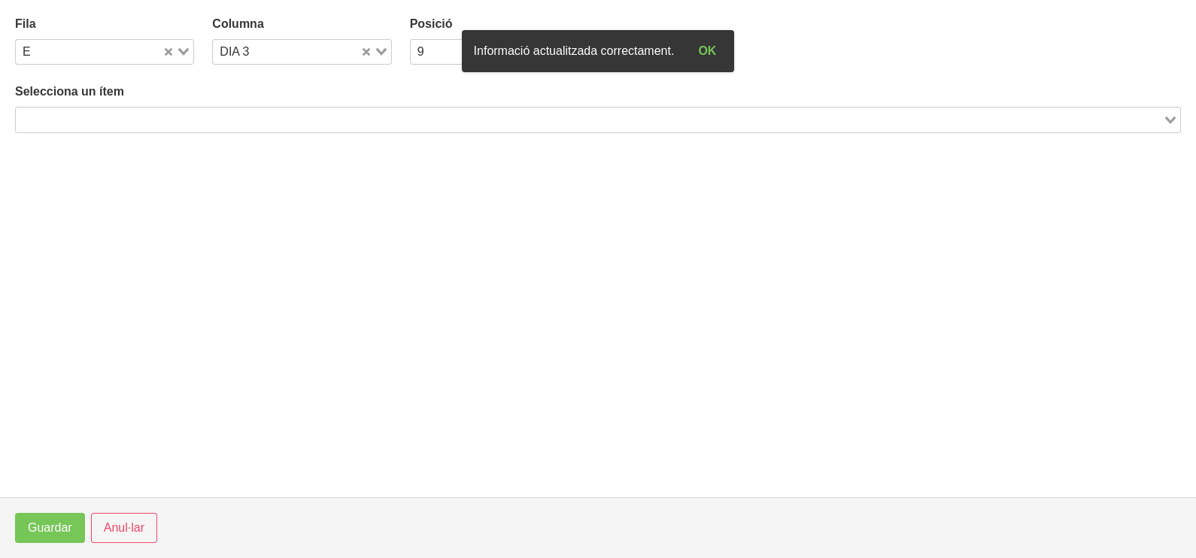
click at [275, 121] on input "Search for option" at bounding box center [589, 120] width 1144 height 18
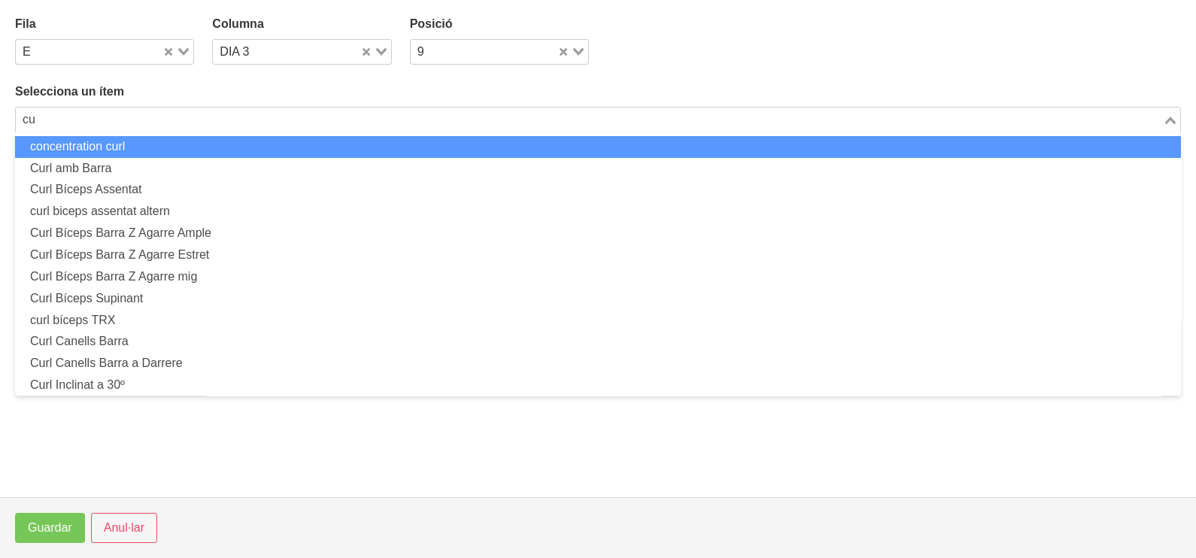
type input "c"
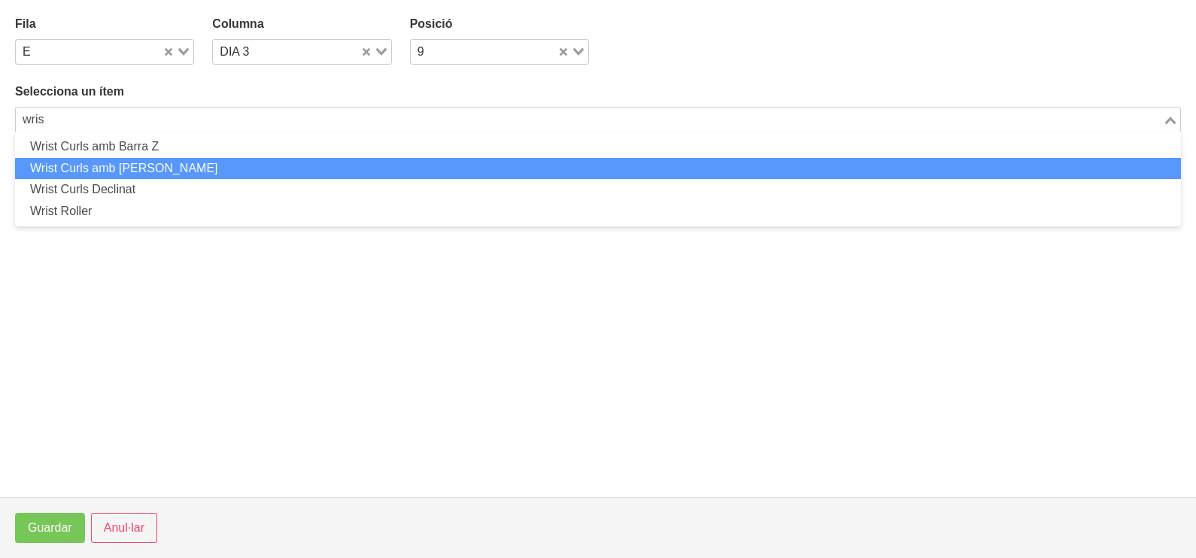
click at [123, 170] on li "Wrist Curls amb Manuella" at bounding box center [598, 169] width 1166 height 22
type input "wris"
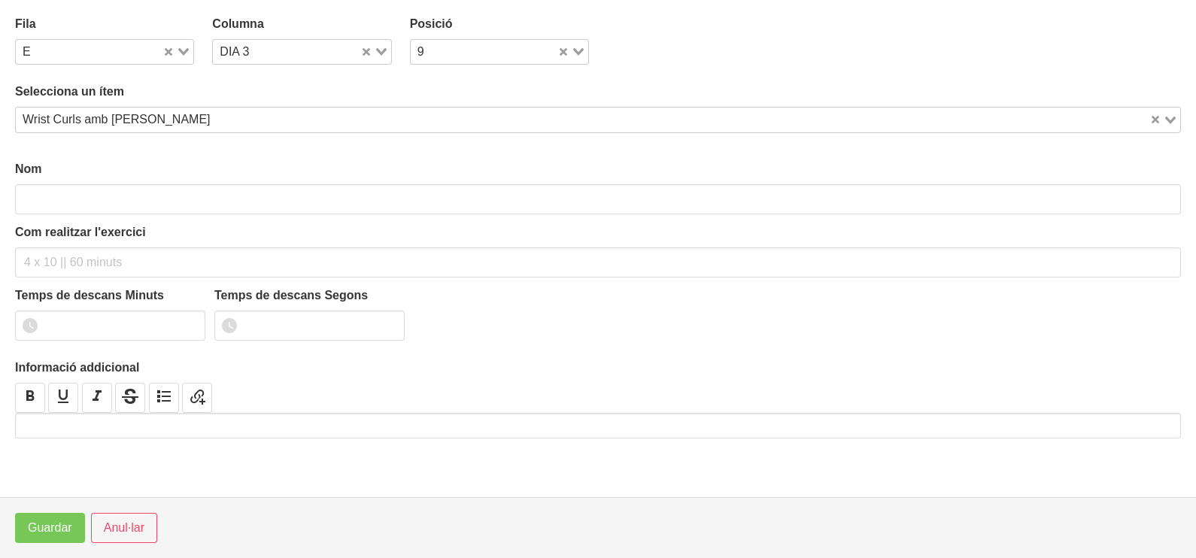
type input "Wrist Curls amb Manuella"
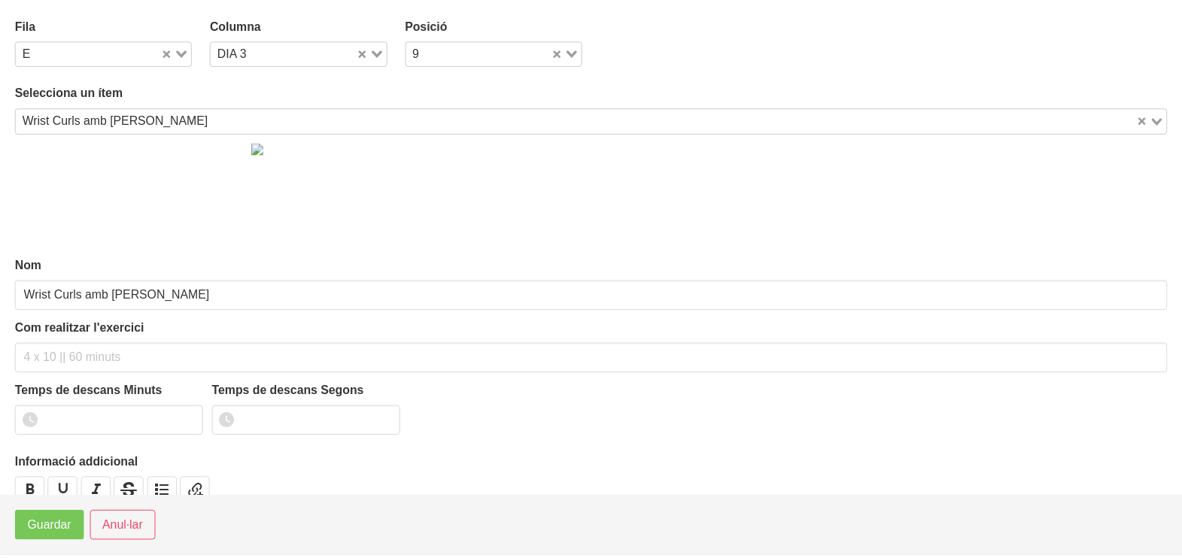
scroll to position [50, 0]
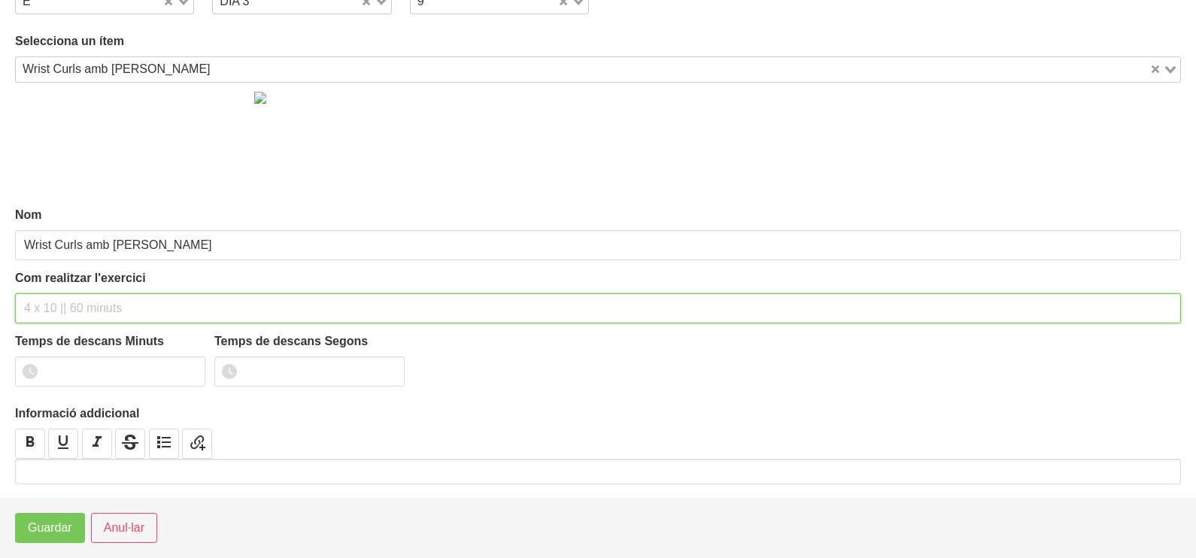
click at [60, 312] on input "text" at bounding box center [598, 308] width 1166 height 30
type input "3 x 10-12 a 2011 120""
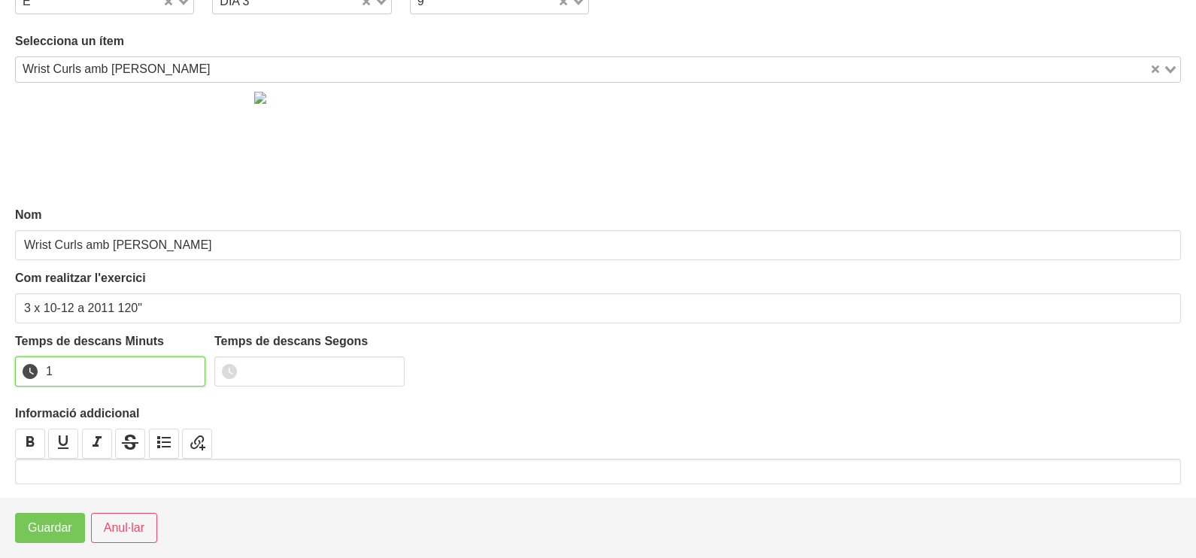
click at [190, 366] on input "1" at bounding box center [110, 372] width 190 height 30
drag, startPoint x: 190, startPoint y: 366, endPoint x: 124, endPoint y: 425, distance: 88.4
type input "2"
click at [183, 370] on input "2" at bounding box center [110, 372] width 190 height 30
click at [58, 532] on span "Guardar" at bounding box center [50, 528] width 44 height 18
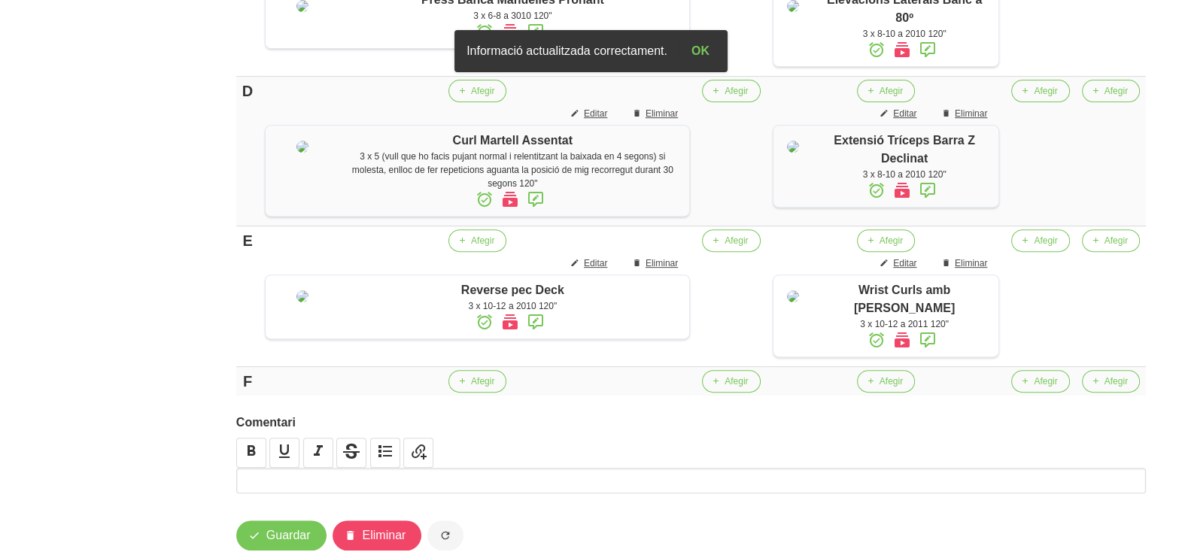
scroll to position [770, 0]
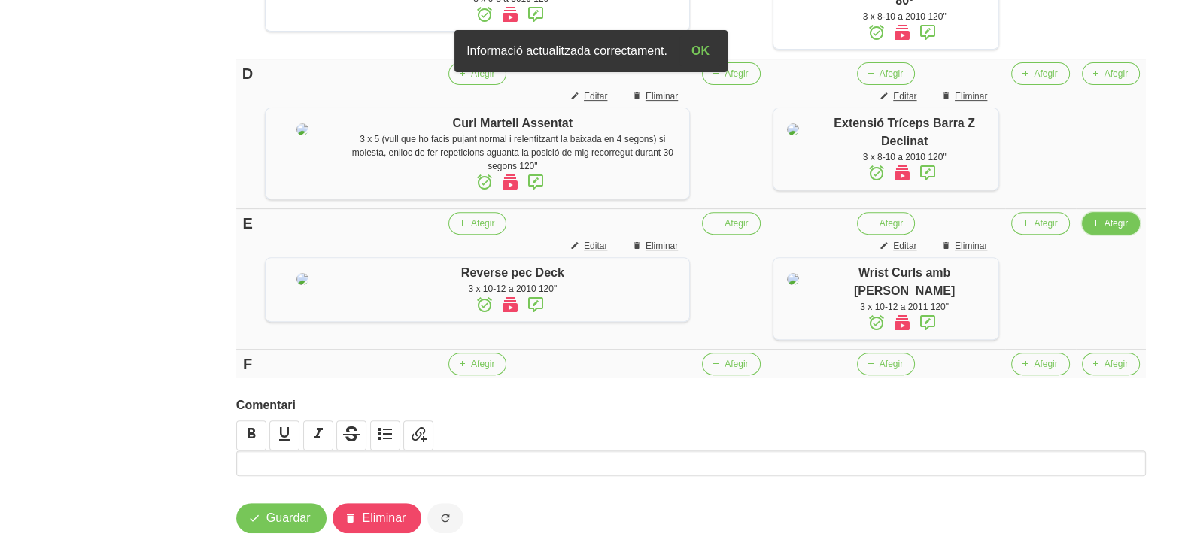
click at [1112, 230] on span "Afegir" at bounding box center [1115, 224] width 23 height 14
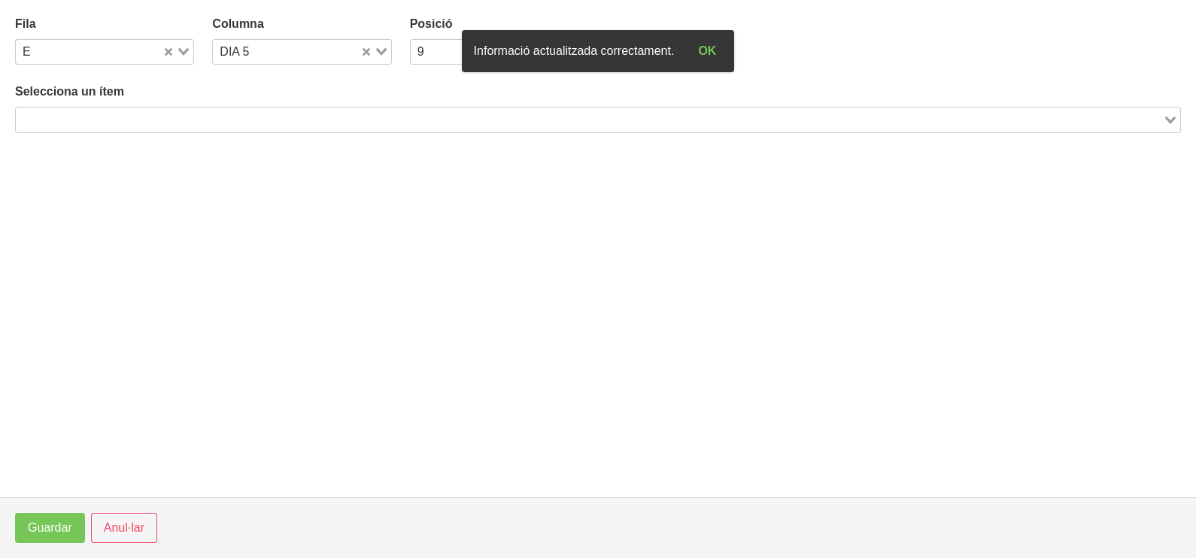
click at [263, 123] on input "Search for option" at bounding box center [589, 120] width 1144 height 18
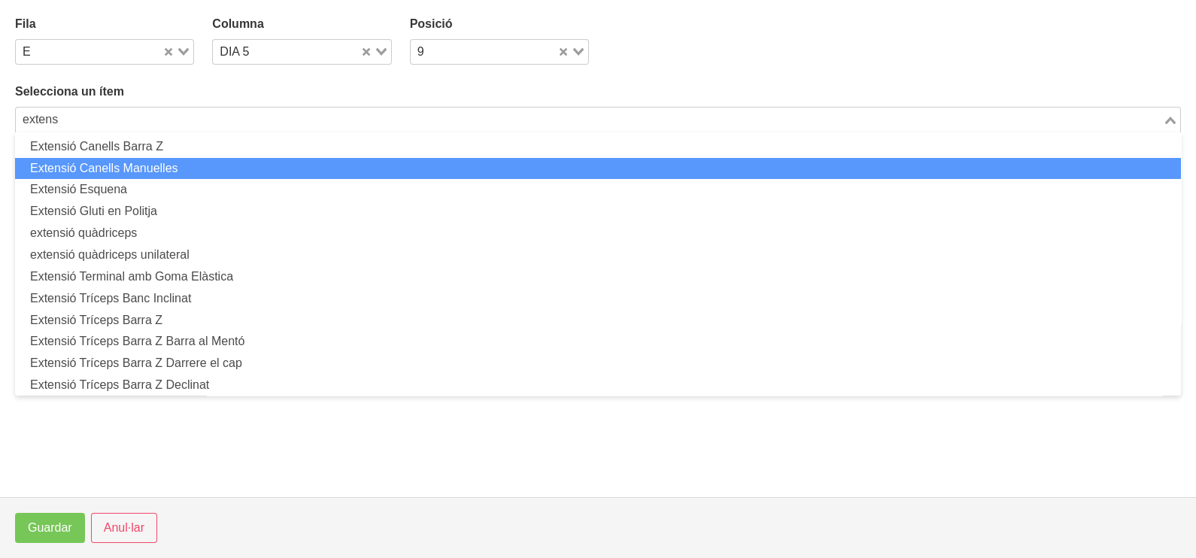
click at [162, 169] on li "Extensió Canells Manuelles" at bounding box center [598, 169] width 1166 height 22
type input "extens"
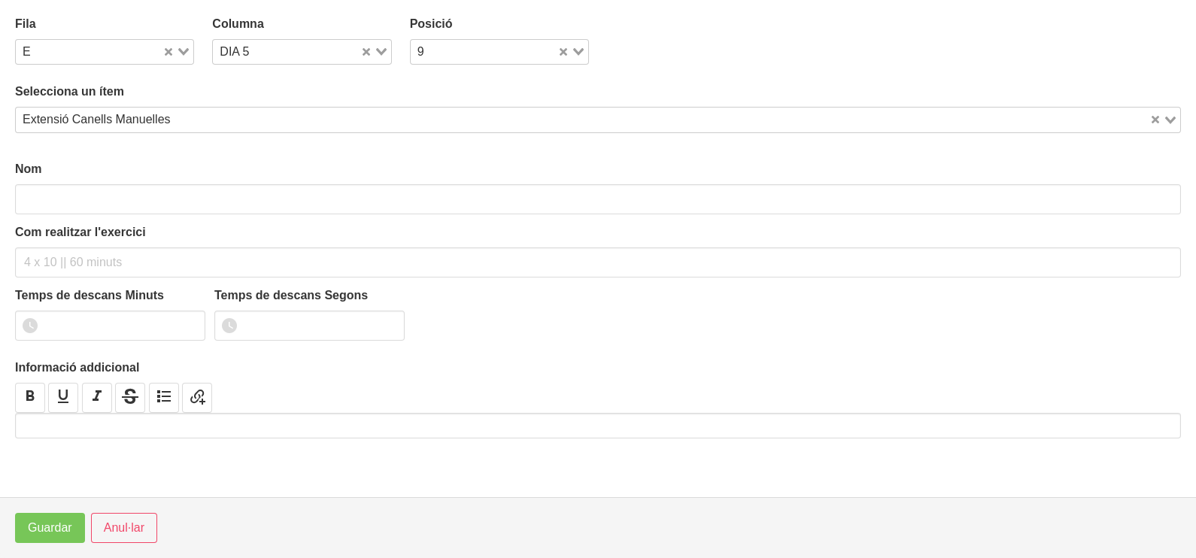
type input "Extensió Canells Manuelles"
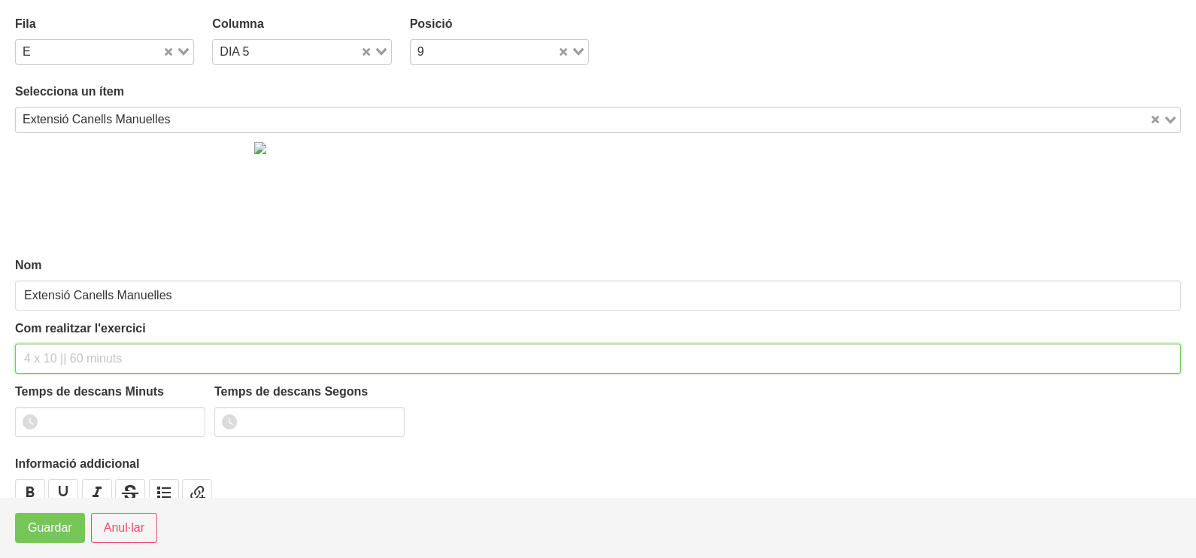
click at [45, 356] on input "text" at bounding box center [598, 359] width 1166 height 30
type input "3 x 10-15 a 2011 120""
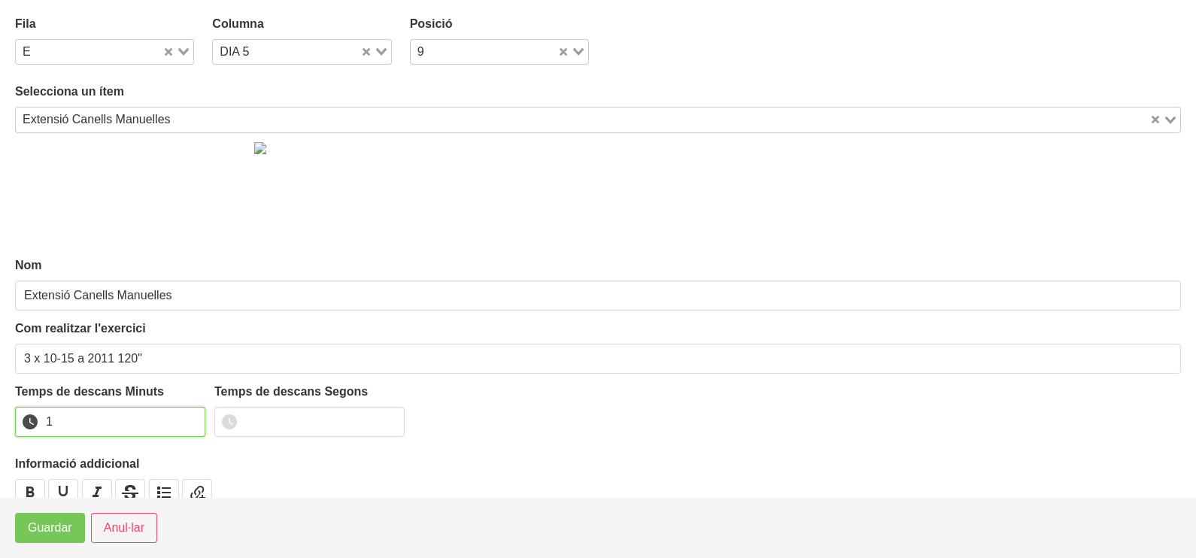
click at [188, 414] on input "1" at bounding box center [110, 422] width 190 height 30
type input "2"
click at [187, 414] on input "2" at bounding box center [110, 422] width 190 height 30
click at [41, 525] on span "Guardar" at bounding box center [50, 528] width 44 height 18
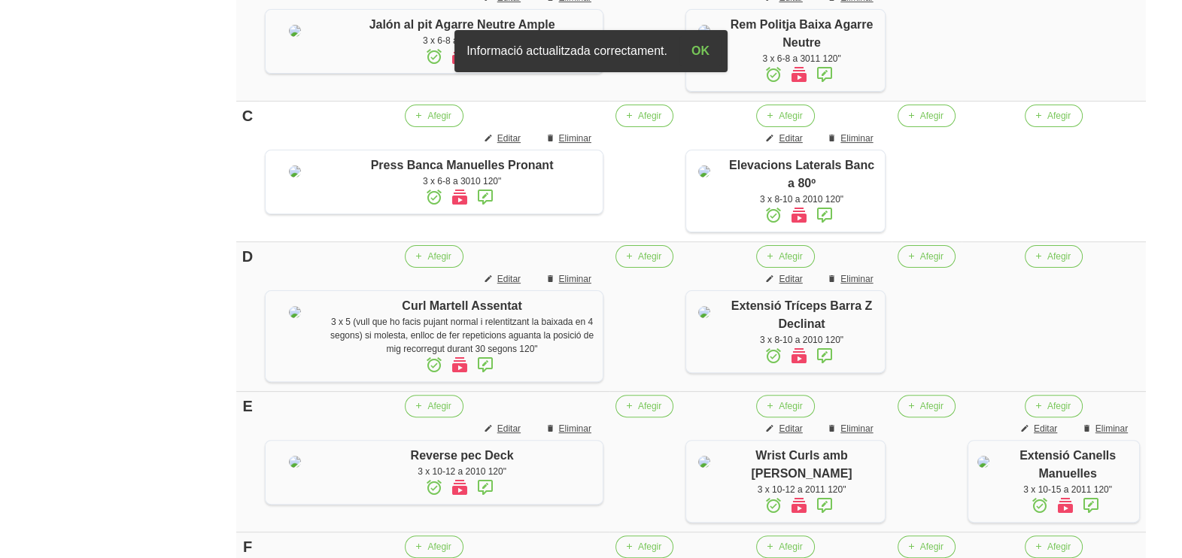
scroll to position [582, 0]
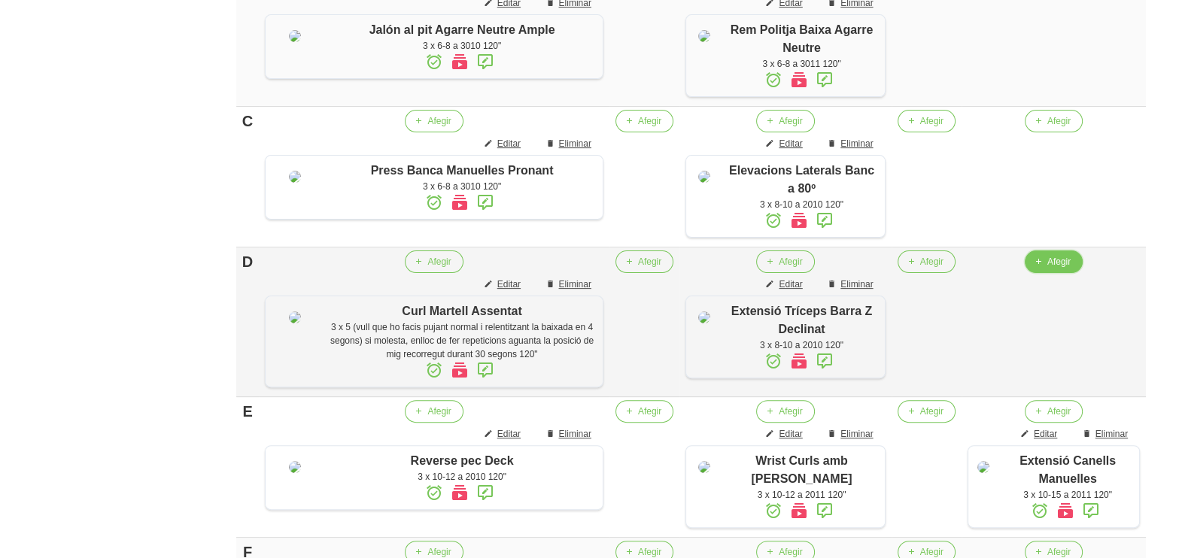
click at [1031, 269] on span "button" at bounding box center [1038, 262] width 14 height 14
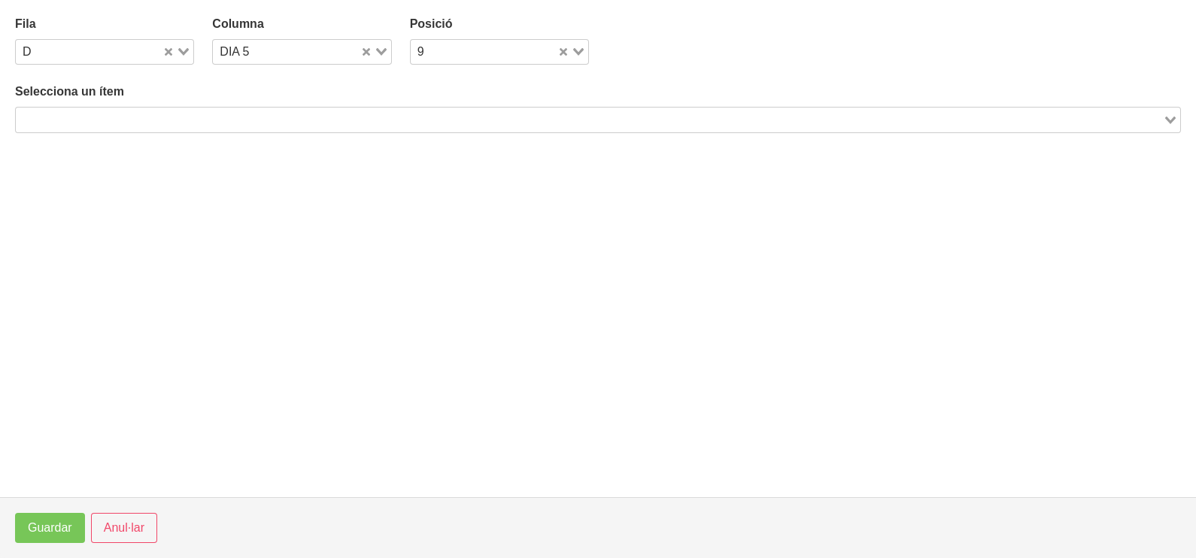
click at [276, 123] on input "Search for option" at bounding box center [589, 120] width 1144 height 18
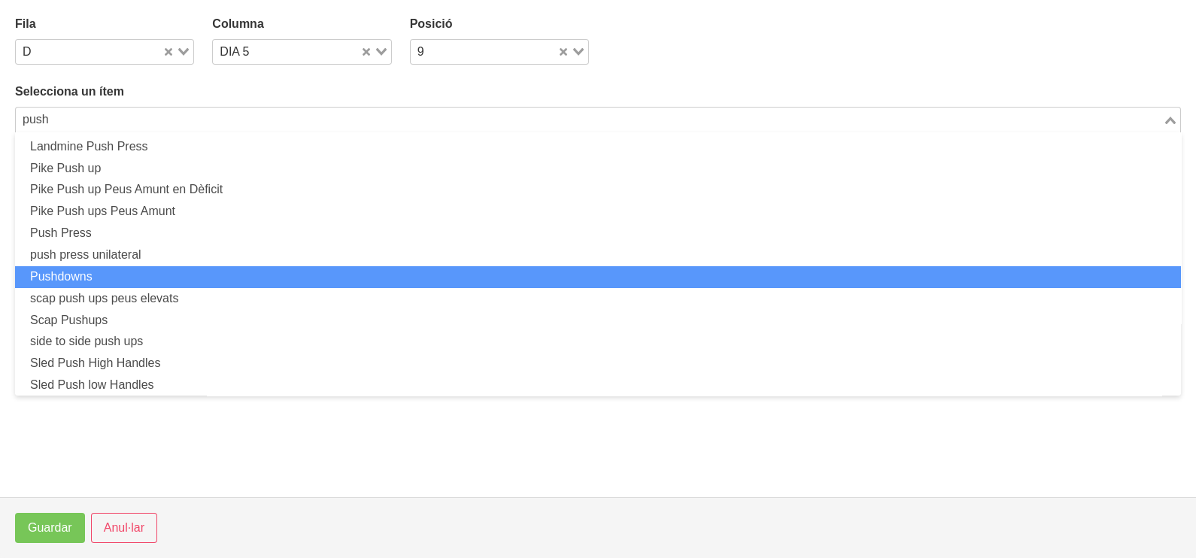
click at [149, 275] on li "Pushdowns" at bounding box center [598, 277] width 1166 height 22
type input "push"
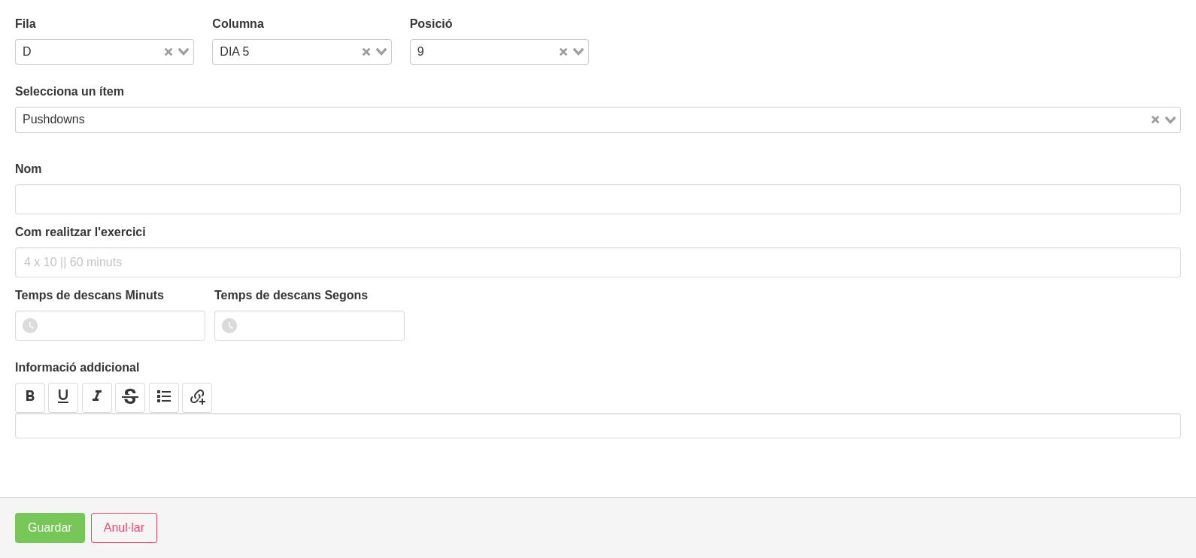
type input "Pushdowns"
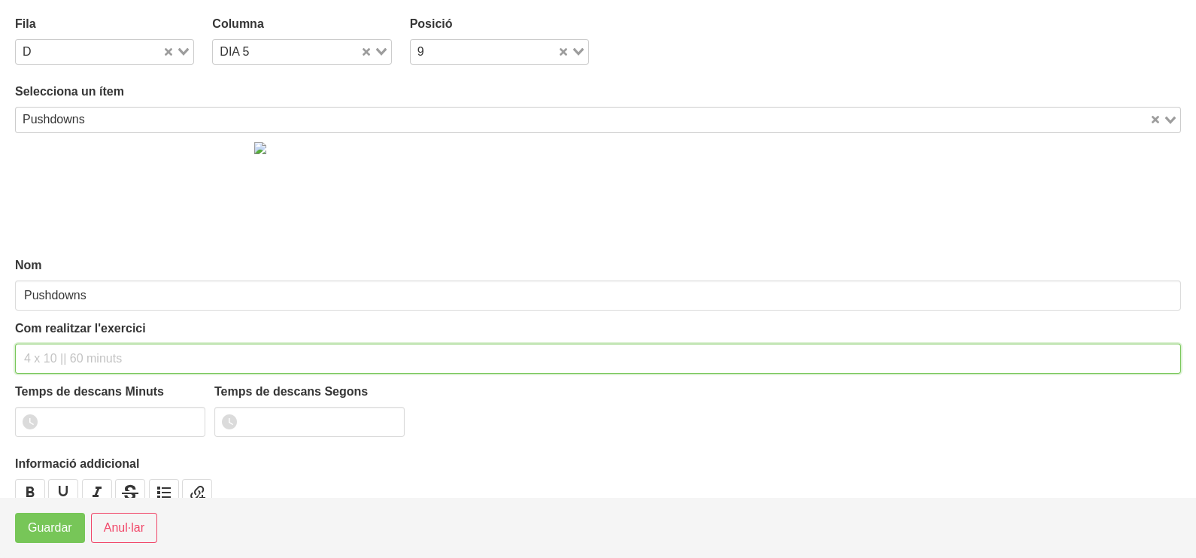
click at [49, 354] on input "text" at bounding box center [598, 359] width 1166 height 30
type input "3 x 8-10 a 3010 120""
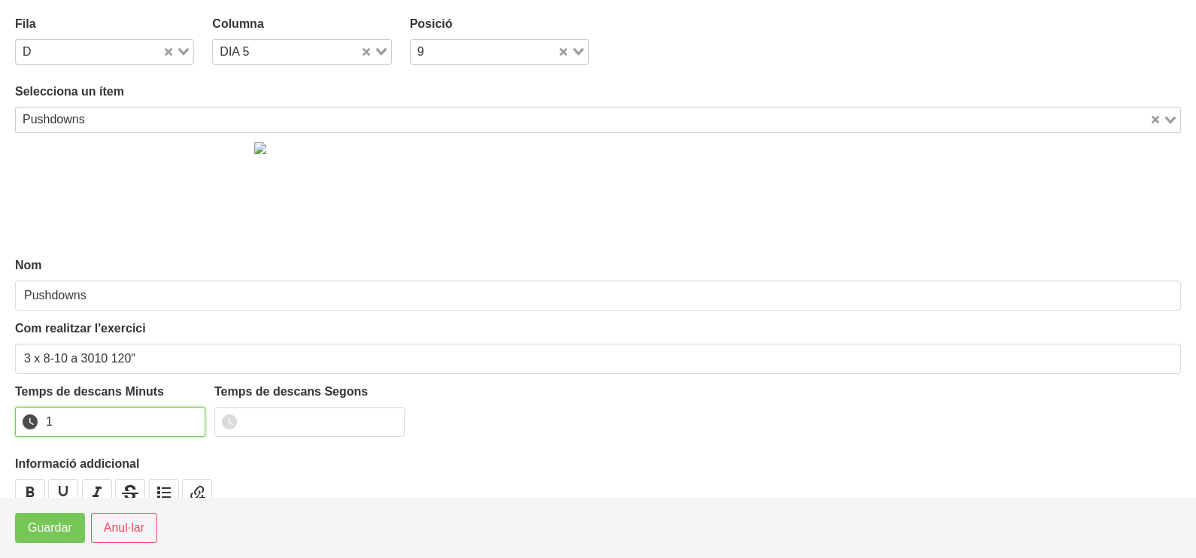
click at [188, 420] on input "1" at bounding box center [110, 422] width 190 height 30
type input "2"
click at [188, 420] on input "2" at bounding box center [110, 422] width 190 height 30
click at [53, 533] on span "Guardar" at bounding box center [50, 528] width 44 height 18
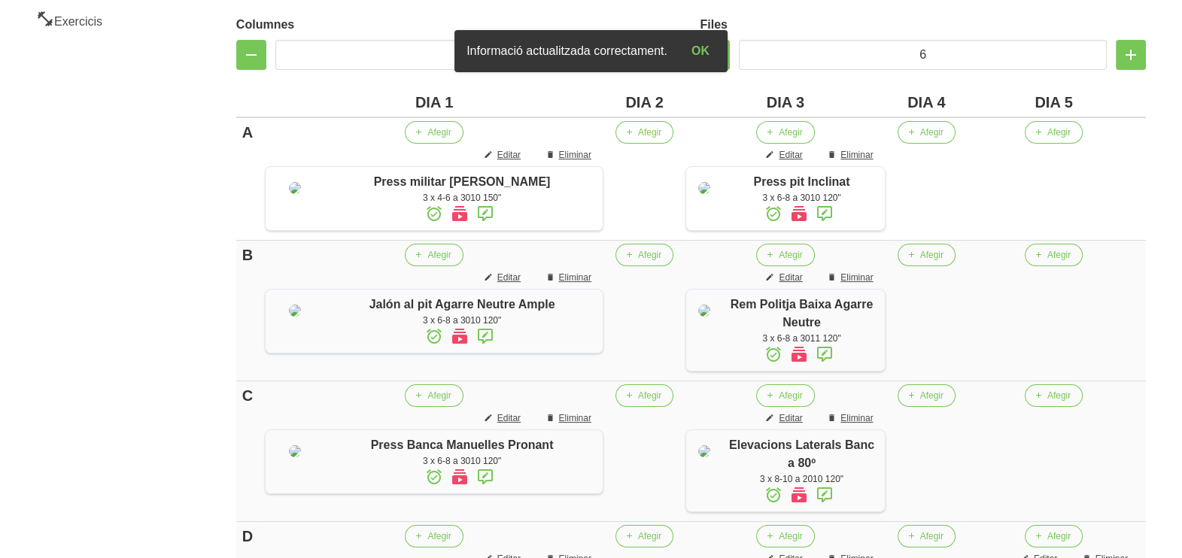
scroll to position [300, 0]
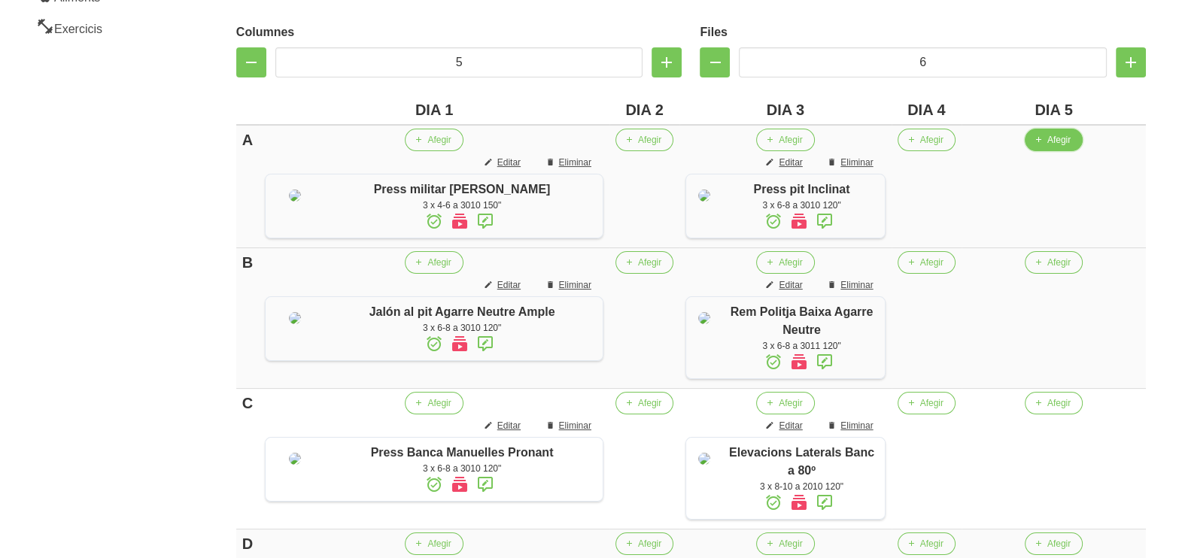
click at [1047, 139] on span "Afegir" at bounding box center [1058, 140] width 23 height 14
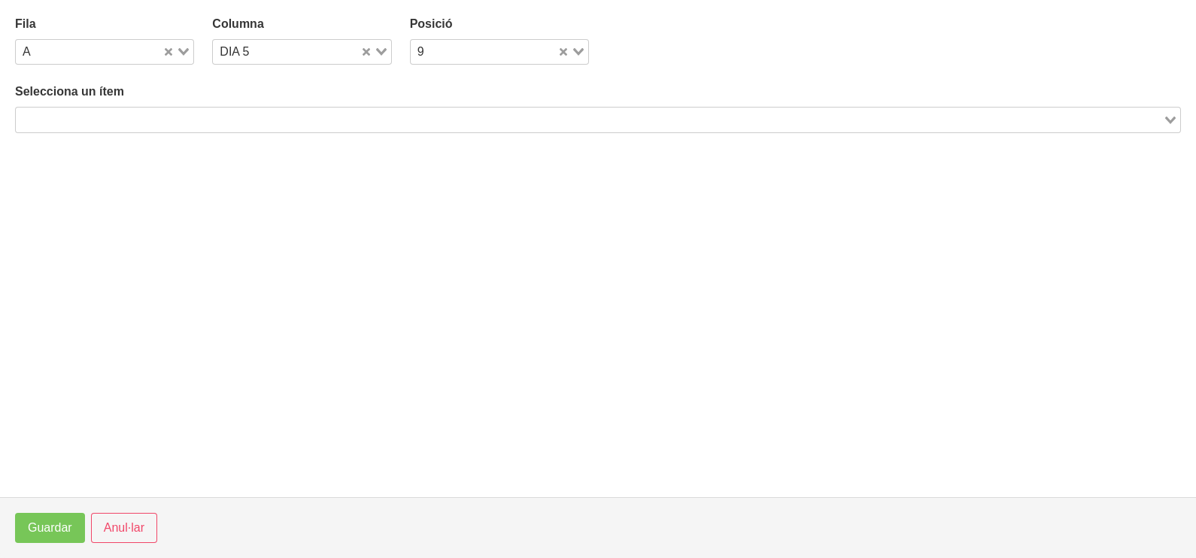
click at [423, 121] on input "Search for option" at bounding box center [589, 120] width 1144 height 18
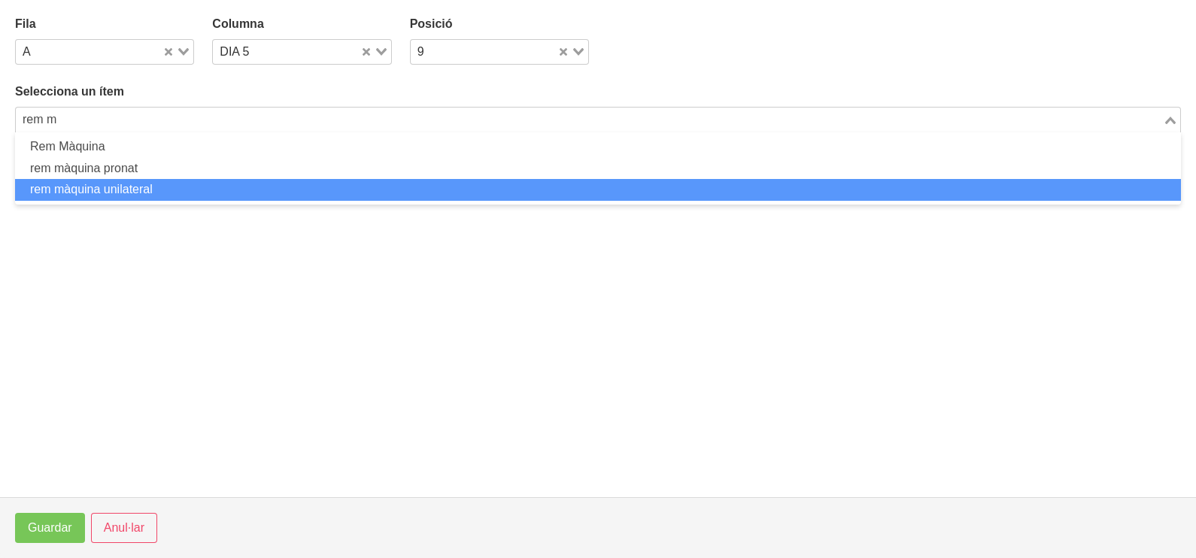
click at [184, 189] on li "rem màquina unilateral" at bounding box center [598, 190] width 1166 height 22
type input "rem m"
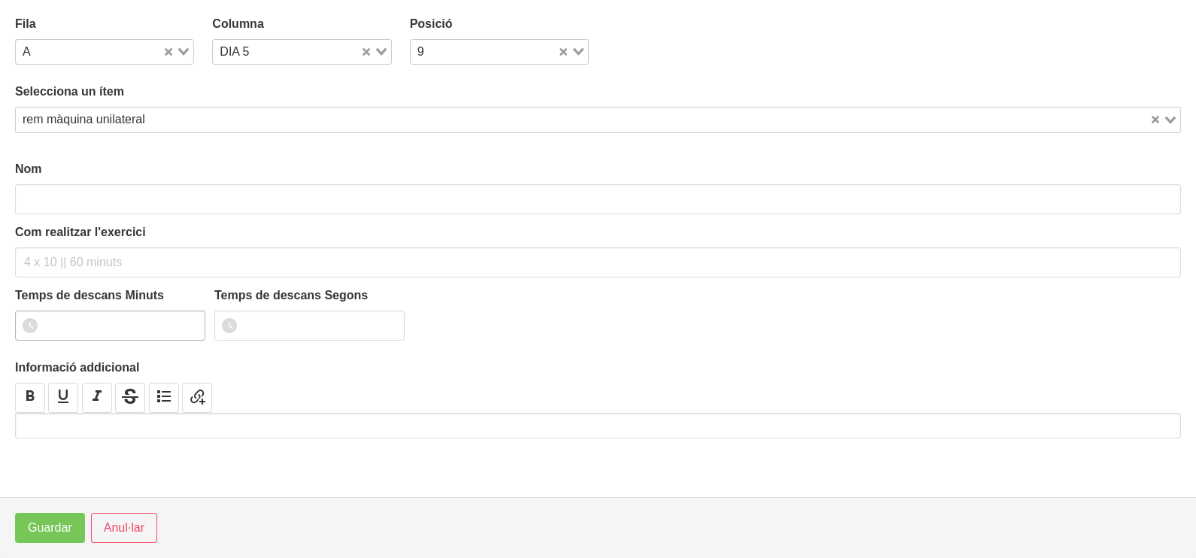
type input "rem màquina unilateral"
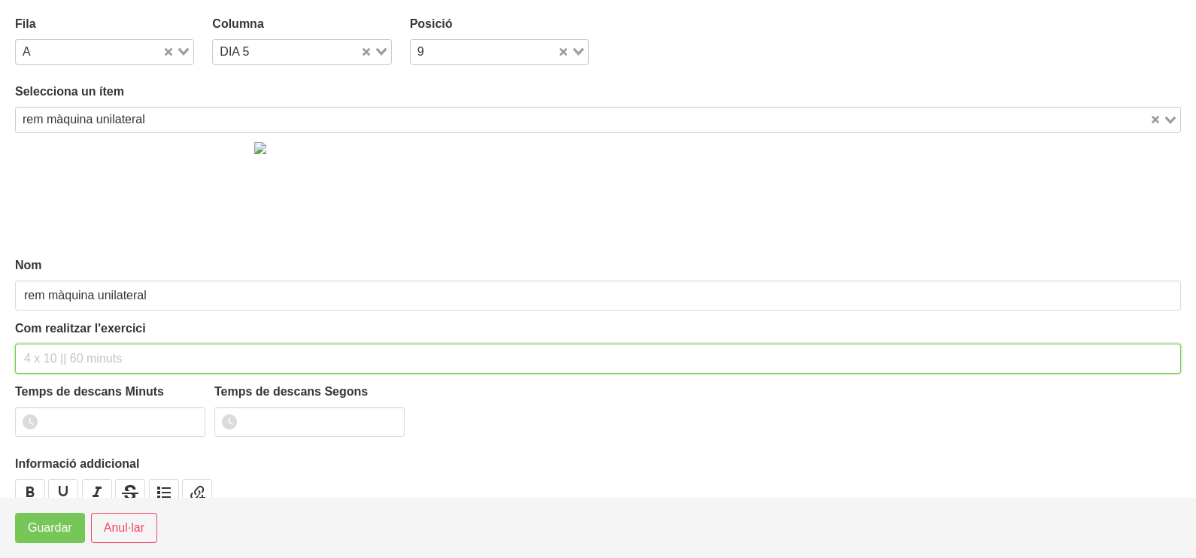
click at [71, 354] on input "text" at bounding box center [598, 359] width 1166 height 30
type input "3 x 4-6 a 3011 120""
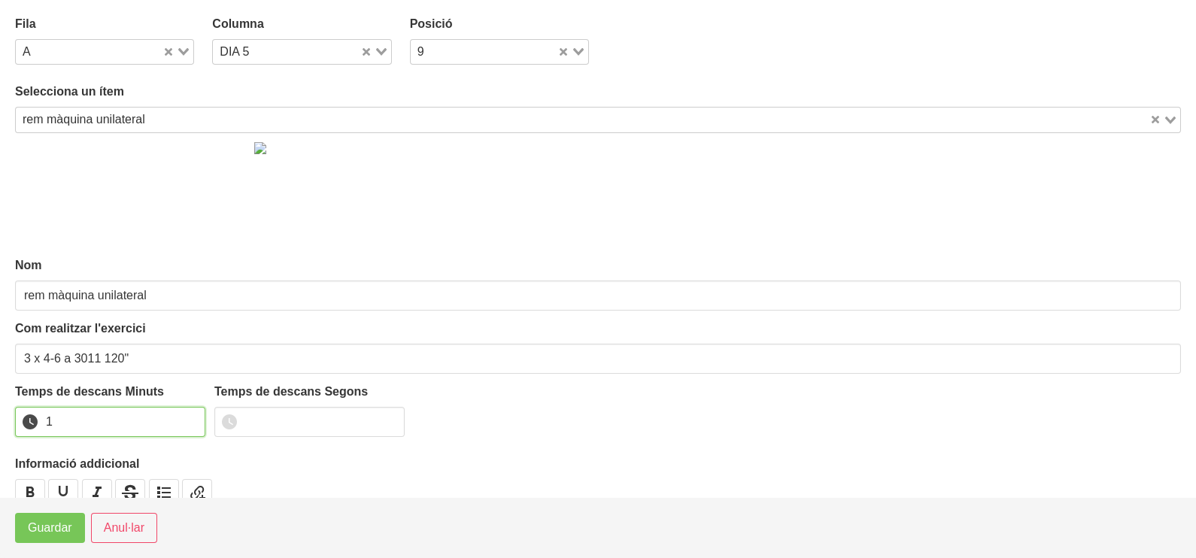
click at [189, 417] on input "1" at bounding box center [110, 422] width 190 height 30
drag, startPoint x: 189, startPoint y: 417, endPoint x: 137, endPoint y: 448, distance: 60.4
type input "2"
click at [182, 420] on input "2" at bounding box center [110, 422] width 190 height 30
click at [45, 536] on span "Guardar" at bounding box center [50, 528] width 44 height 18
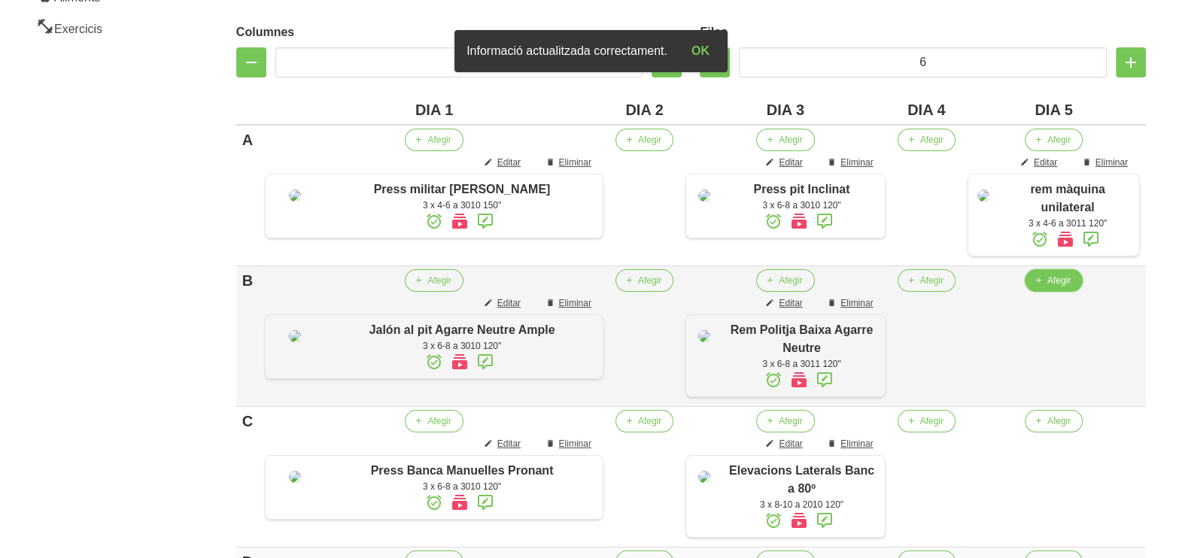
click at [1047, 287] on span "Afegir" at bounding box center [1058, 281] width 23 height 14
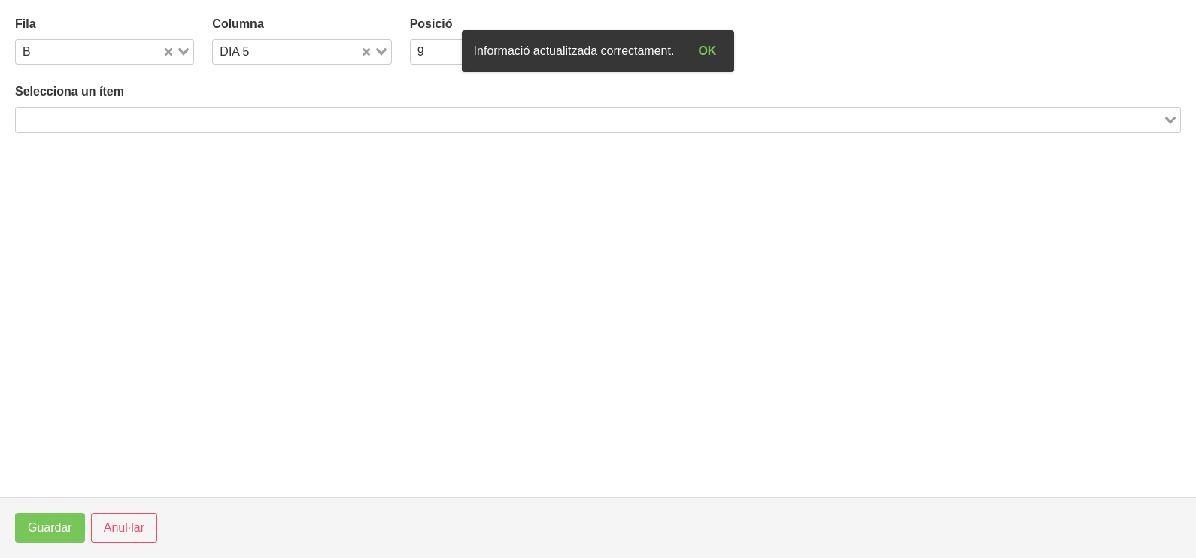
click at [372, 113] on input "Search for option" at bounding box center [589, 120] width 1144 height 18
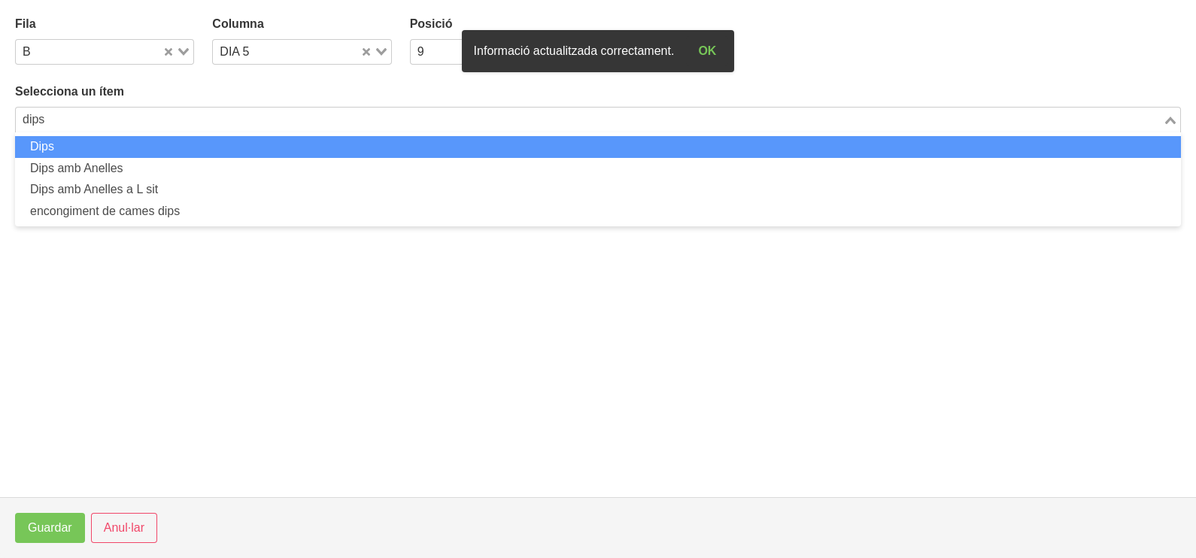
click at [351, 150] on li "Dips" at bounding box center [598, 147] width 1166 height 22
type input "dips"
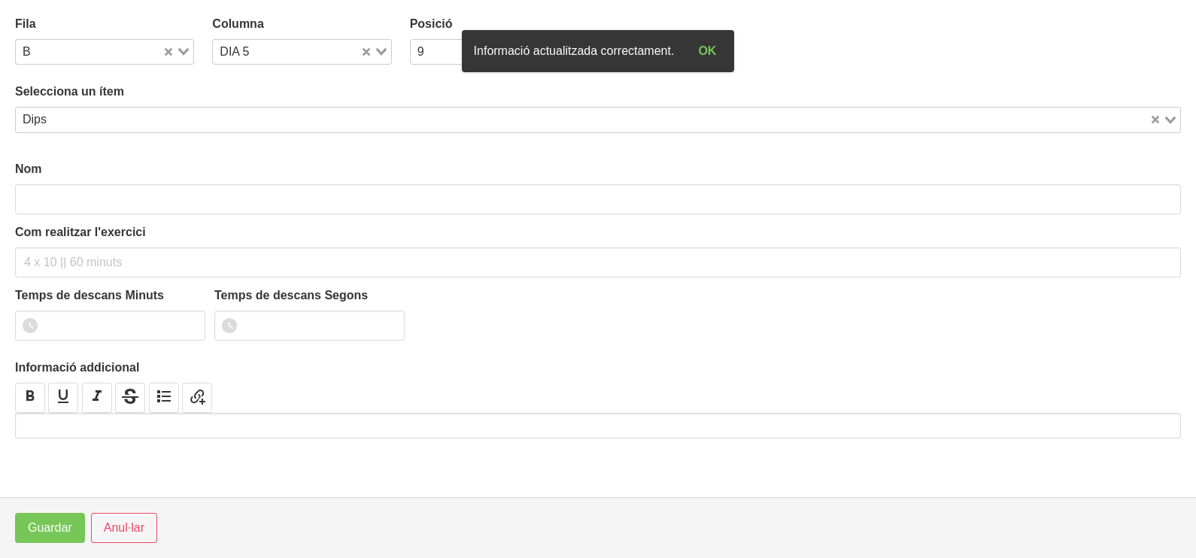
type input "Dips"
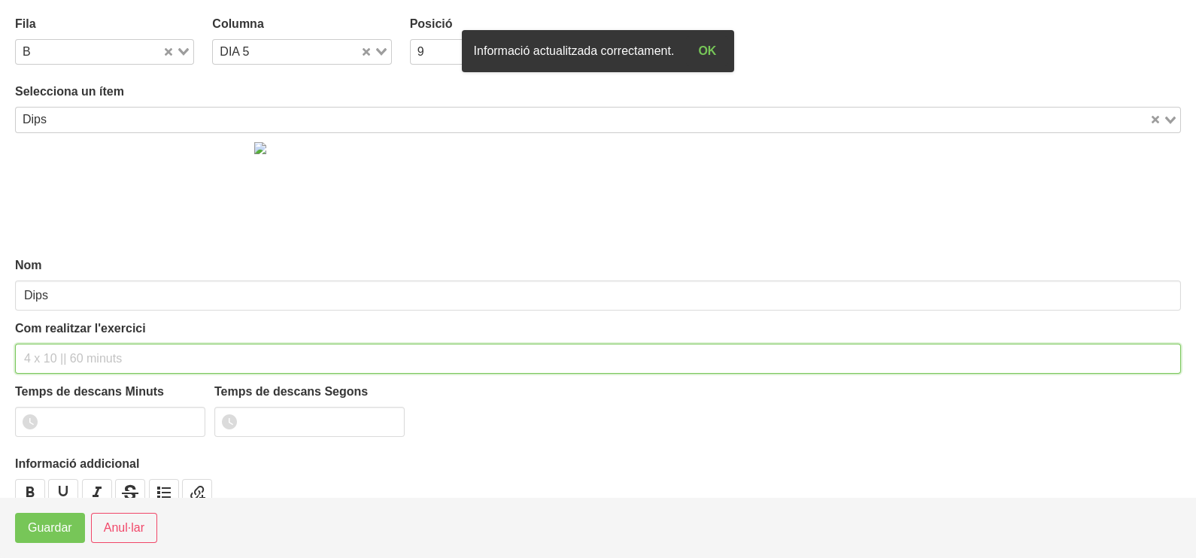
drag, startPoint x: 43, startPoint y: 352, endPoint x: 65, endPoint y: 276, distance: 79.2
click at [55, 344] on input "text" at bounding box center [598, 359] width 1166 height 30
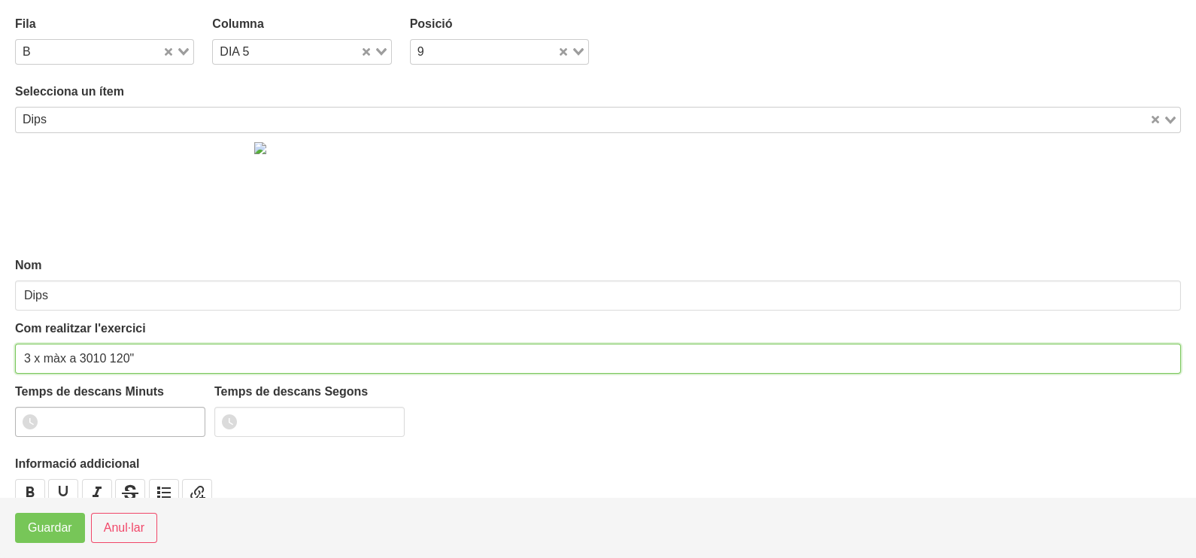
type input "3 x màx a 3010 120""
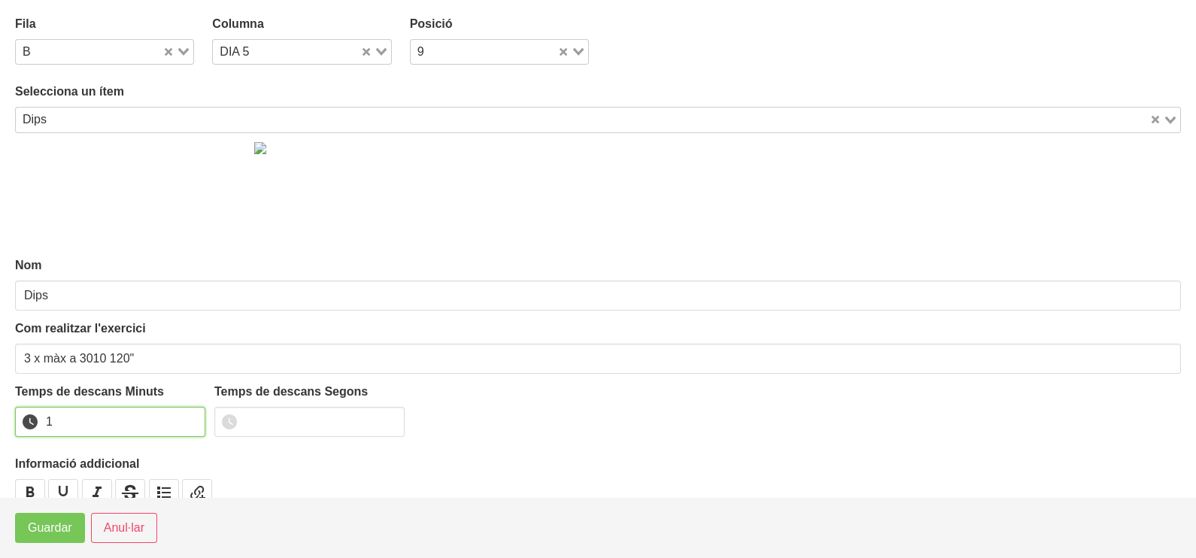
click at [192, 417] on input "1" at bounding box center [110, 422] width 190 height 30
drag, startPoint x: 192, startPoint y: 417, endPoint x: 108, endPoint y: 481, distance: 104.7
type input "2"
click at [186, 421] on input "2" at bounding box center [110, 422] width 190 height 30
click at [59, 536] on span "Guardar" at bounding box center [50, 528] width 44 height 18
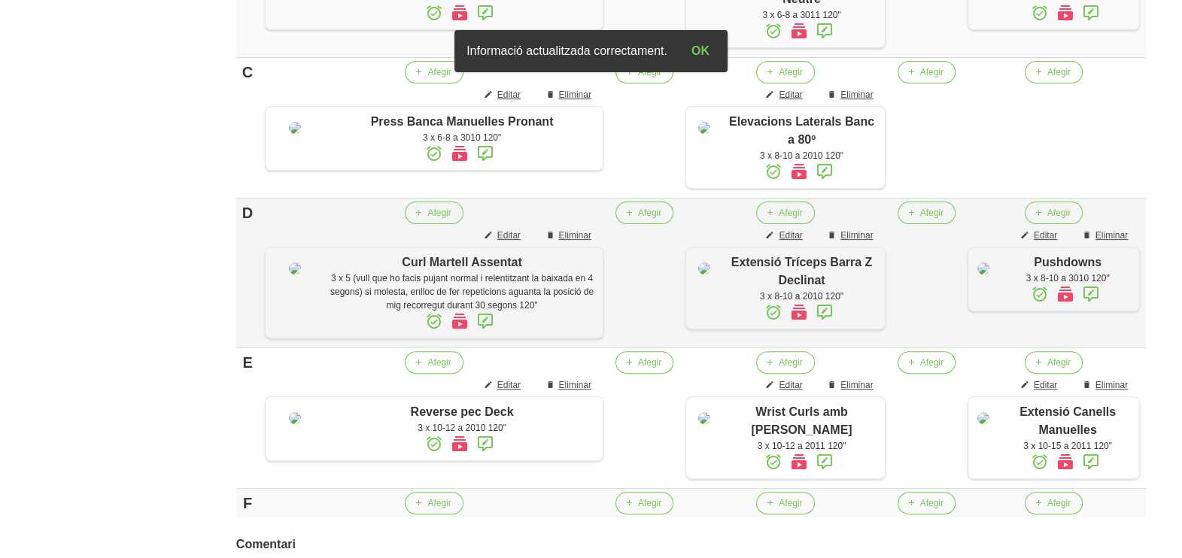
scroll to position [676, 0]
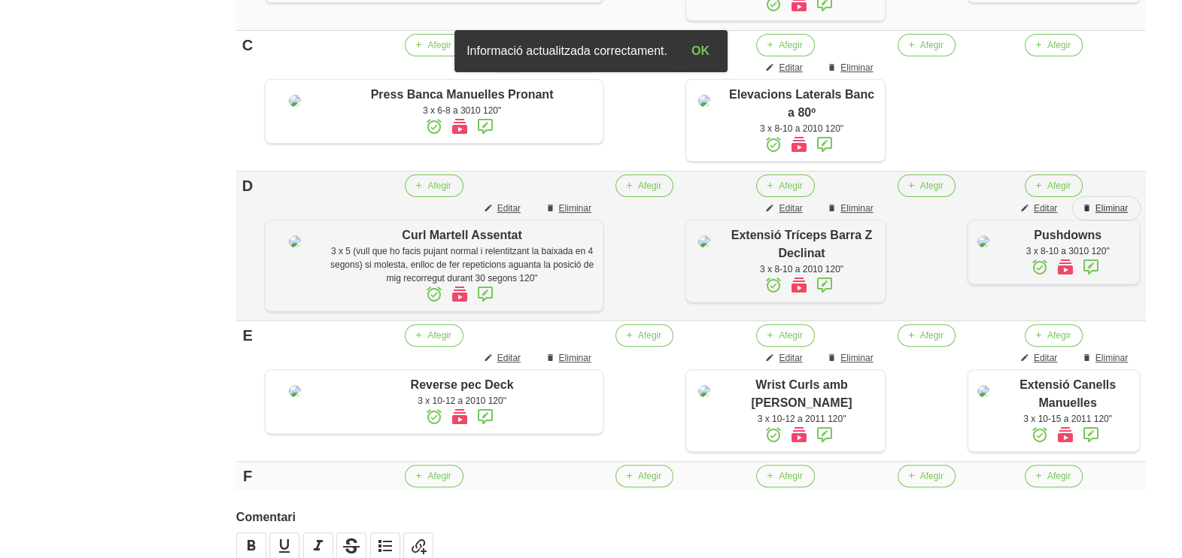
drag, startPoint x: 1102, startPoint y: 229, endPoint x: 1087, endPoint y: 229, distance: 15.1
click at [1103, 215] on span "Eliminar" at bounding box center [1111, 209] width 32 height 14
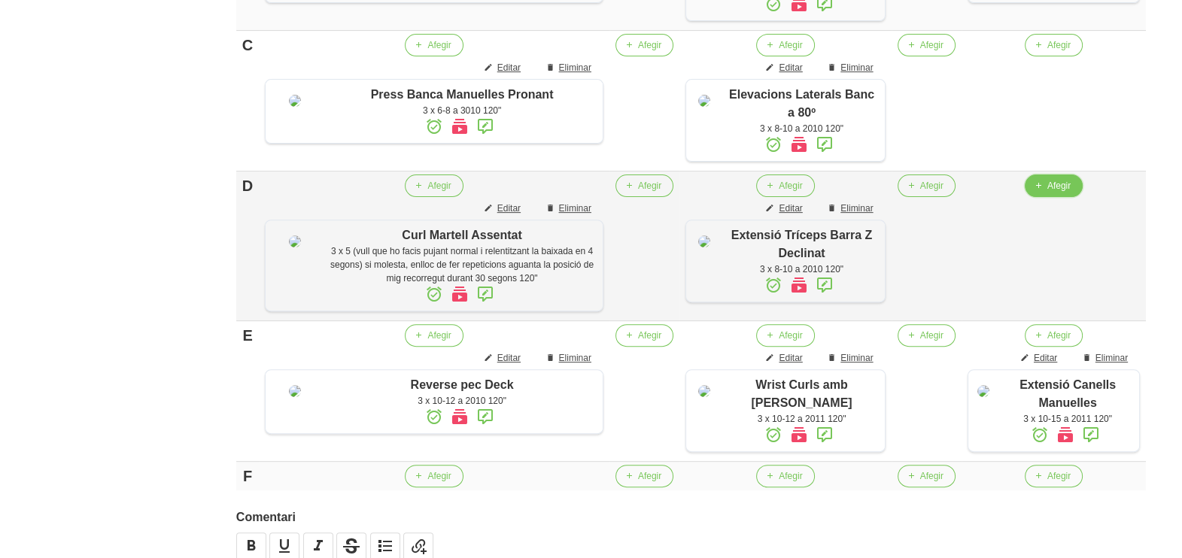
click at [1047, 193] on span "Afegir" at bounding box center [1058, 186] width 23 height 14
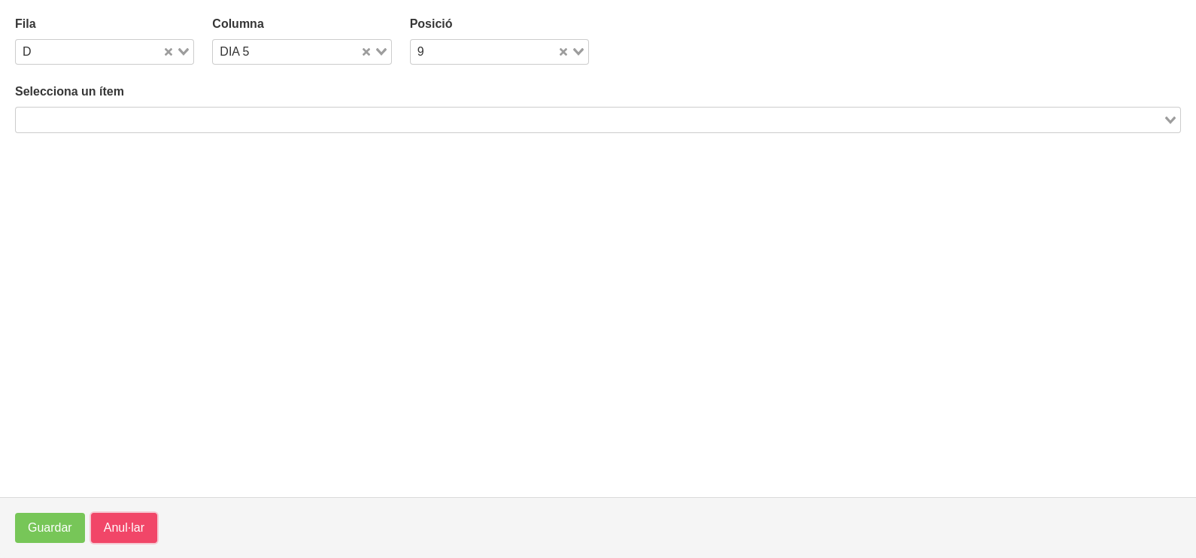
click at [105, 523] on span "Anul·lar" at bounding box center [124, 528] width 41 height 18
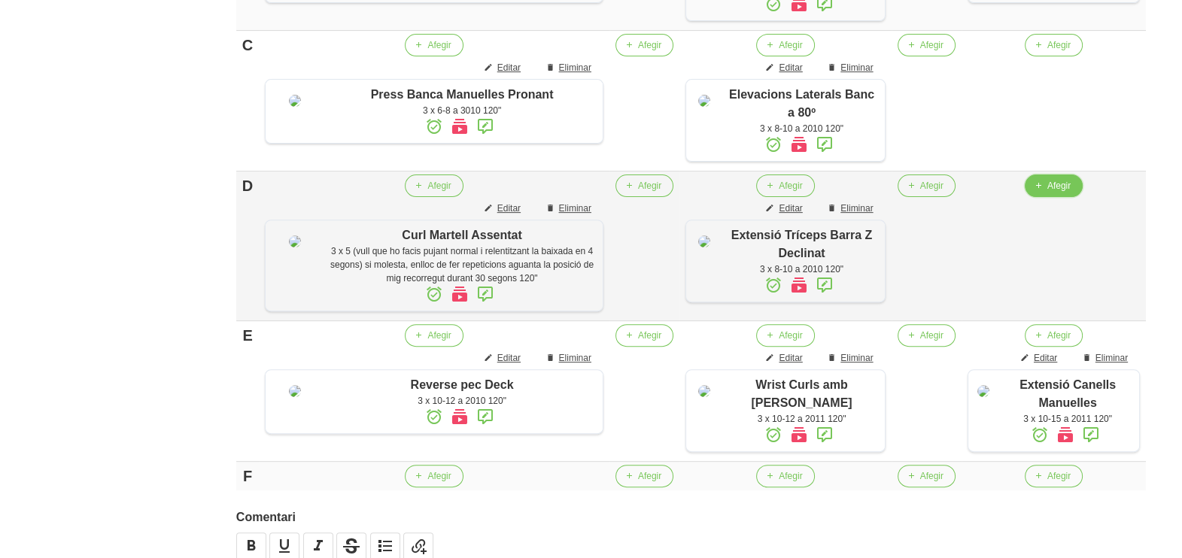
click at [1033, 193] on icon "button" at bounding box center [1037, 186] width 9 height 14
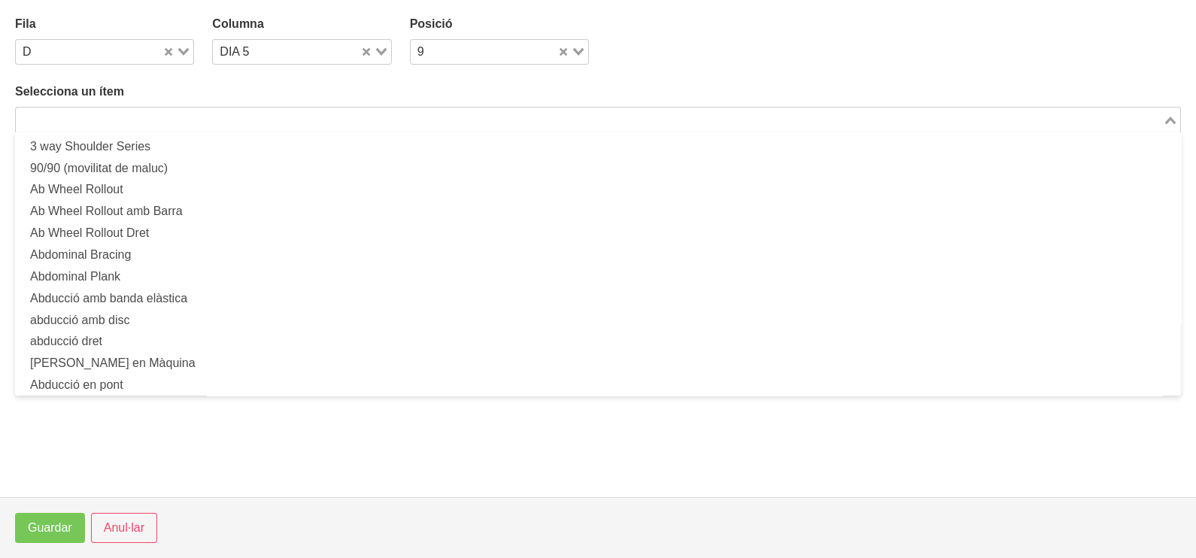
click at [224, 117] on input "Search for option" at bounding box center [589, 120] width 1144 height 18
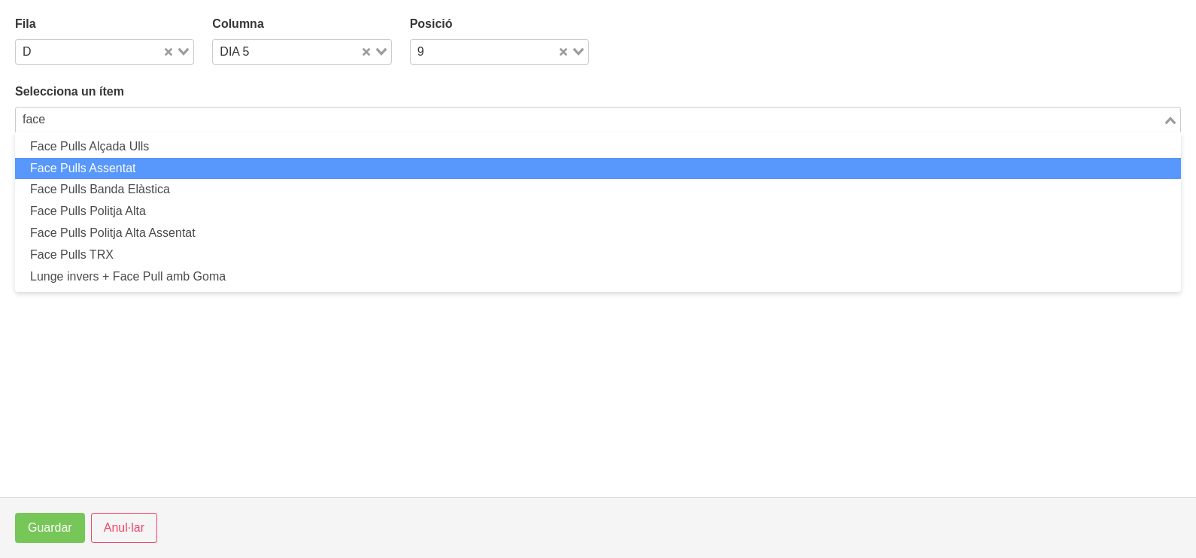
click at [163, 169] on li "Face Pulls Assentat" at bounding box center [598, 169] width 1166 height 22
type input "face"
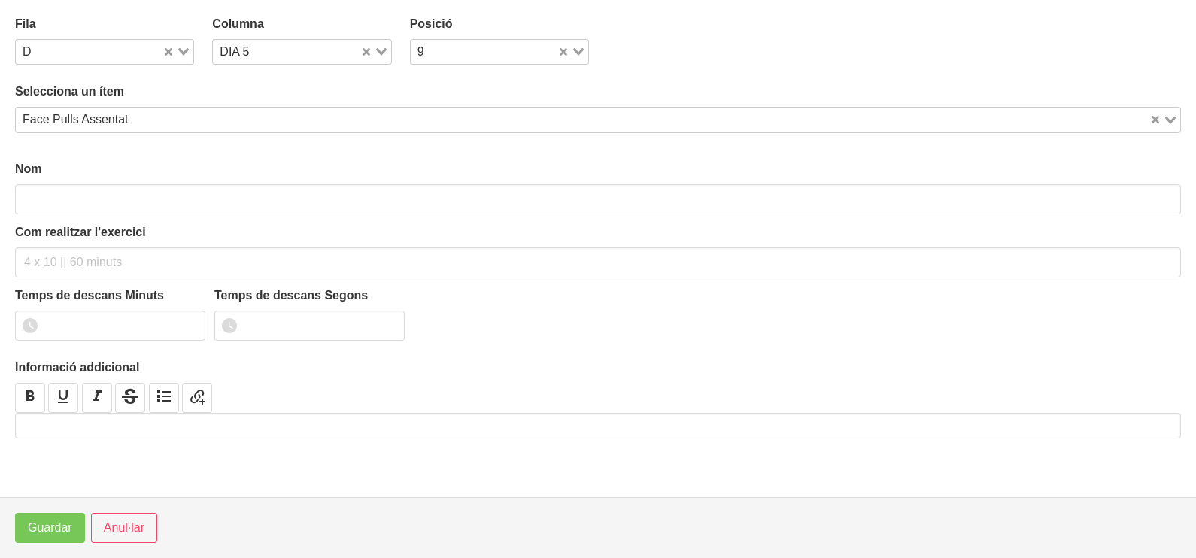
type input "Face Pulls Assentat"
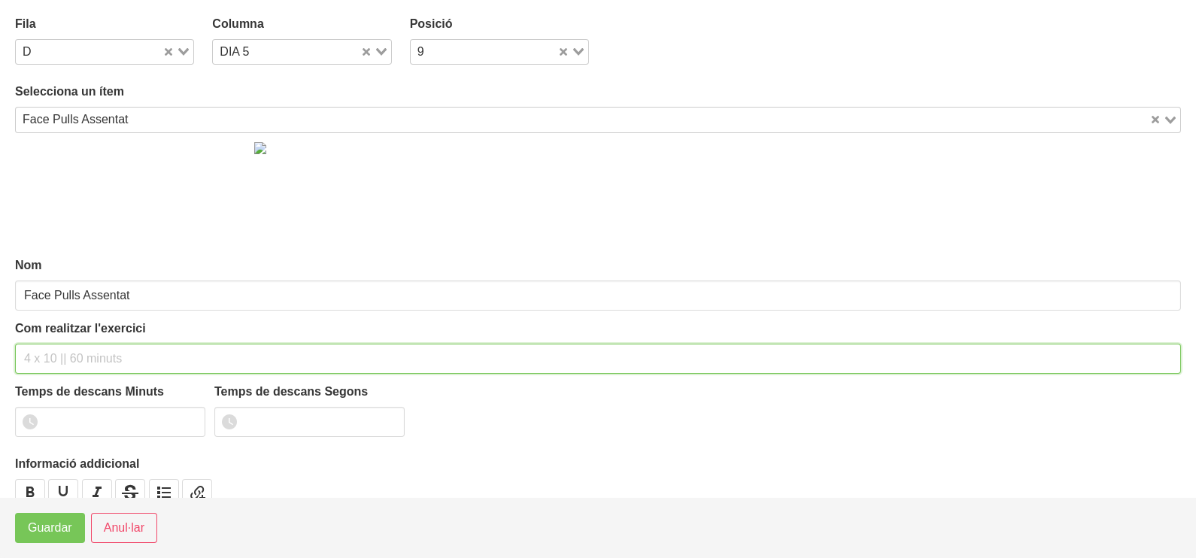
click at [68, 363] on input "text" at bounding box center [598, 359] width 1166 height 30
type input "3 x 10-12 a 2011 120""
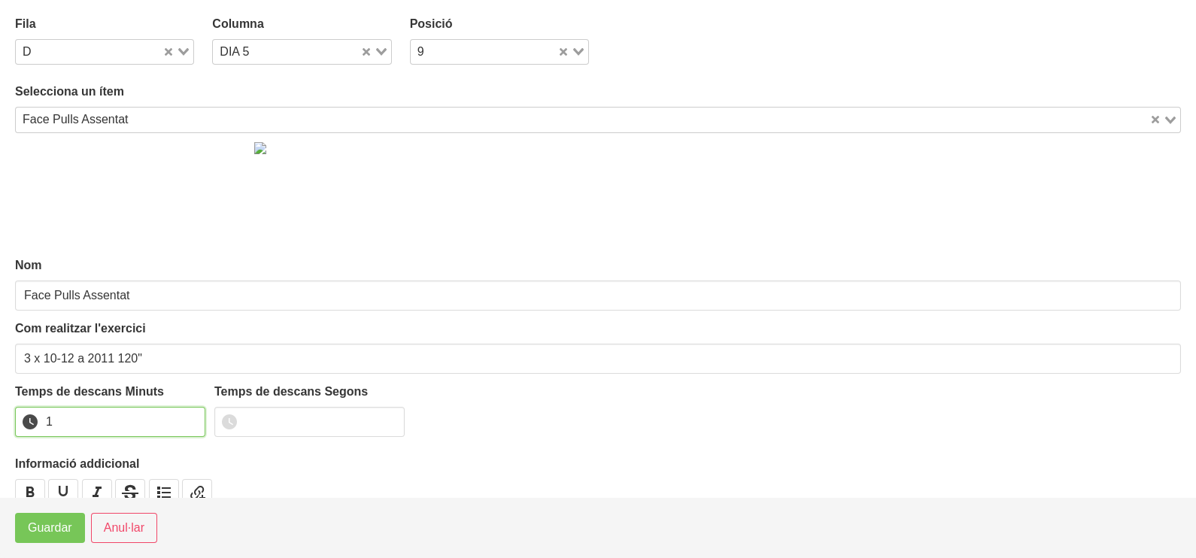
click at [190, 417] on input "1" at bounding box center [110, 422] width 190 height 30
drag, startPoint x: 190, startPoint y: 417, endPoint x: 79, endPoint y: 491, distance: 133.3
type input "2"
click at [154, 437] on input "2" at bounding box center [110, 422] width 190 height 30
click at [53, 530] on span "Guardar" at bounding box center [50, 528] width 44 height 18
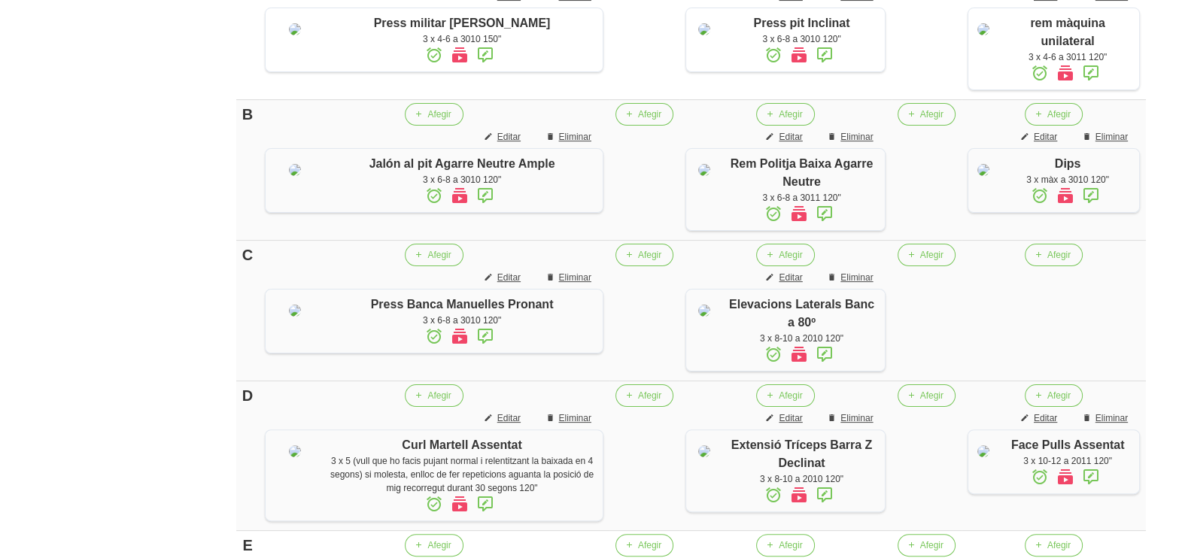
scroll to position [488, 0]
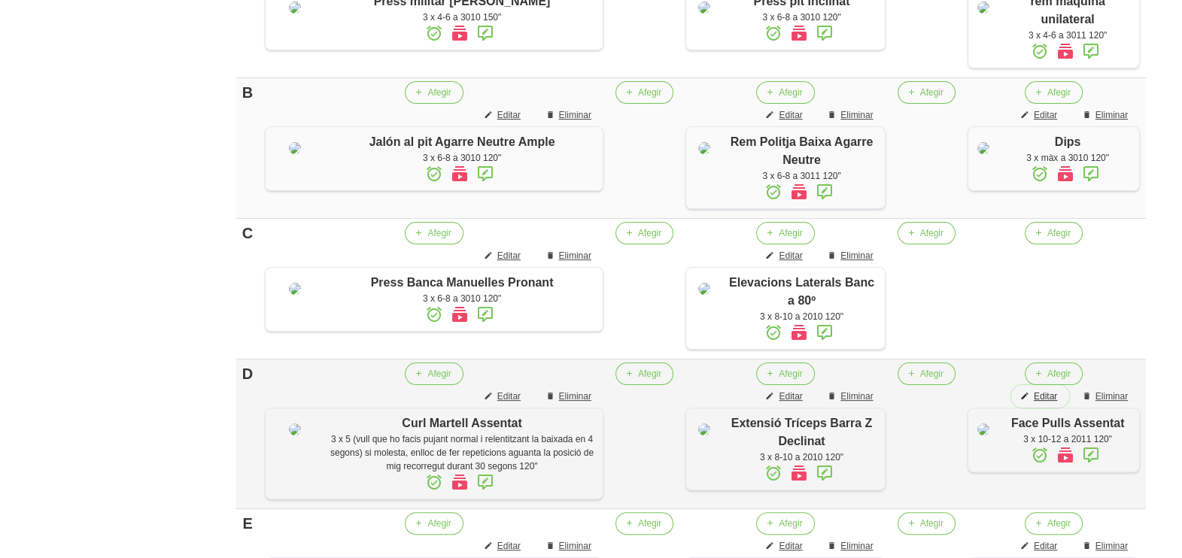
click at [1039, 403] on span "Editar" at bounding box center [1044, 397] width 23 height 14
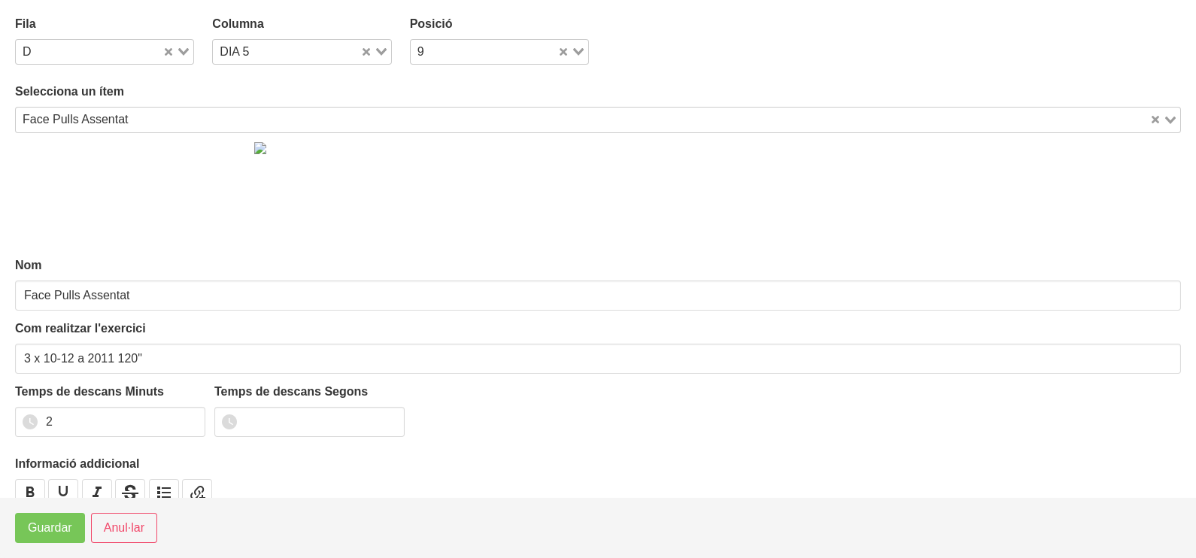
drag, startPoint x: 184, startPoint y: 52, endPoint x: 170, endPoint y: 56, distance: 14.3
click at [181, 53] on icon "Search for option" at bounding box center [183, 52] width 11 height 8
drag, startPoint x: 80, startPoint y: 120, endPoint x: 53, endPoint y: 211, distance: 95.0
click at [76, 124] on li "C" at bounding box center [104, 122] width 179 height 22
click at [35, 526] on span "Guardar" at bounding box center [50, 528] width 44 height 18
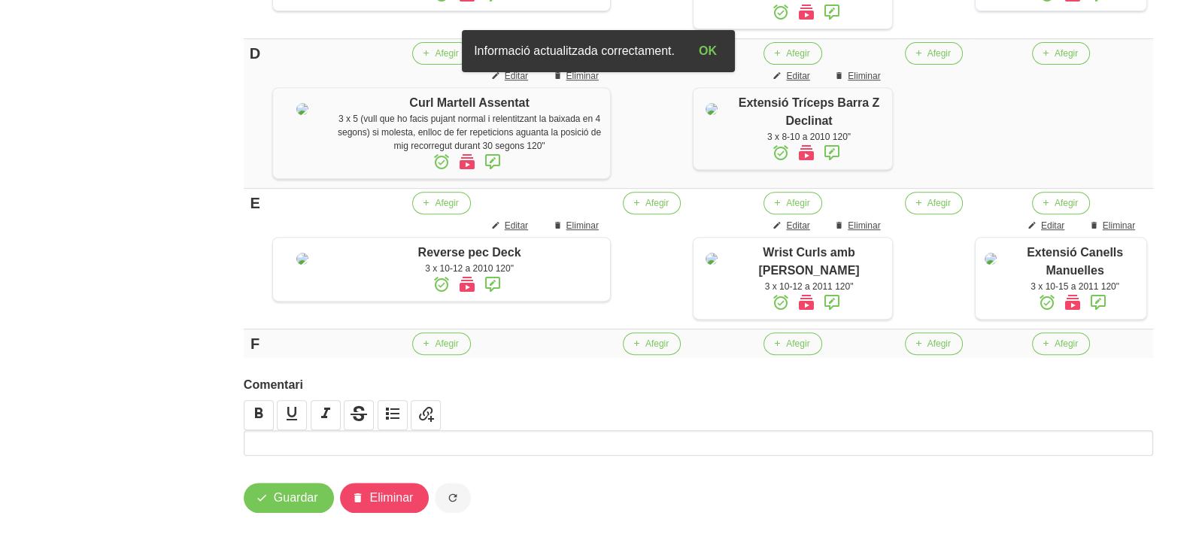
scroll to position [863, 0]
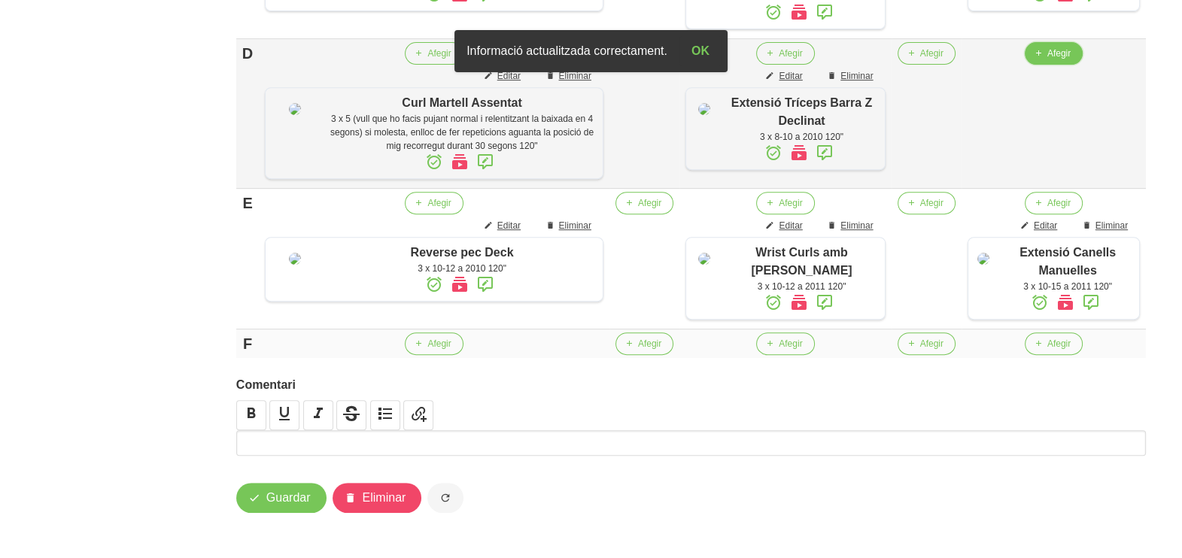
click at [1047, 47] on span "Afegir" at bounding box center [1058, 54] width 23 height 14
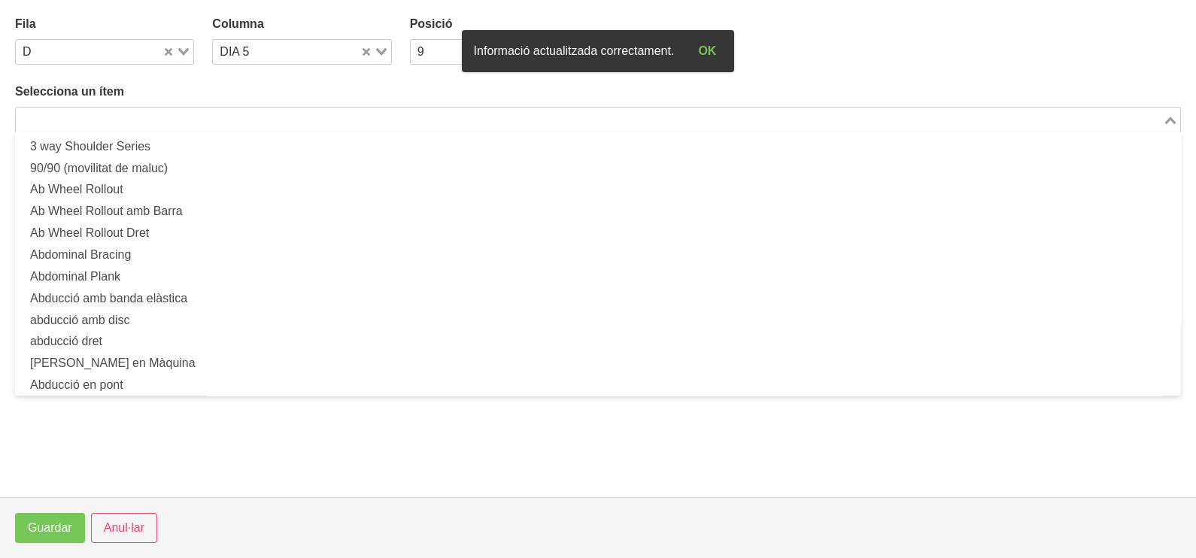
drag, startPoint x: 339, startPoint y: 123, endPoint x: 346, endPoint y: 68, distance: 56.1
click at [339, 120] on input "Search for option" at bounding box center [589, 120] width 1144 height 18
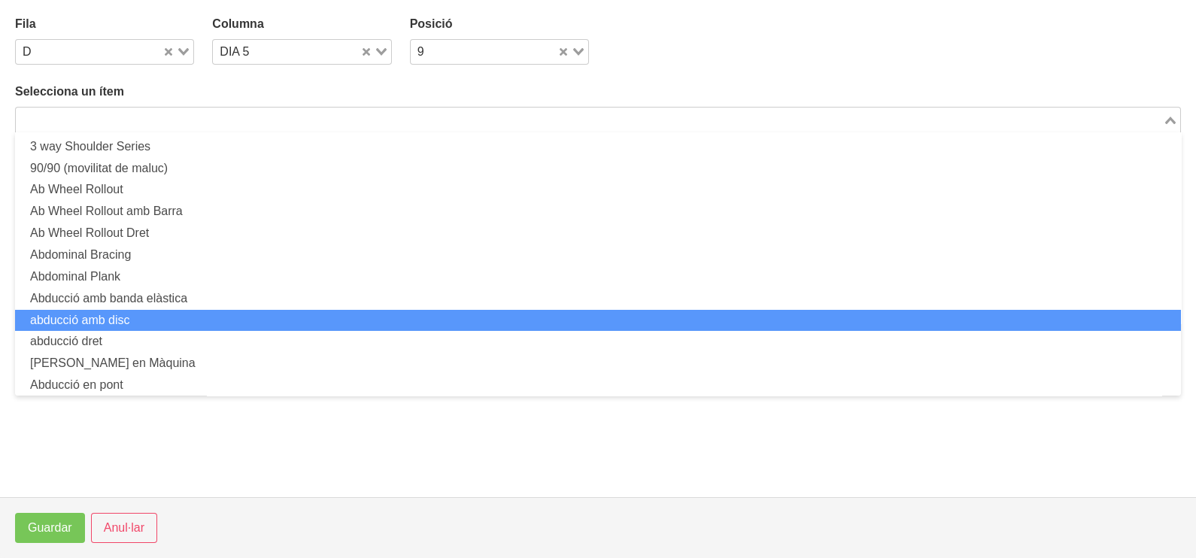
scroll to position [0, 0]
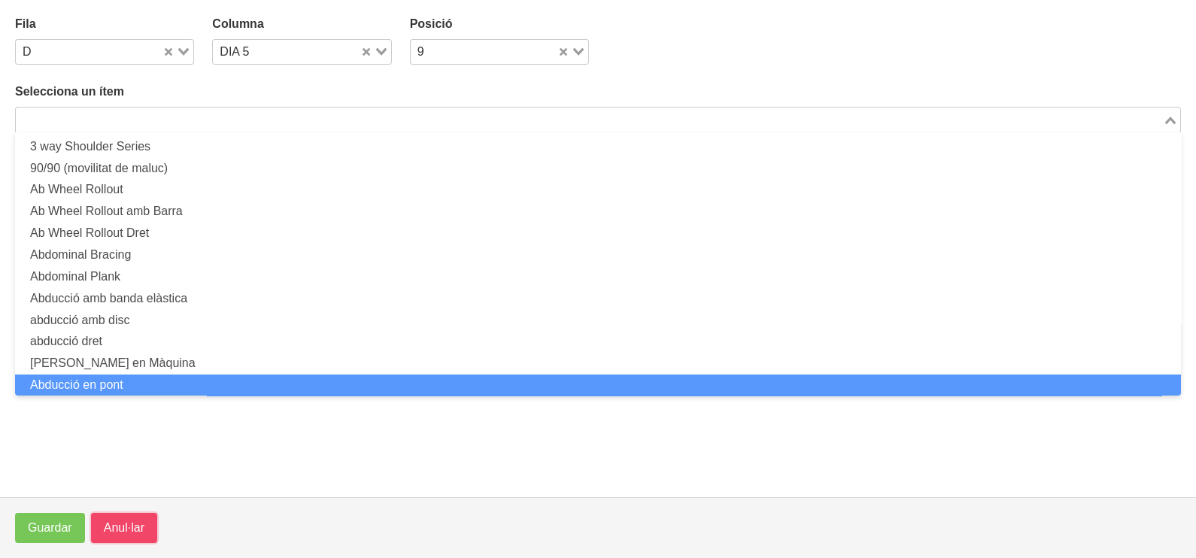
click at [133, 523] on span "Anul·lar" at bounding box center [124, 528] width 41 height 18
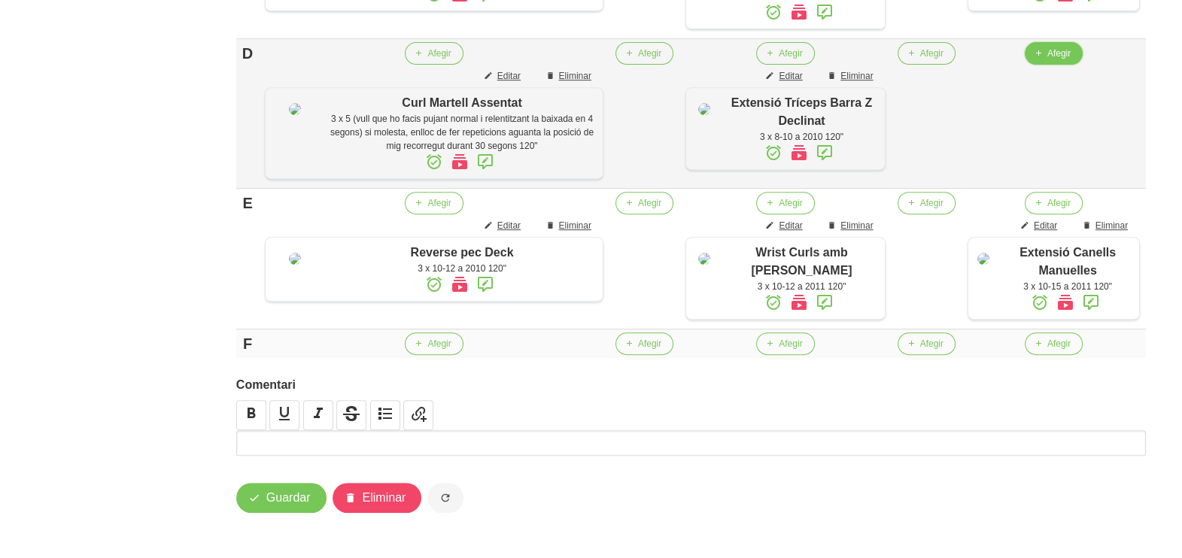
click at [1047, 47] on span "Afegir" at bounding box center [1058, 54] width 23 height 14
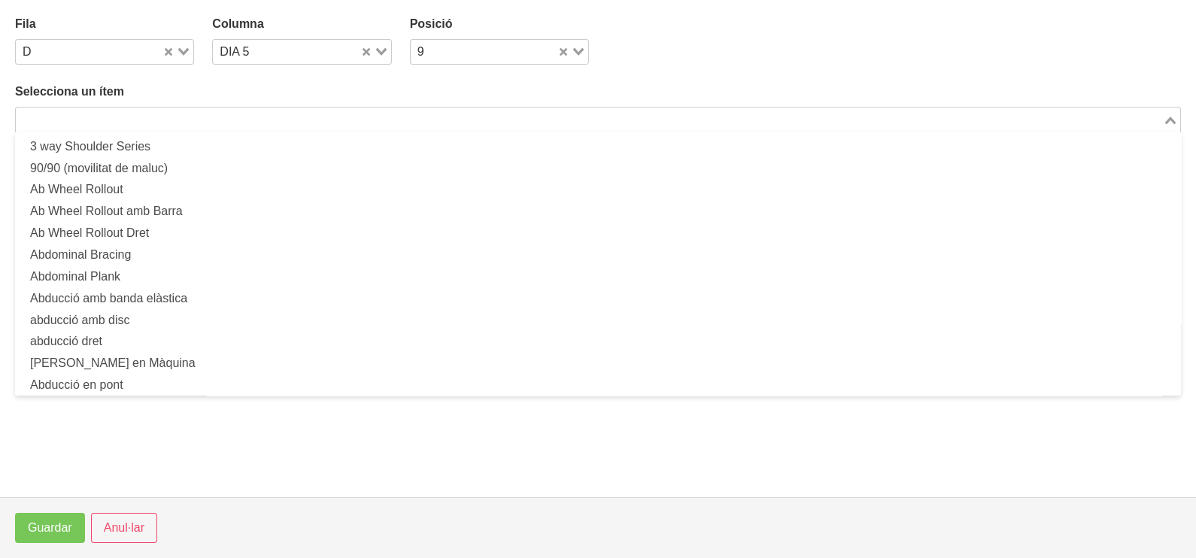
click at [335, 123] on input "Search for option" at bounding box center [589, 120] width 1144 height 18
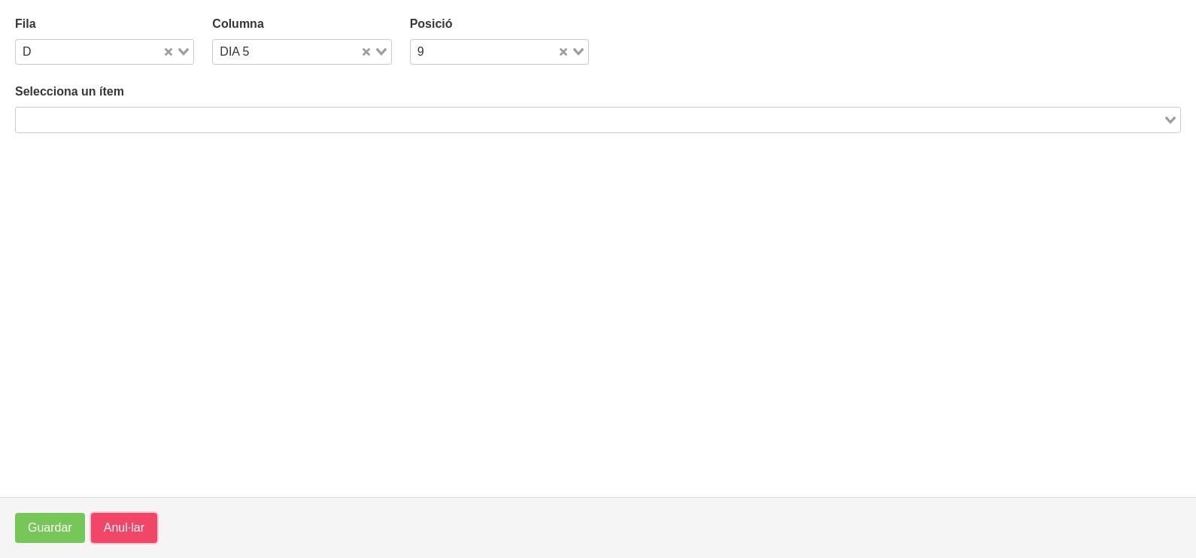
click at [115, 524] on span "Anul·lar" at bounding box center [124, 528] width 41 height 18
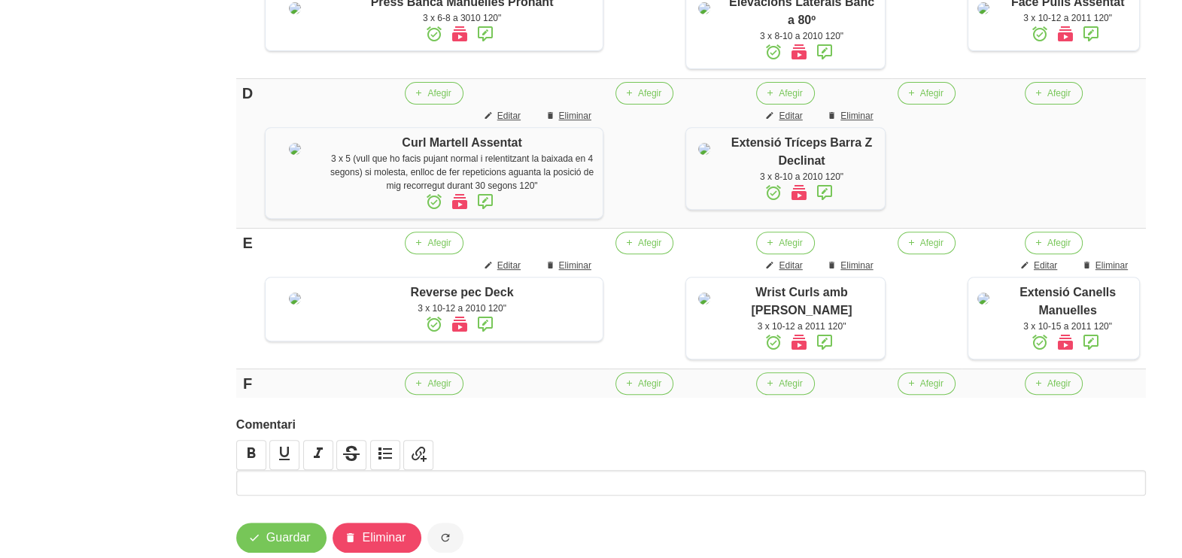
scroll to position [675, 0]
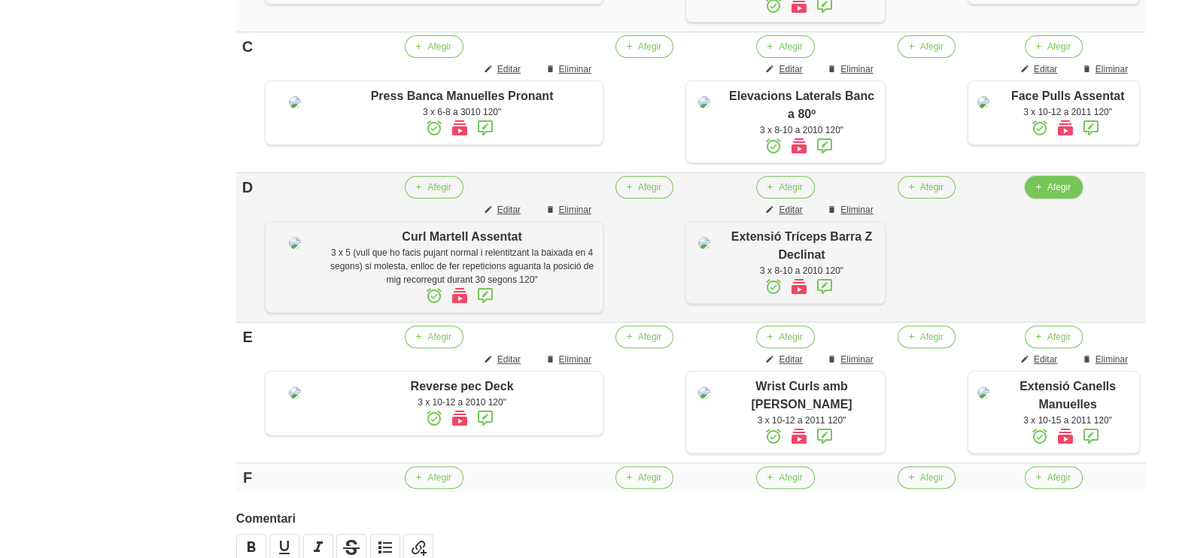
click at [1047, 194] on span "Afegir" at bounding box center [1058, 188] width 23 height 14
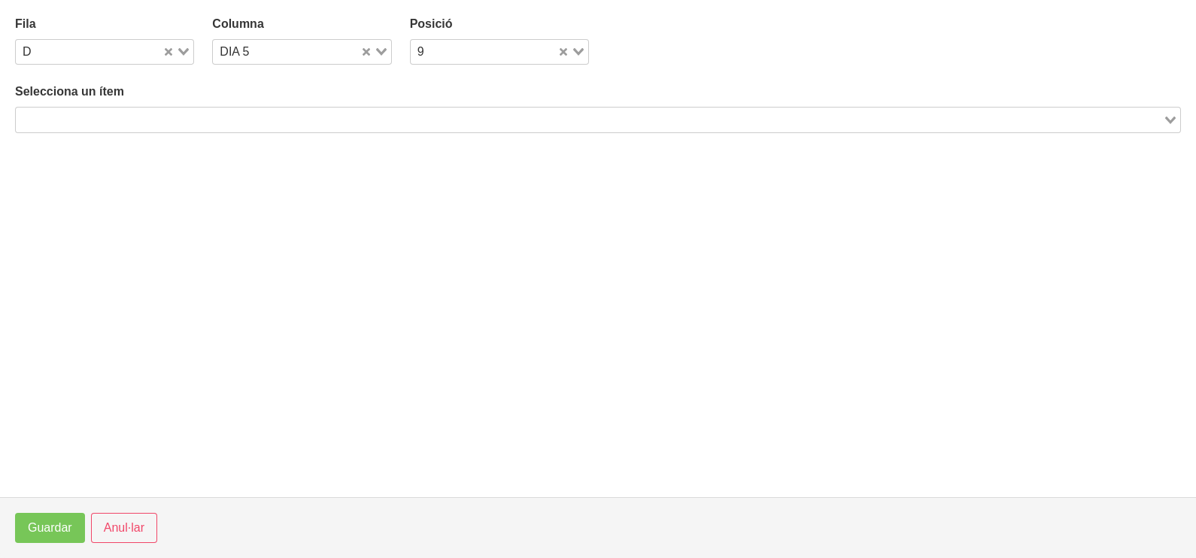
drag, startPoint x: 280, startPoint y: 117, endPoint x: 280, endPoint y: 97, distance: 20.3
click at [280, 117] on input "Search for option" at bounding box center [589, 120] width 1144 height 18
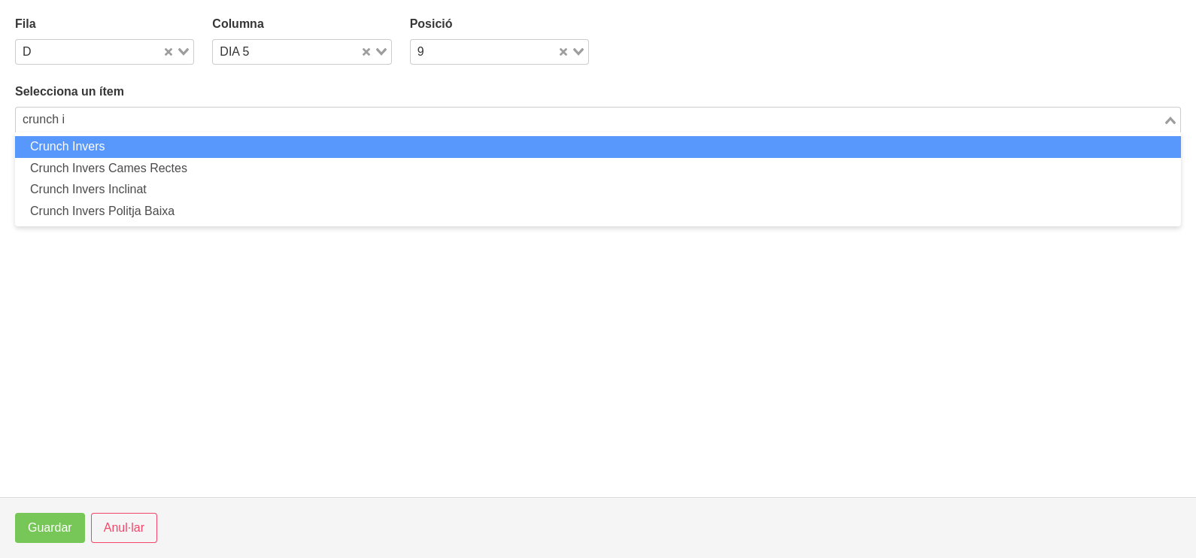
click at [125, 147] on li "Crunch Invers" at bounding box center [598, 147] width 1166 height 22
type input "crunch i"
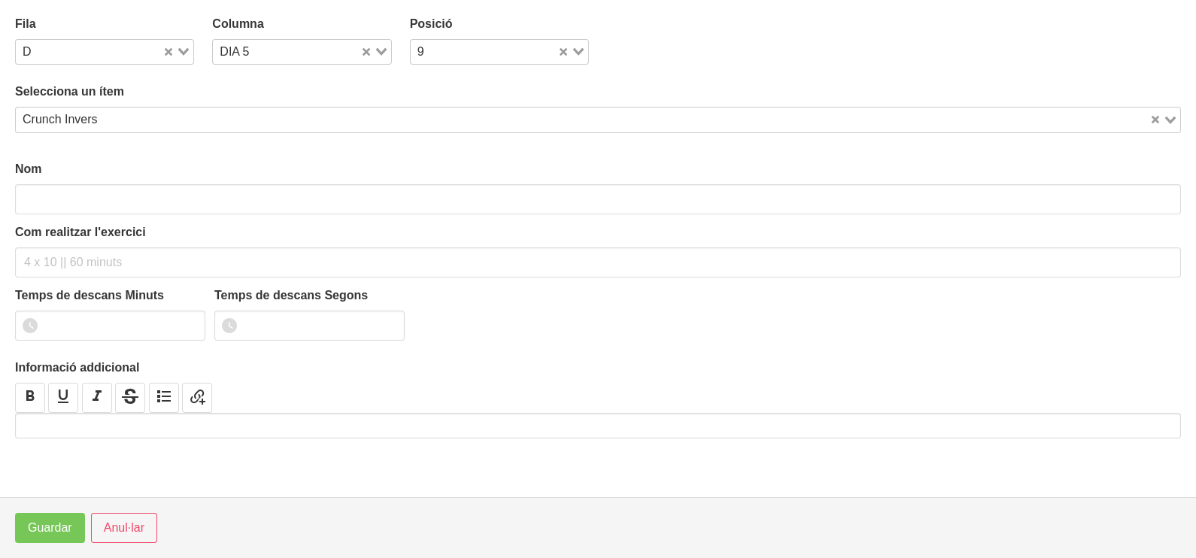
type input "Crunch Invers"
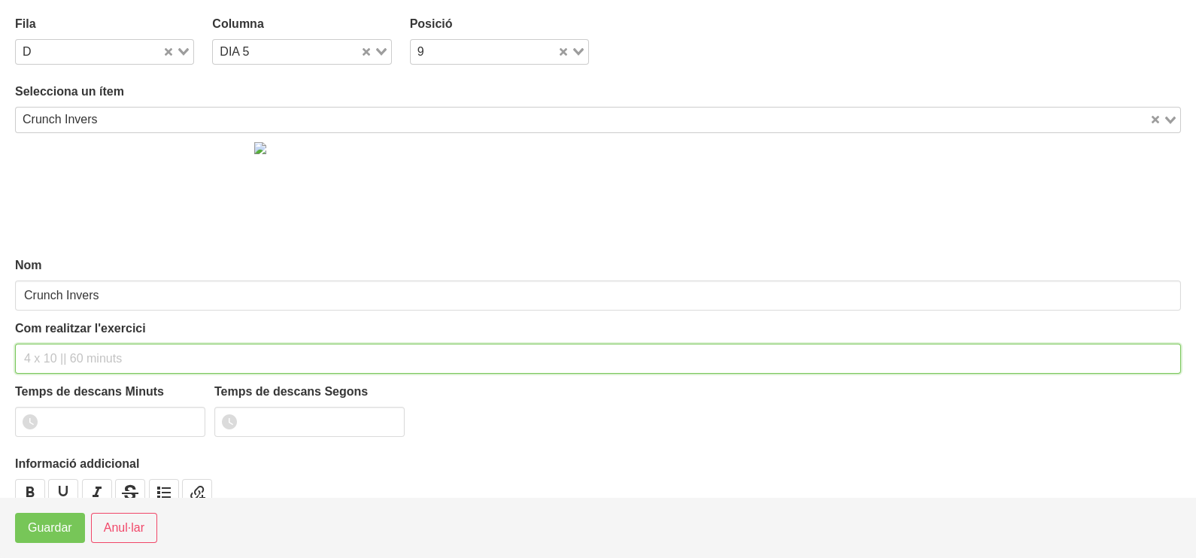
click at [45, 358] on input "text" at bounding box center [598, 359] width 1166 height 30
type input "3 x 10-15 a 2010 120""
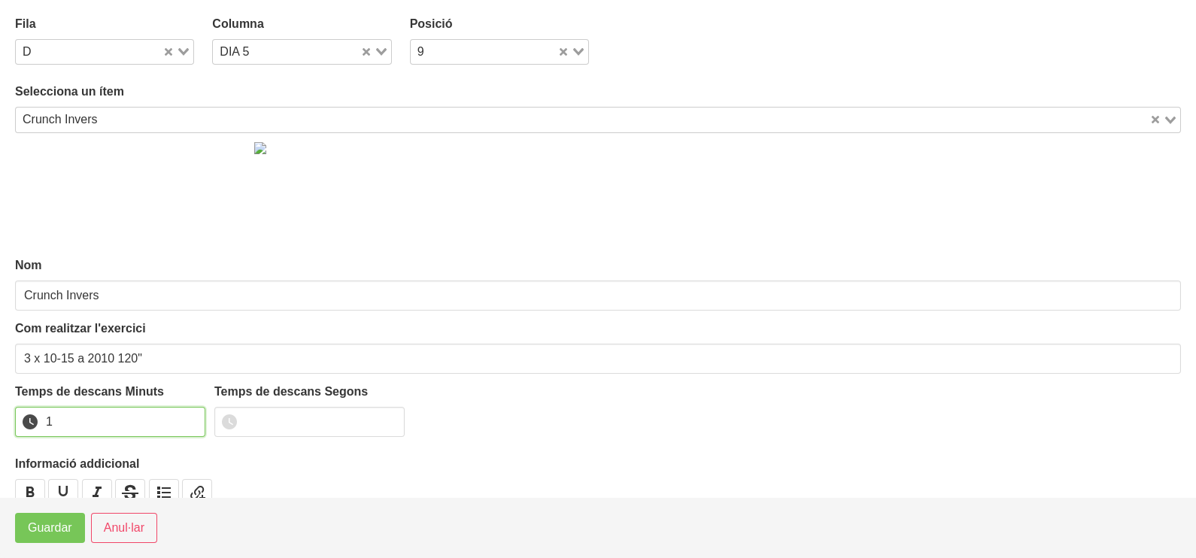
click at [192, 417] on input "1" at bounding box center [110, 422] width 190 height 30
type input "2"
click at [192, 417] on input "2" at bounding box center [110, 422] width 190 height 30
click at [47, 530] on span "Guardar" at bounding box center [50, 528] width 44 height 18
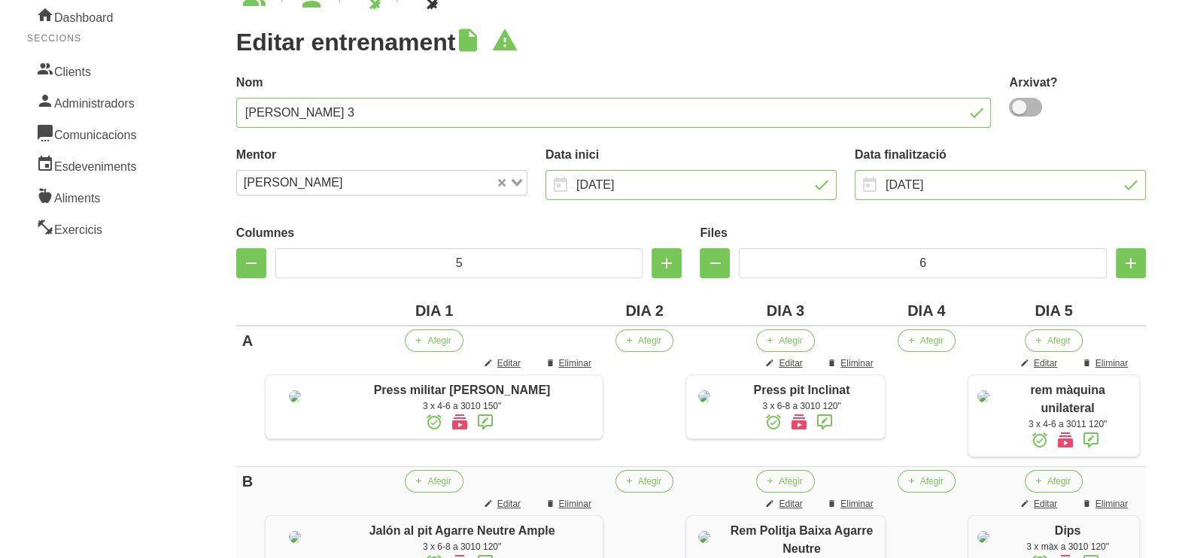
scroll to position [0, 0]
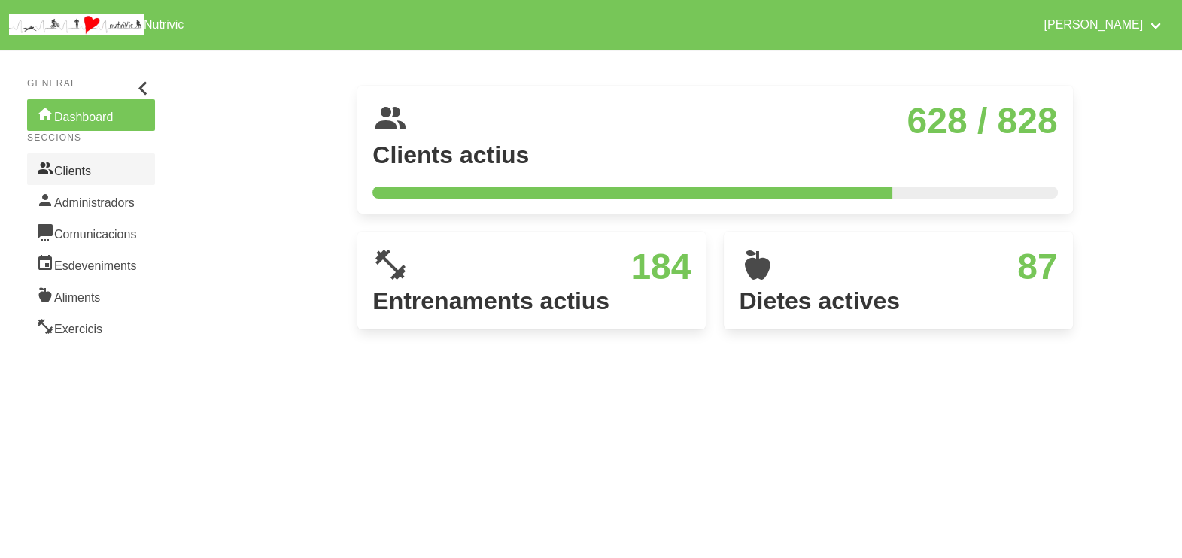
click at [97, 163] on link "Clients" at bounding box center [91, 169] width 128 height 32
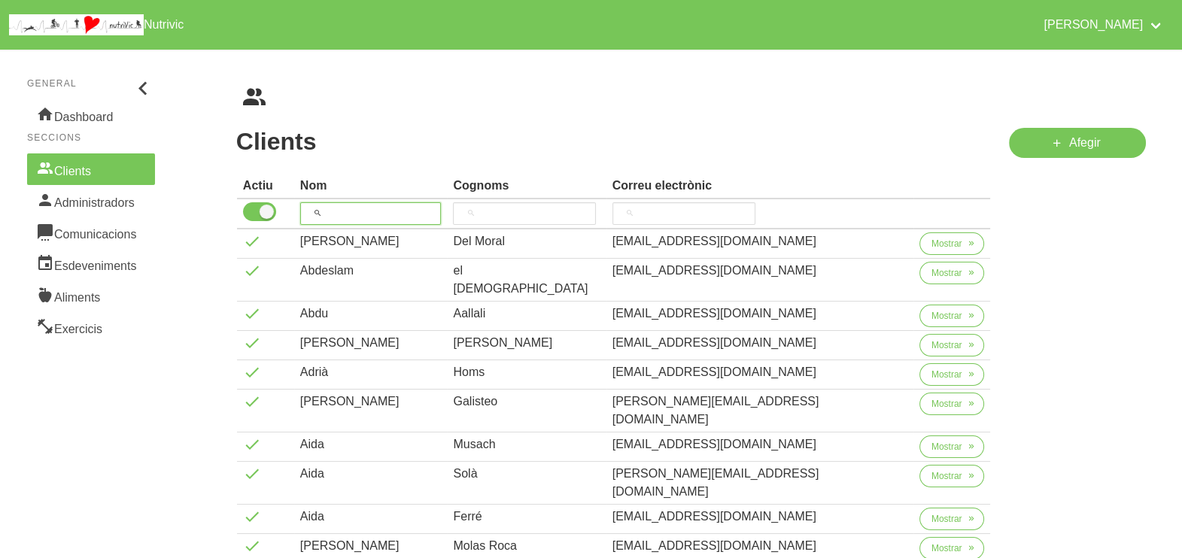
click at [348, 210] on input "search" at bounding box center [370, 213] width 141 height 23
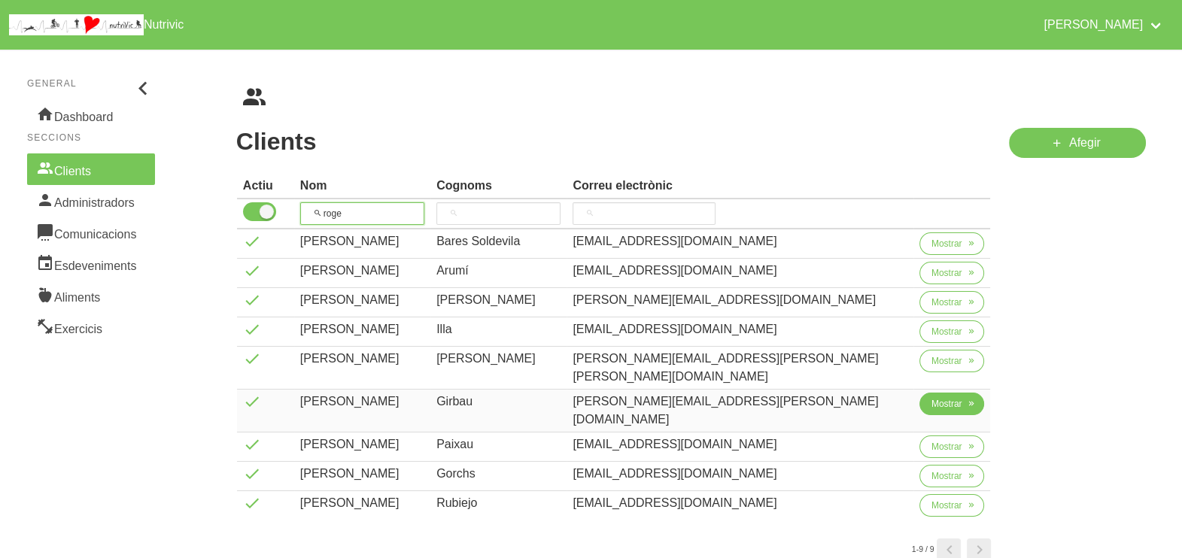
type input "roge"
click at [931, 397] on span "Mostrar" at bounding box center [946, 404] width 31 height 14
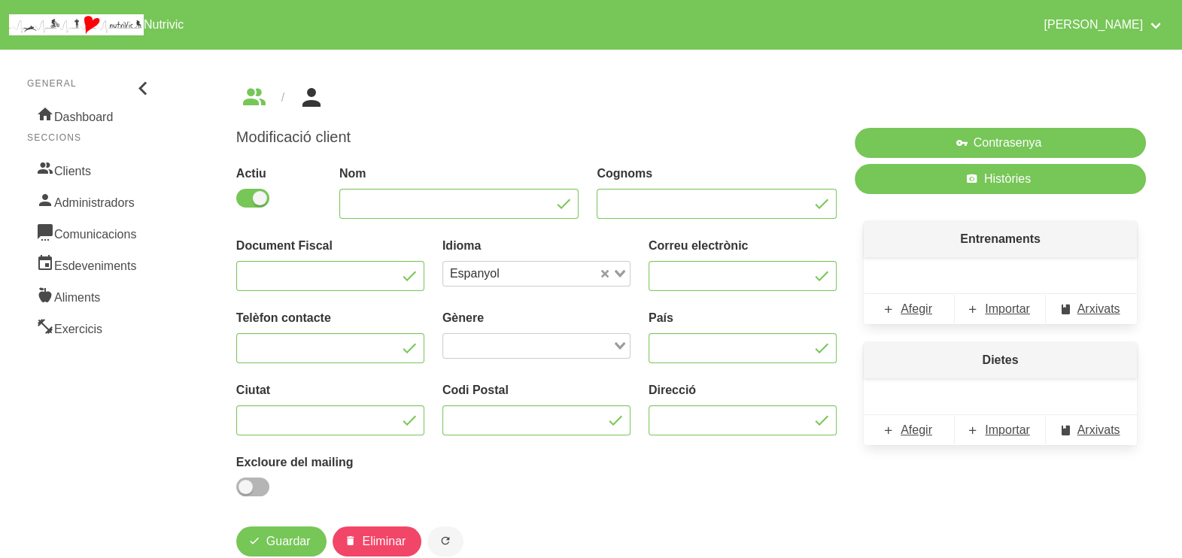
type input "Roger"
type input "Girbau"
type input "loren.sefija@gmail.com"
type input "600729272"
type input "España"
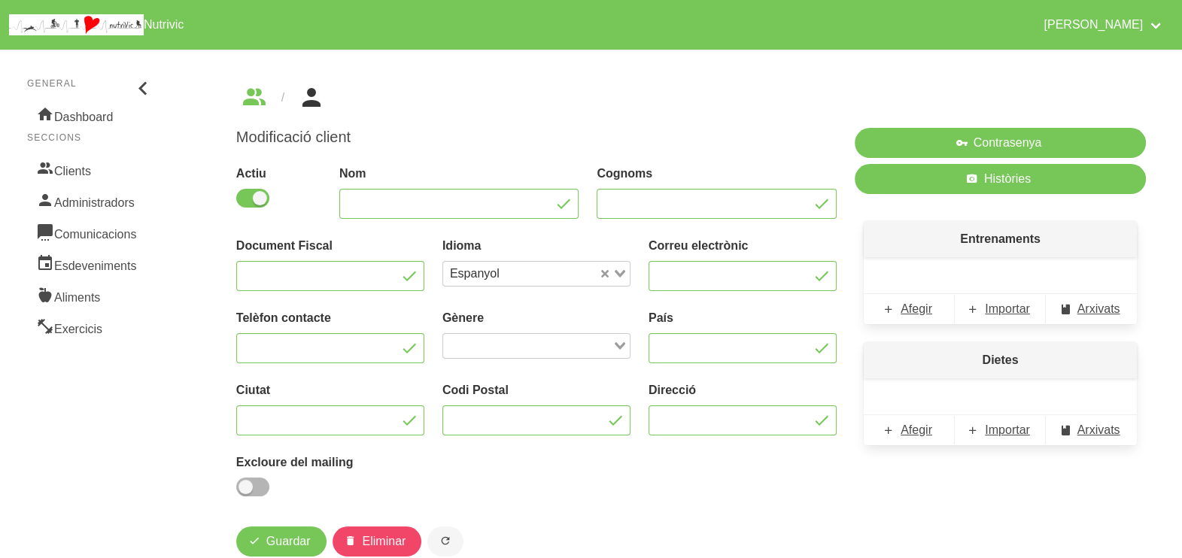
type input "Torelló"
type input "08570"
type input "Mas maioles sn"
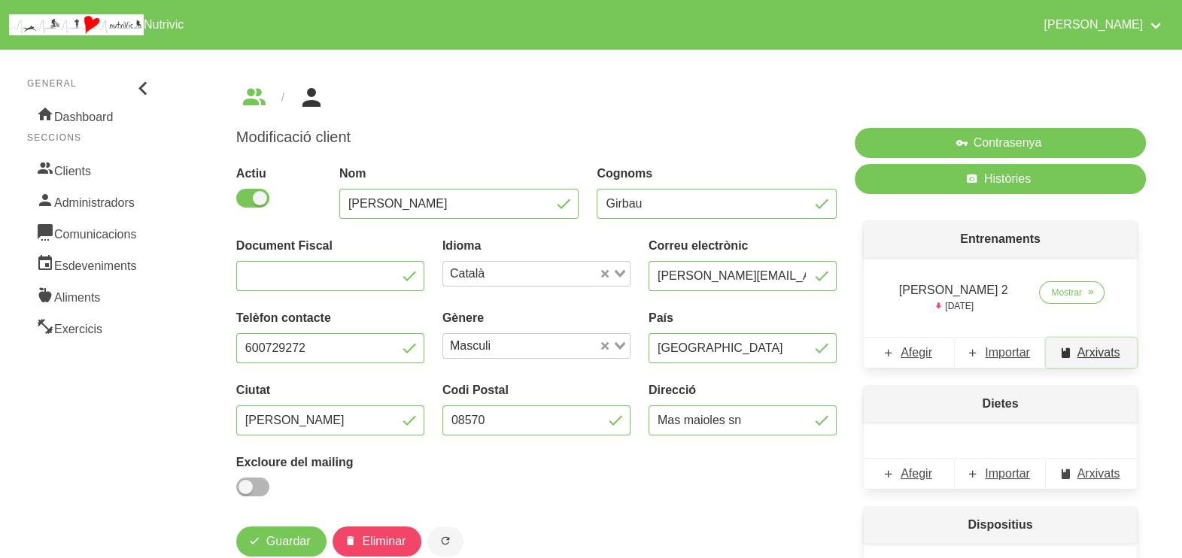
click at [1076, 362] on link "Arxivats" at bounding box center [1090, 353] width 91 height 30
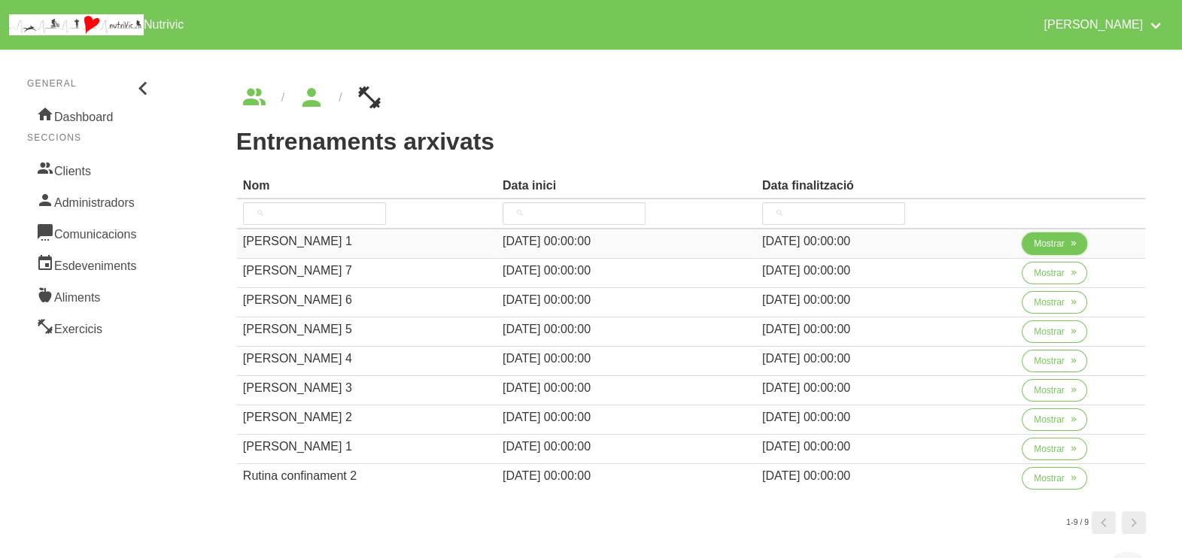
click at [1038, 243] on span "Mostrar" at bounding box center [1048, 244] width 31 height 14
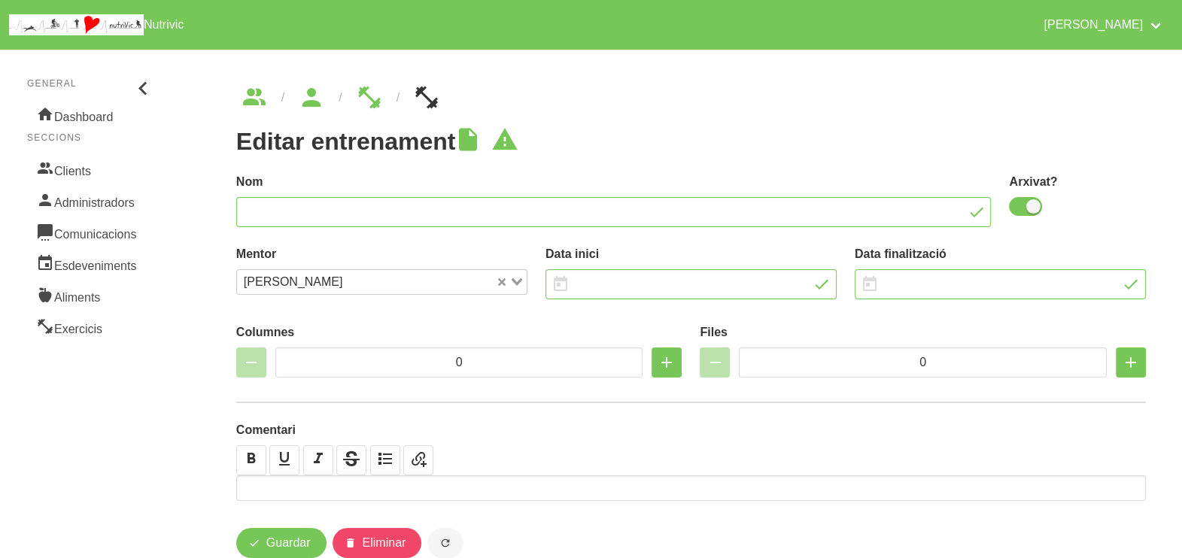
type input "Roger Girbau 1"
checkbox input "true"
type input "30/6/2025"
type input "10/8/2025"
type input "5"
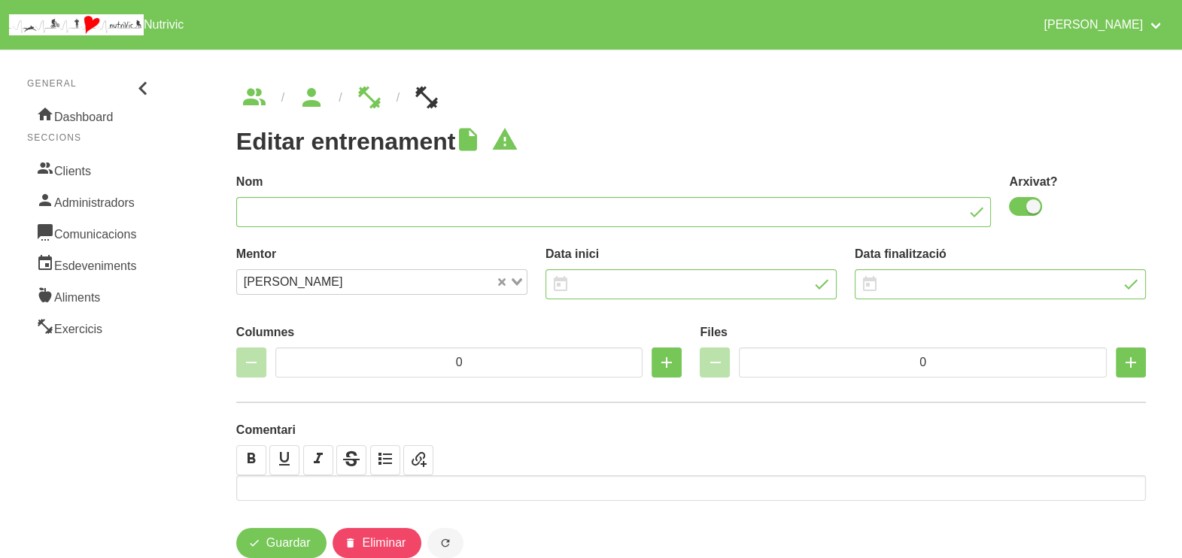
type input "6"
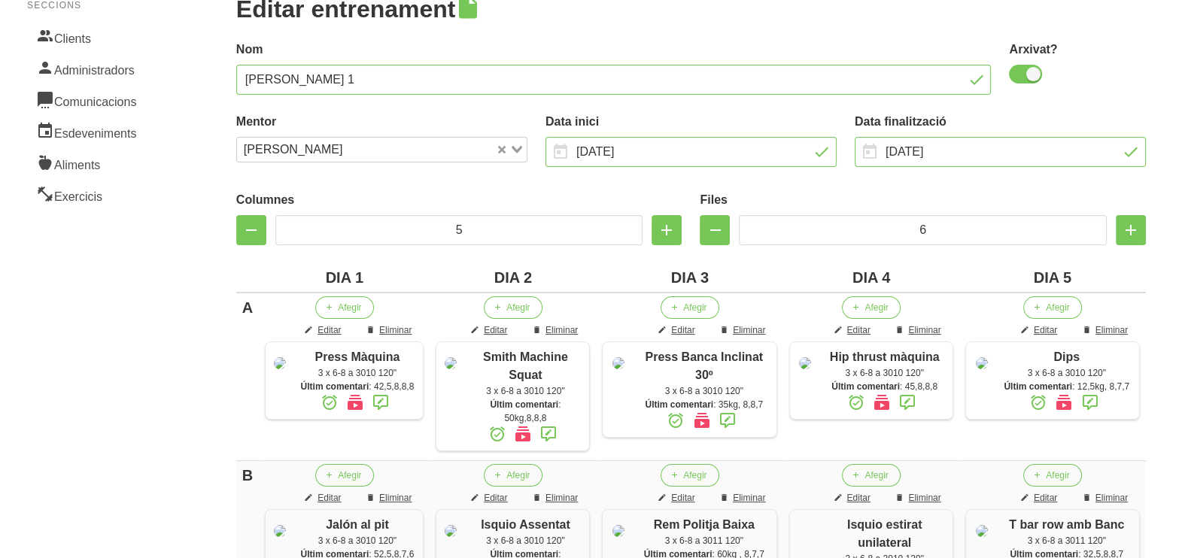
scroll to position [282, 0]
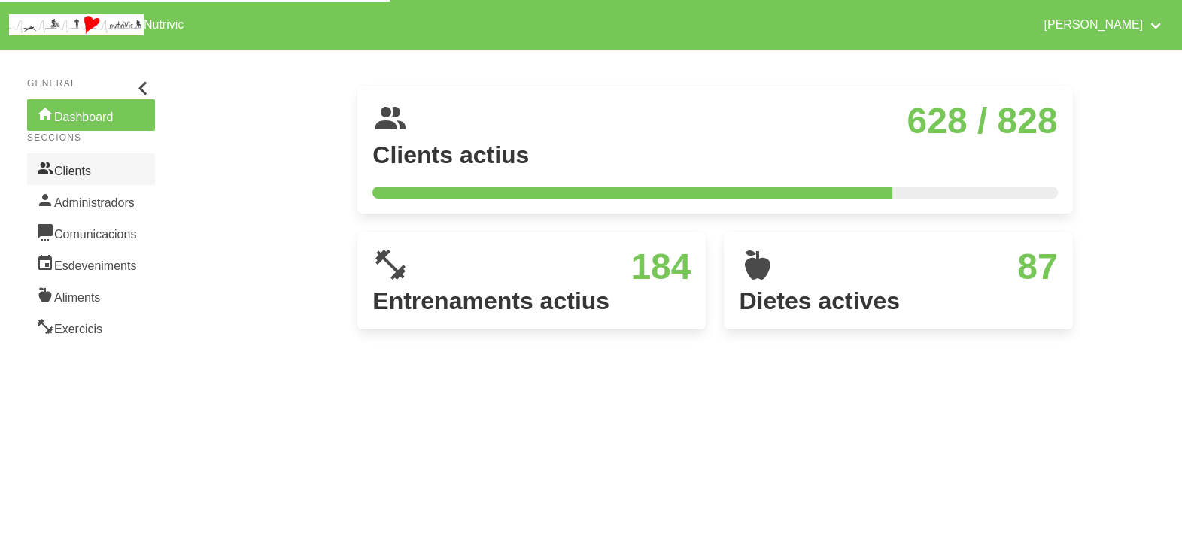
click at [79, 171] on link "Clients" at bounding box center [91, 169] width 128 height 32
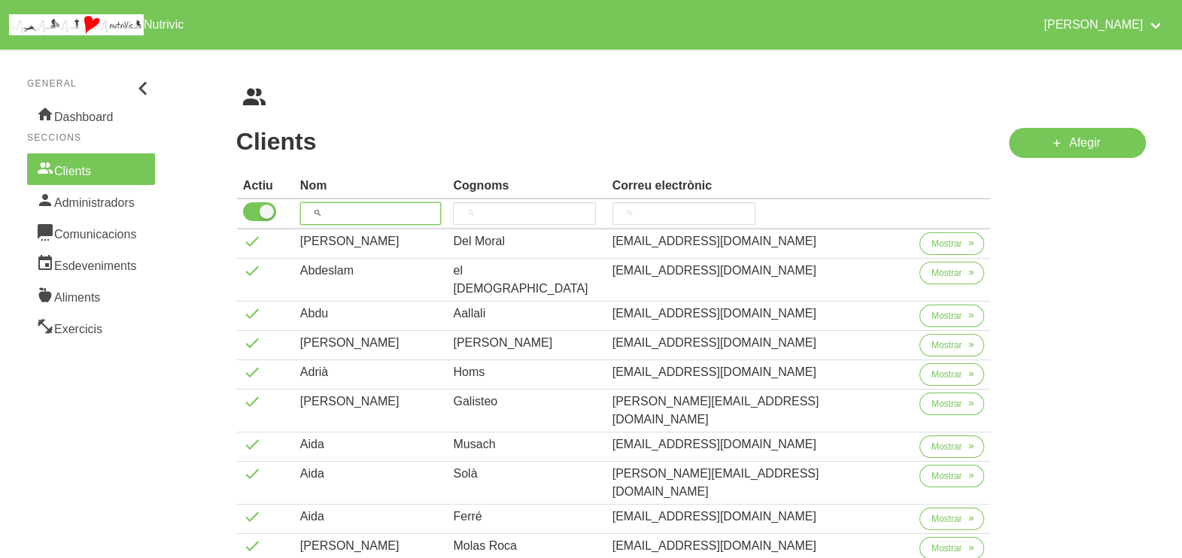
click at [363, 202] on input "search" at bounding box center [370, 213] width 141 height 23
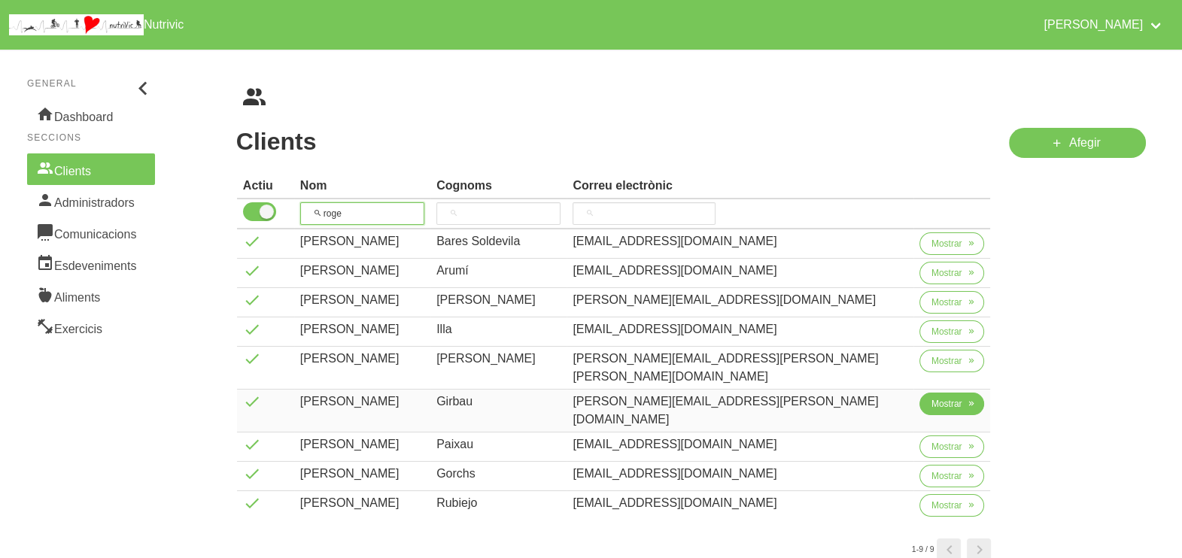
type input "roge"
click at [933, 397] on span "Mostrar" at bounding box center [946, 404] width 31 height 14
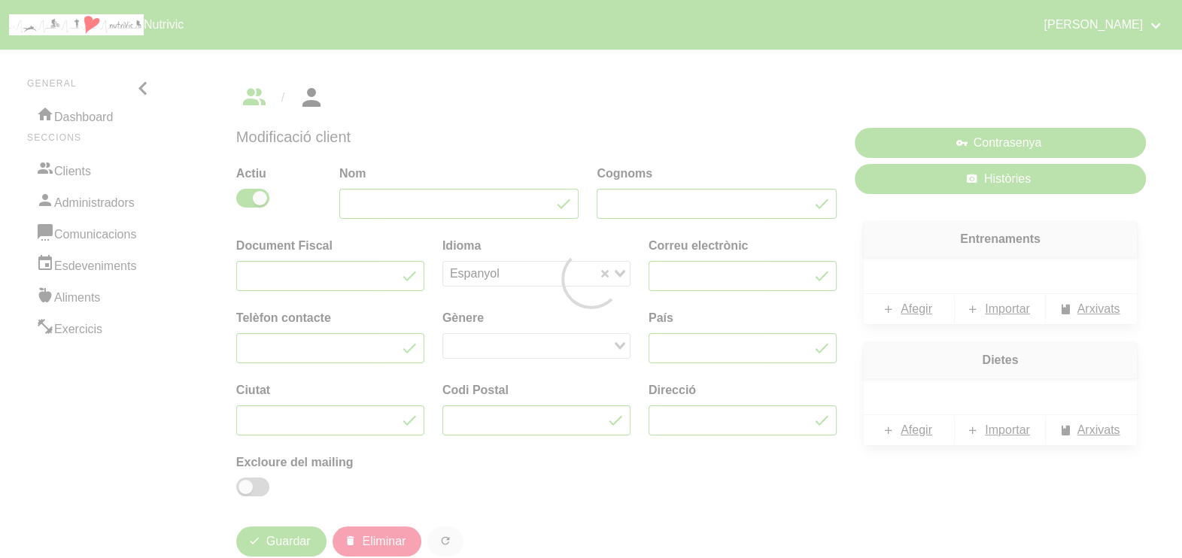
type input "Roger"
type input "Girbau"
type input "loren.sefija@gmail.com"
type input "600729272"
type input "España"
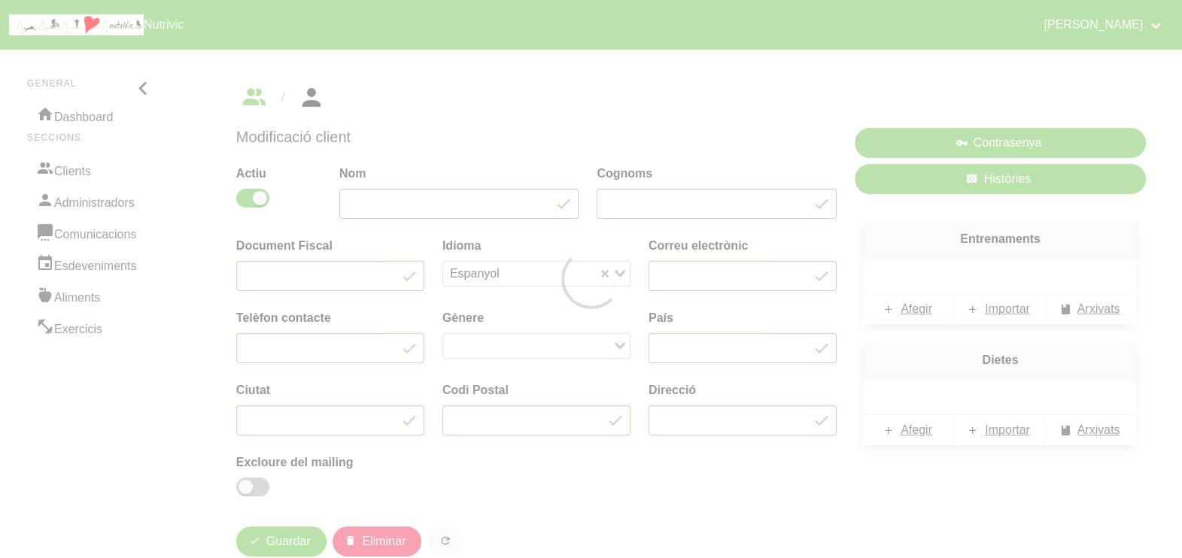
type input "Torelló"
type input "08570"
type input "Mas maioles sn"
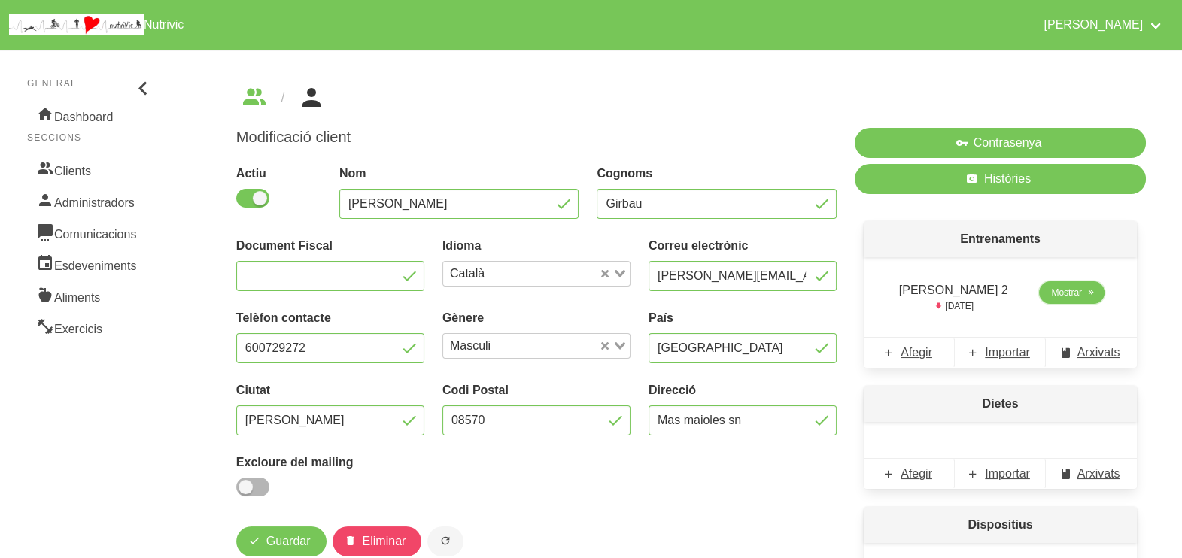
click at [1057, 299] on span "Mostrar" at bounding box center [1066, 293] width 31 height 14
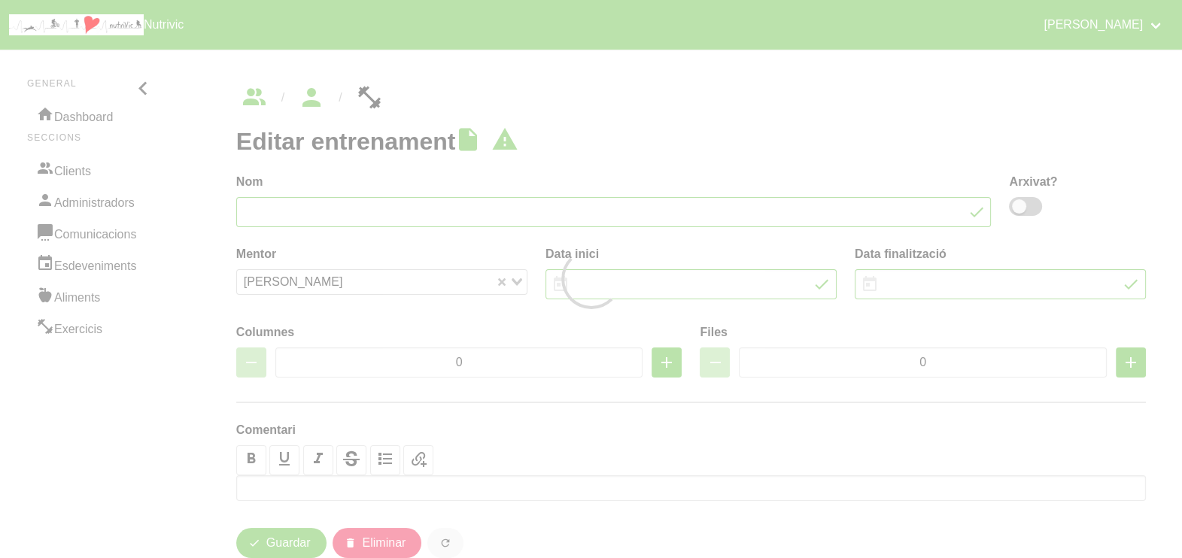
type input "Roger Girbau 2"
type input "10/8/2025"
type input "21/9/2025"
type input "5"
type input "6"
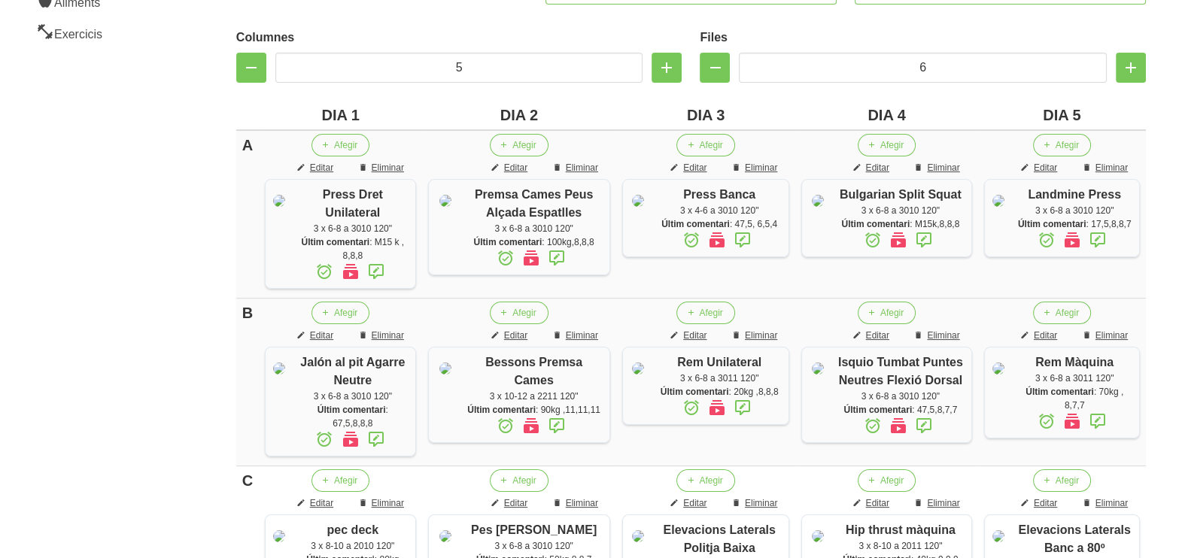
scroll to position [389, 0]
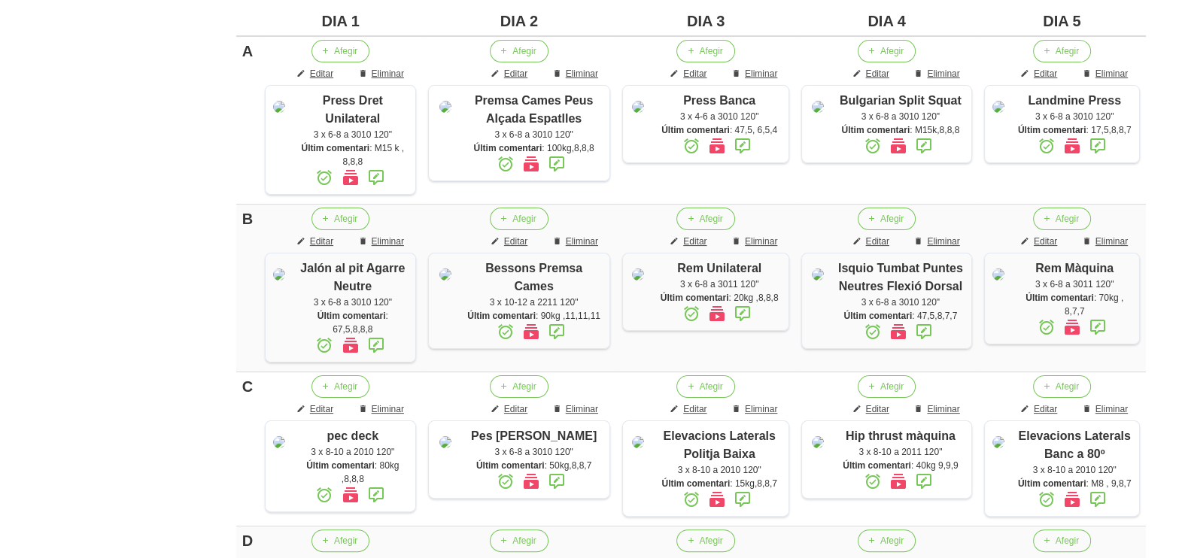
click at [165, 184] on aside "General Dashboard Seccions Clients Administradors Comunicacions Esdeveniments A…" at bounding box center [91, 378] width 200 height 1452
